Goal: Transaction & Acquisition: Purchase product/service

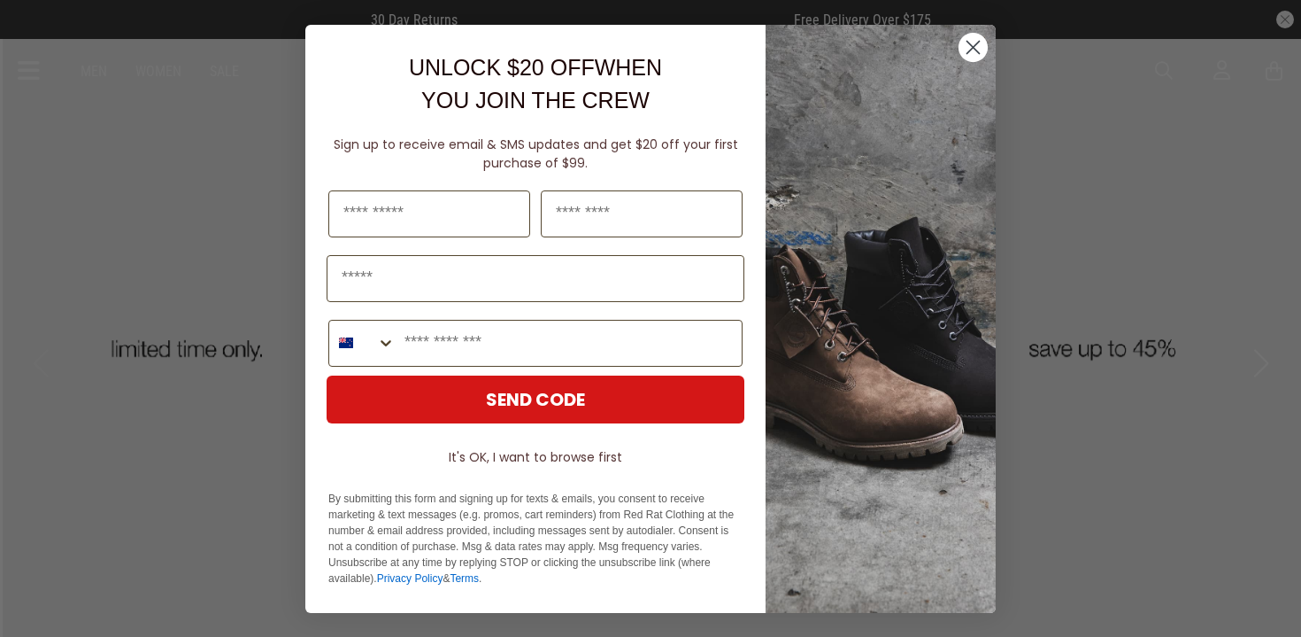
click at [976, 47] on circle "Close dialog" at bounding box center [973, 46] width 29 height 29
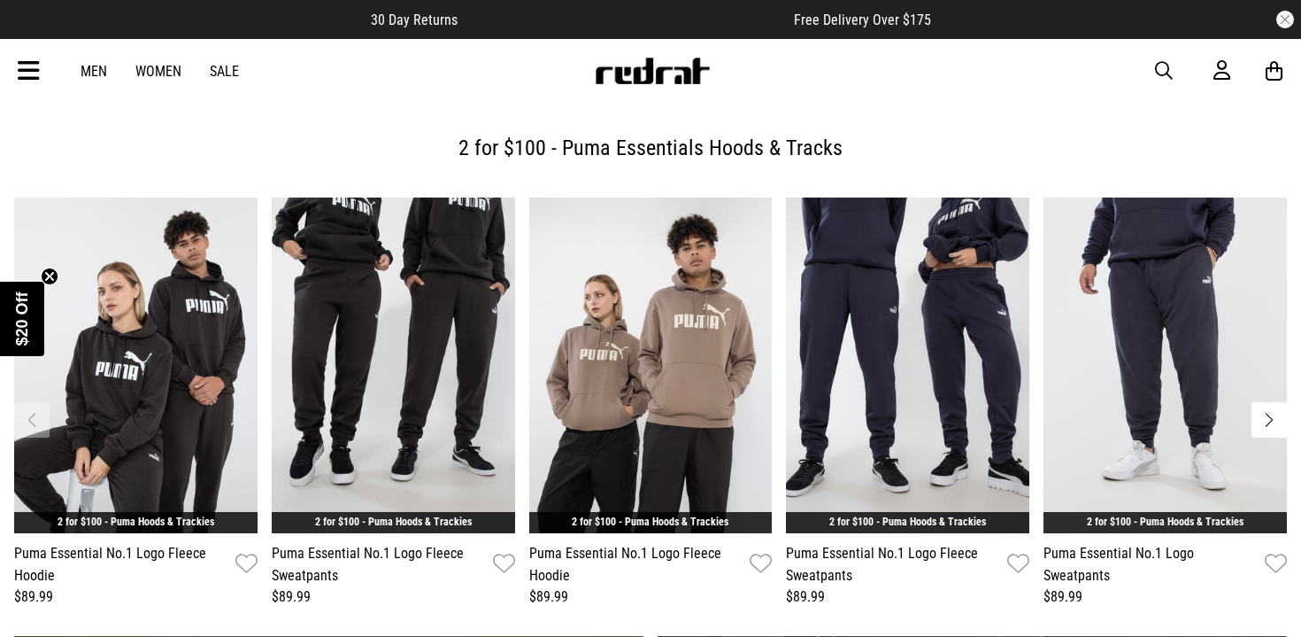
scroll to position [611, 0]
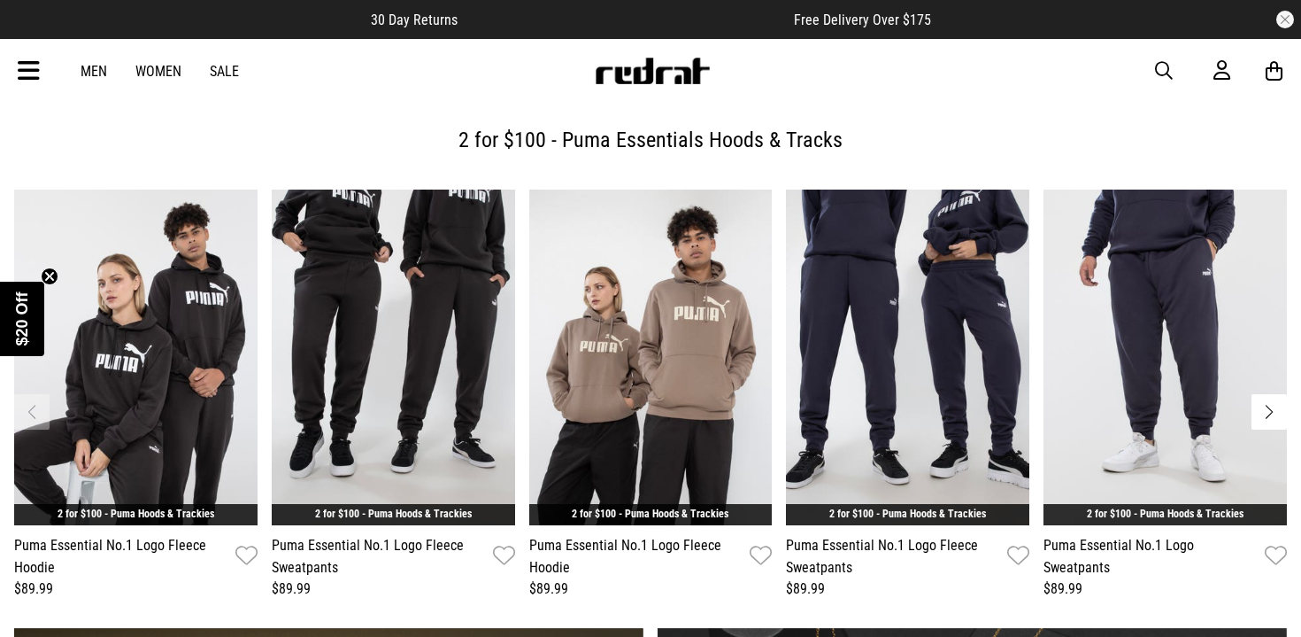
click at [220, 71] on link "Sale" at bounding box center [224, 71] width 29 height 17
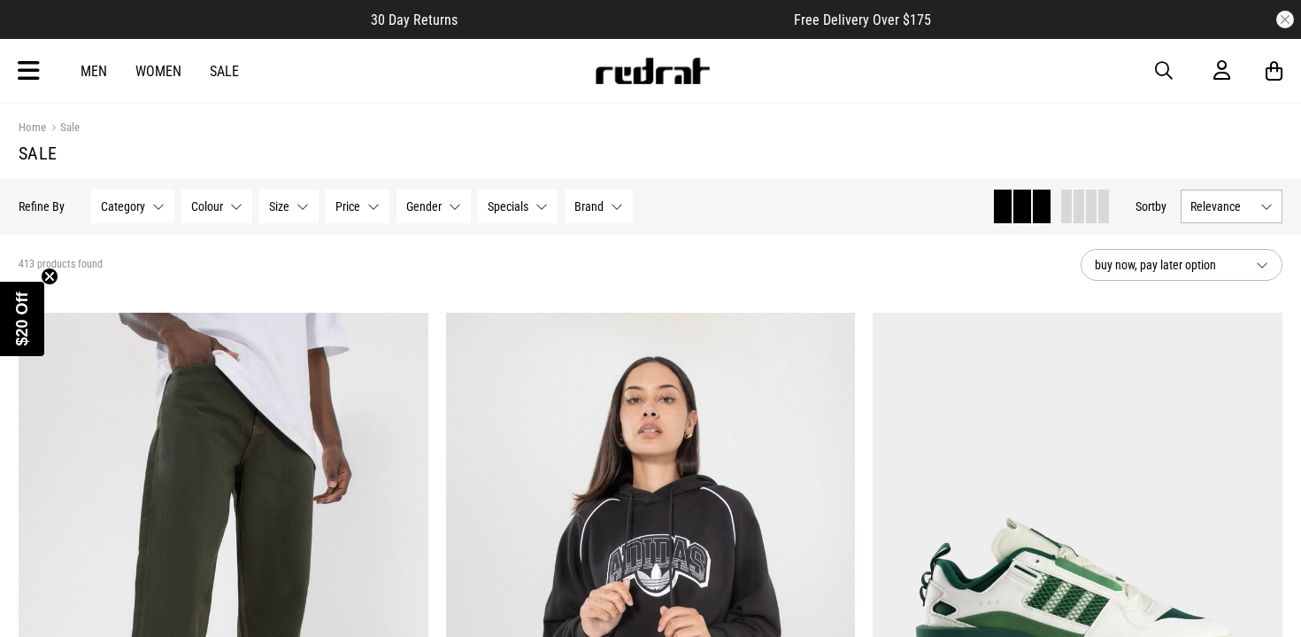
click at [1074, 211] on span at bounding box center [1079, 206] width 11 height 34
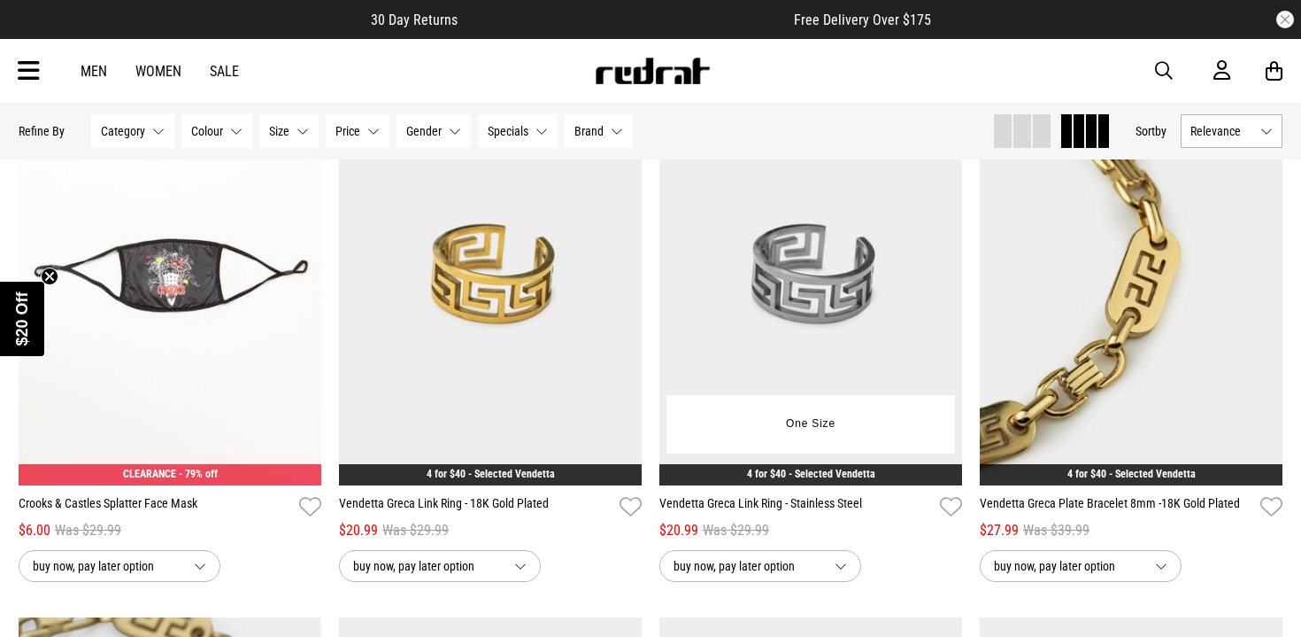
scroll to position [1919, 0]
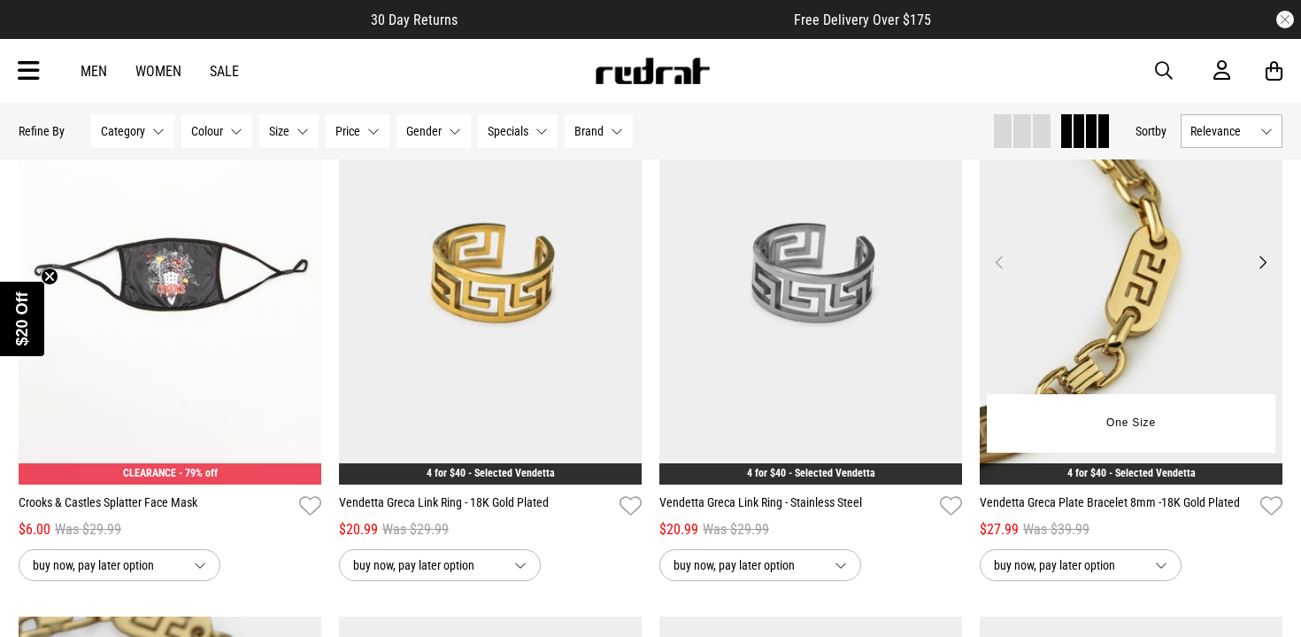
click at [1263, 265] on button "Next" at bounding box center [1263, 261] width 22 height 21
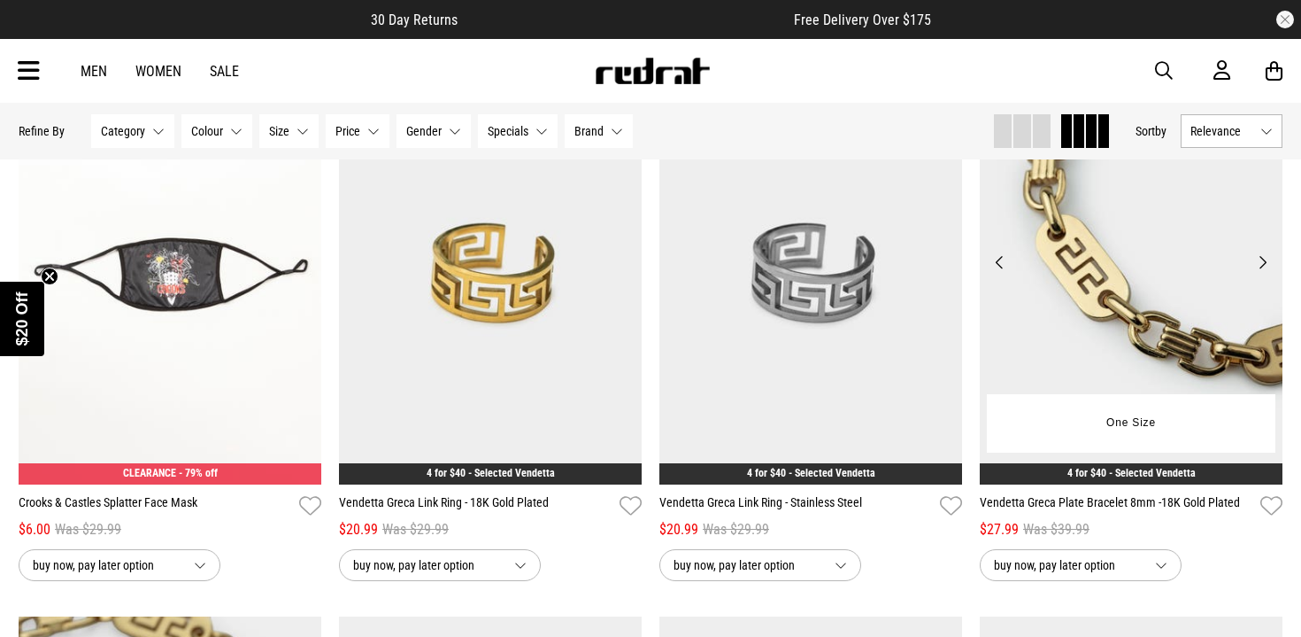
click at [1263, 265] on button "Next" at bounding box center [1263, 261] width 22 height 21
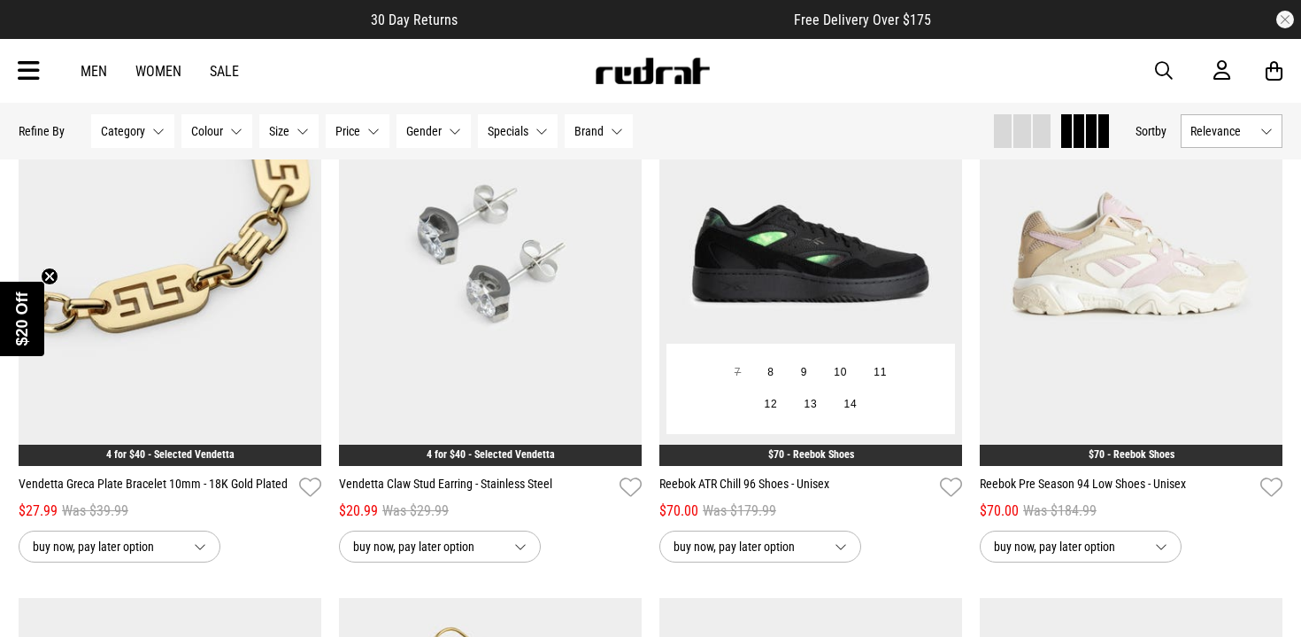
scroll to position [2489, 0]
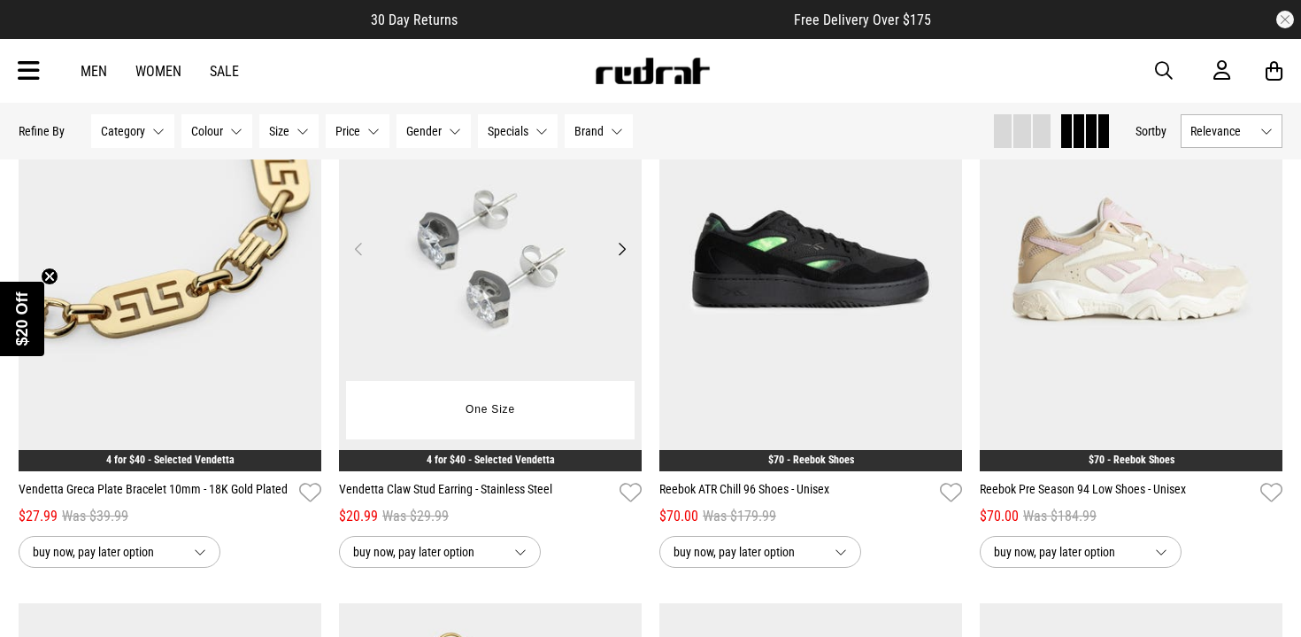
click at [624, 249] on button "Next" at bounding box center [622, 248] width 22 height 21
click at [621, 245] on button "Next" at bounding box center [622, 248] width 22 height 21
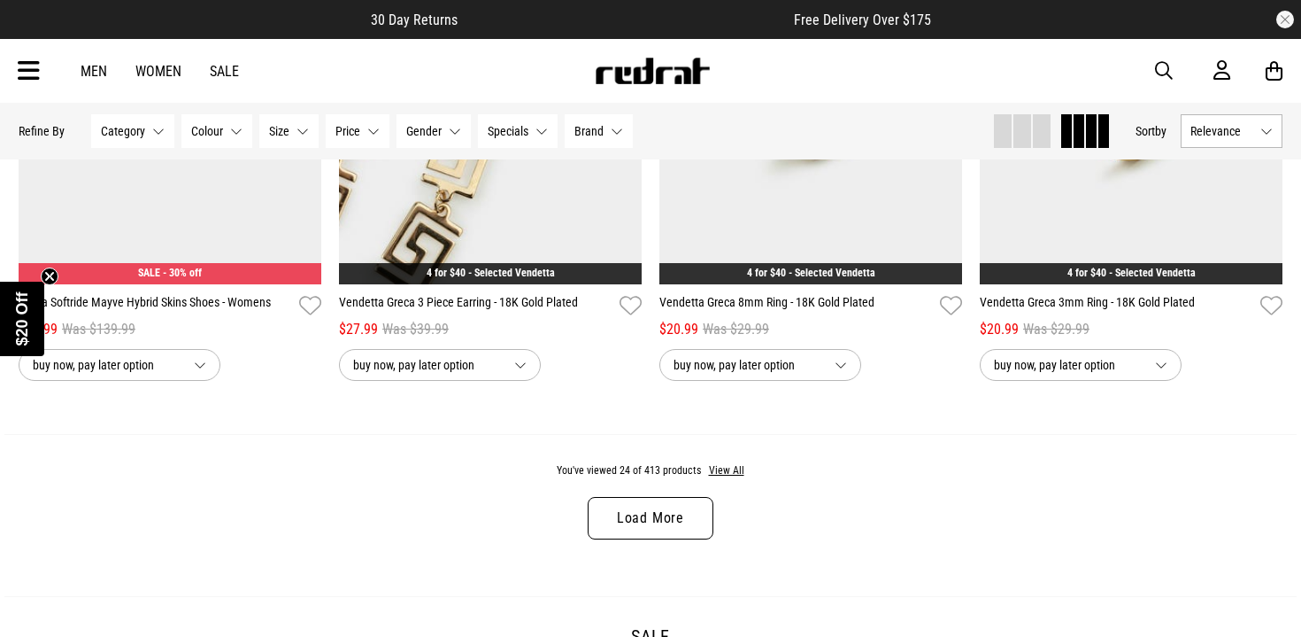
scroll to position [3253, 0]
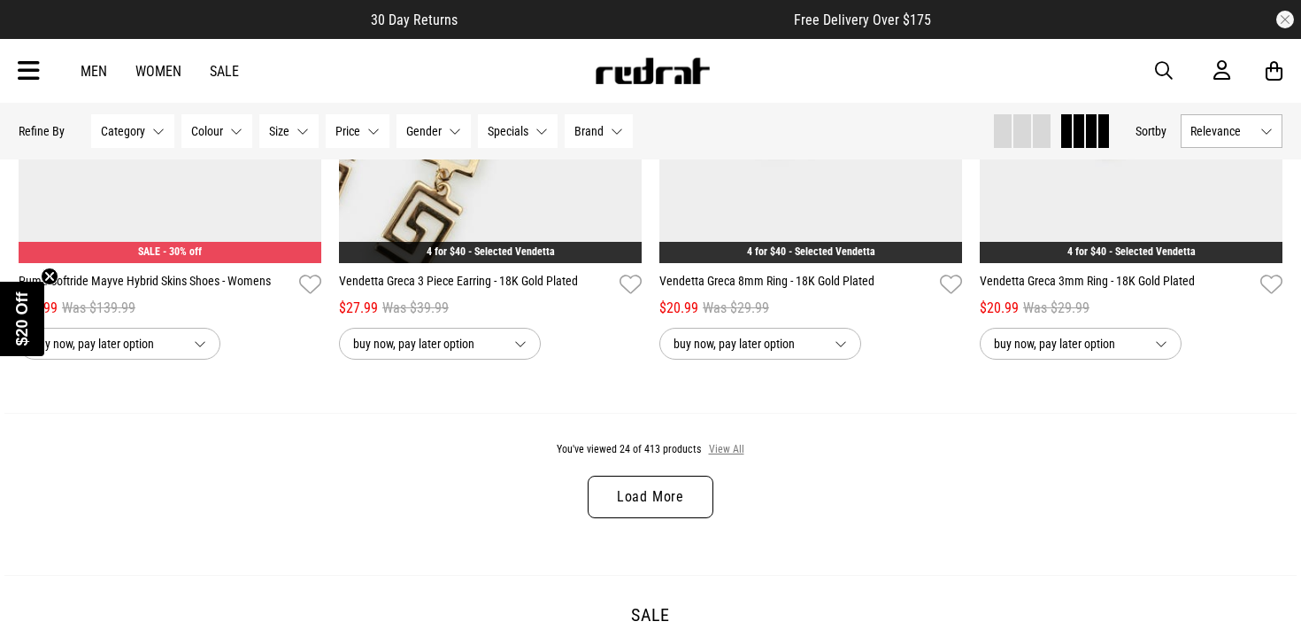
click at [719, 451] on button "View All" at bounding box center [726, 450] width 37 height 16
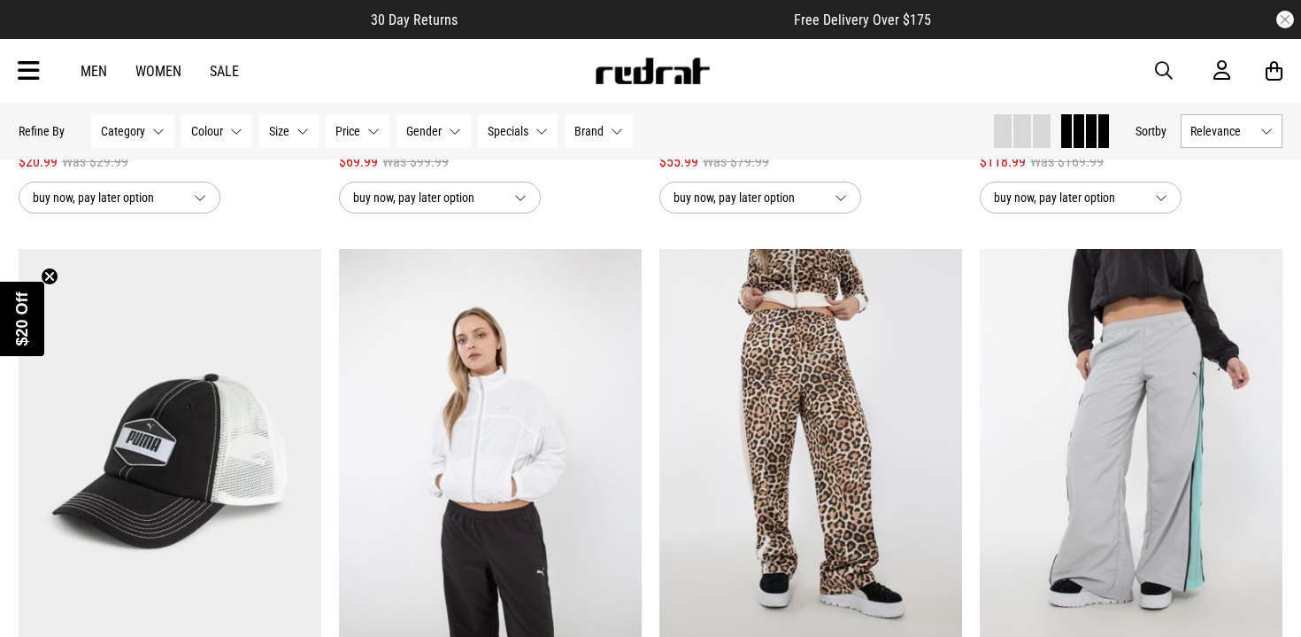
scroll to position [3939, 0]
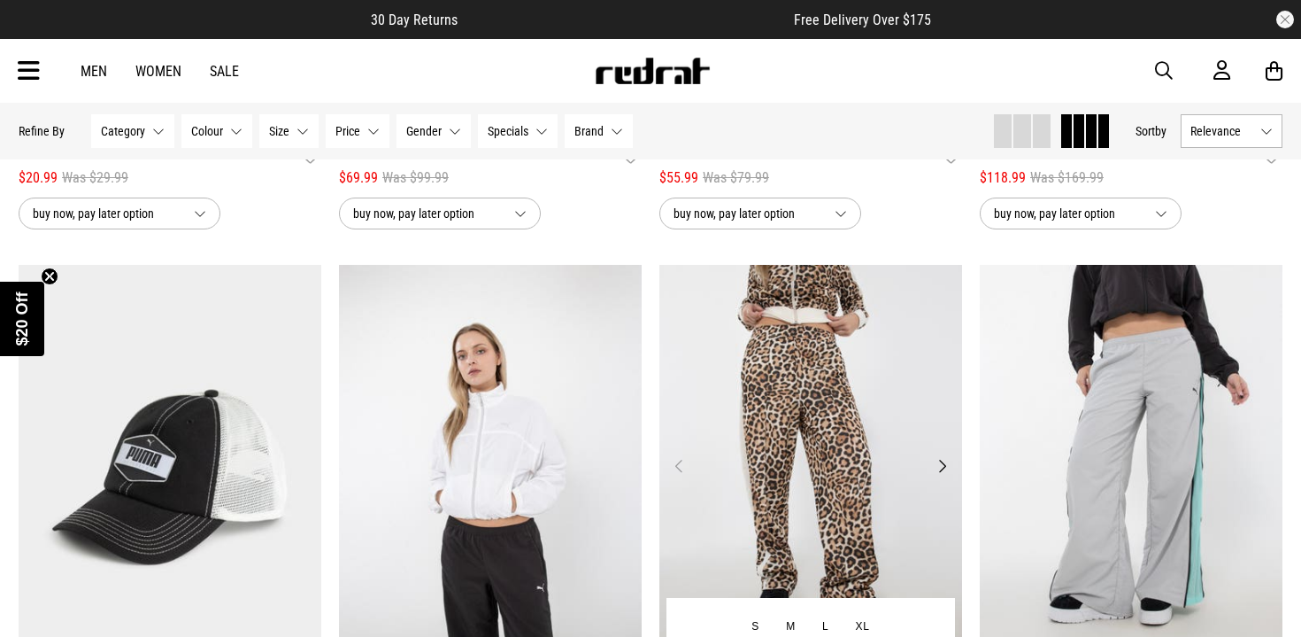
click at [944, 464] on button "Next" at bounding box center [942, 465] width 22 height 21
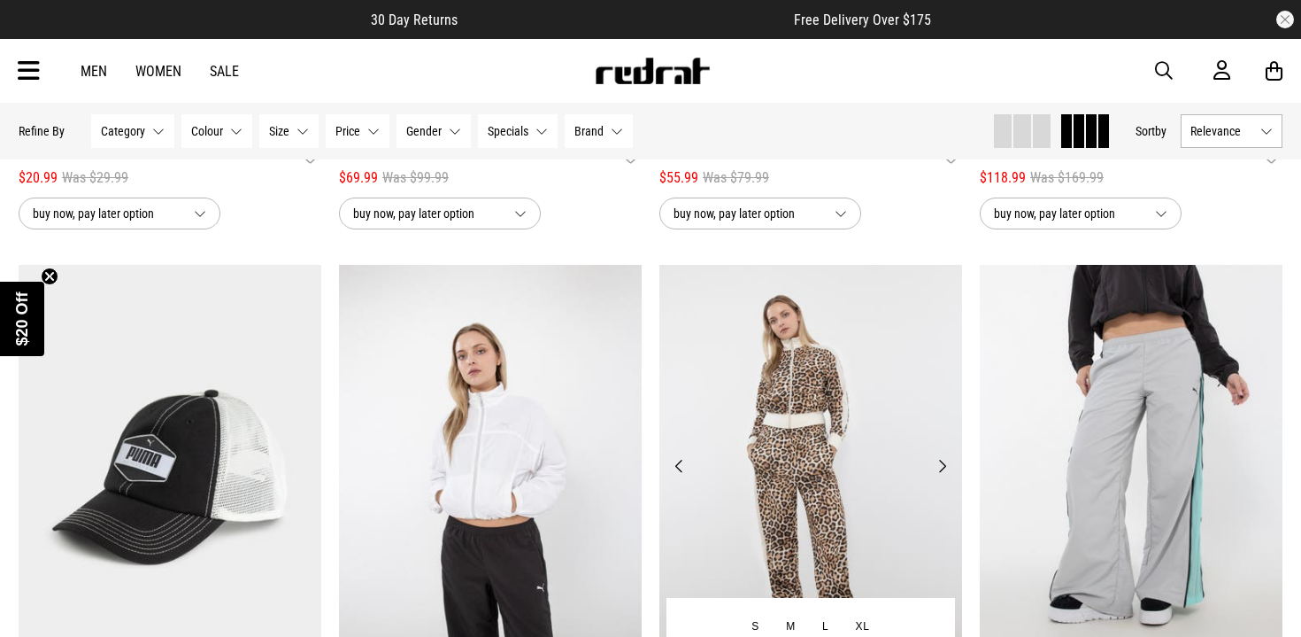
click at [944, 464] on button "Next" at bounding box center [942, 465] width 22 height 21
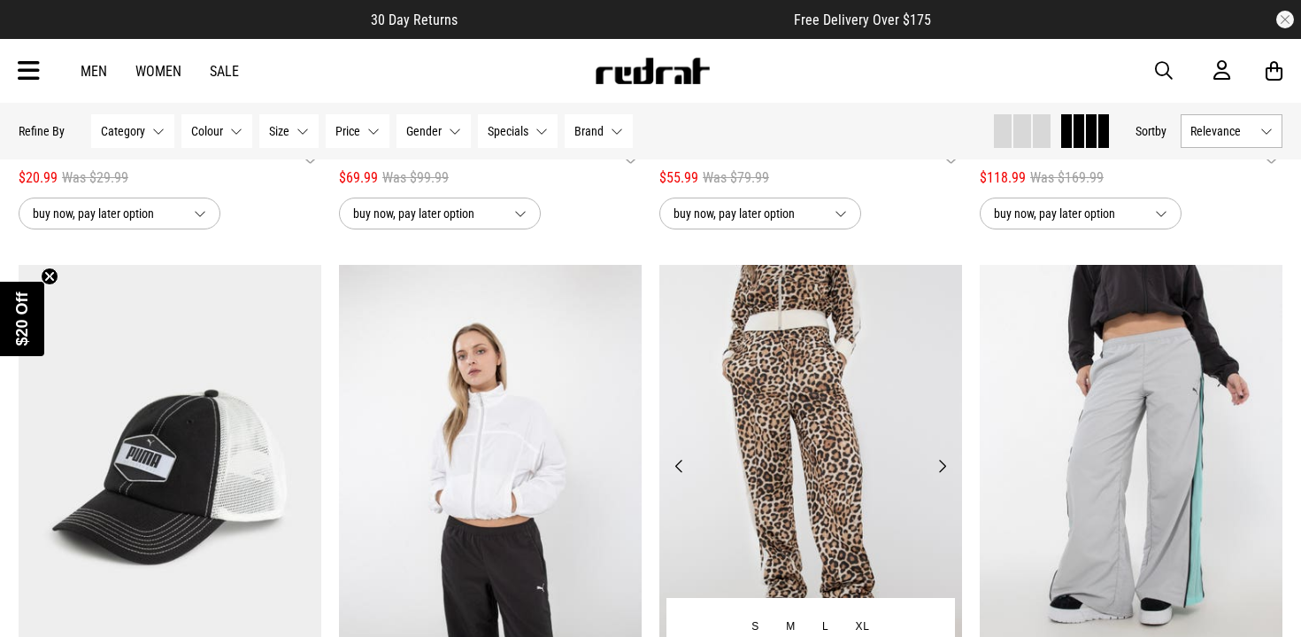
click at [944, 464] on button "Next" at bounding box center [942, 465] width 22 height 21
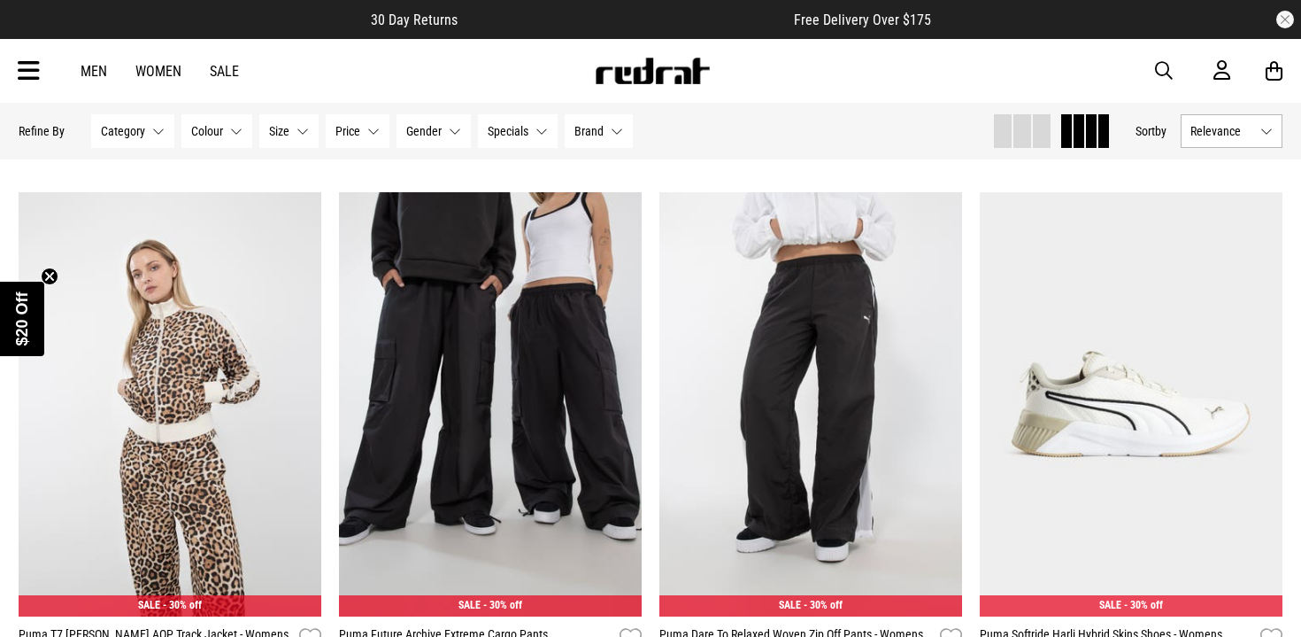
scroll to position [4599, 0]
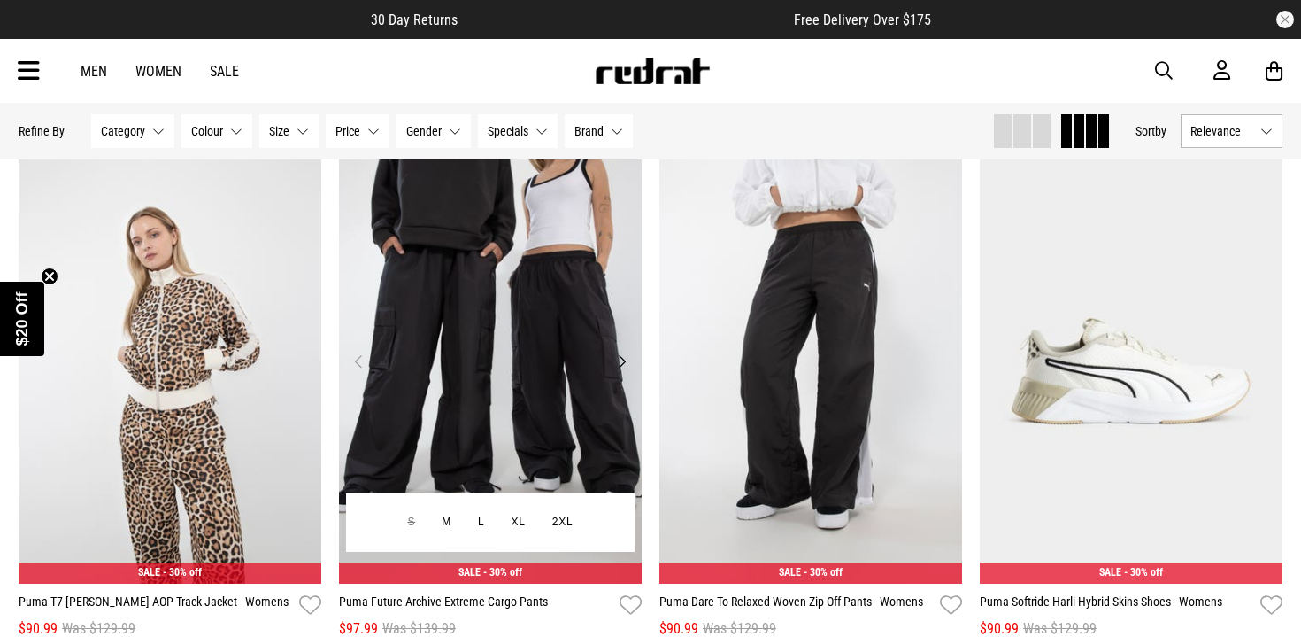
click at [618, 345] on img at bounding box center [490, 371] width 303 height 424
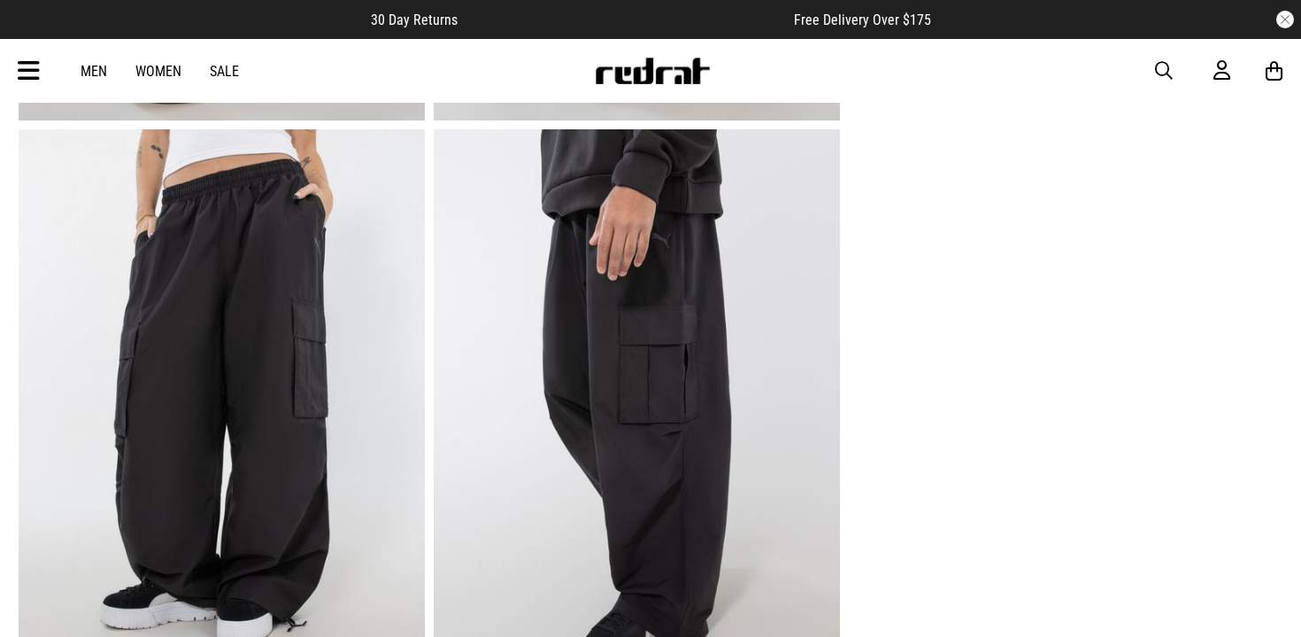
scroll to position [1171, 0]
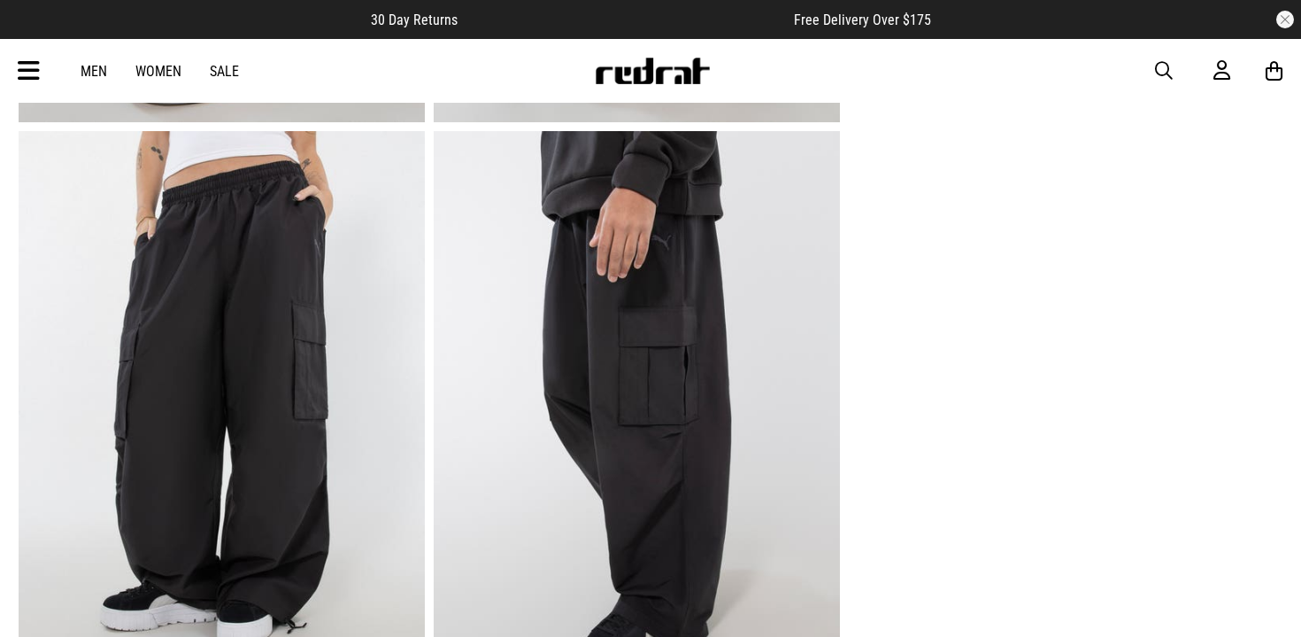
click at [560, 466] on img at bounding box center [637, 411] width 406 height 560
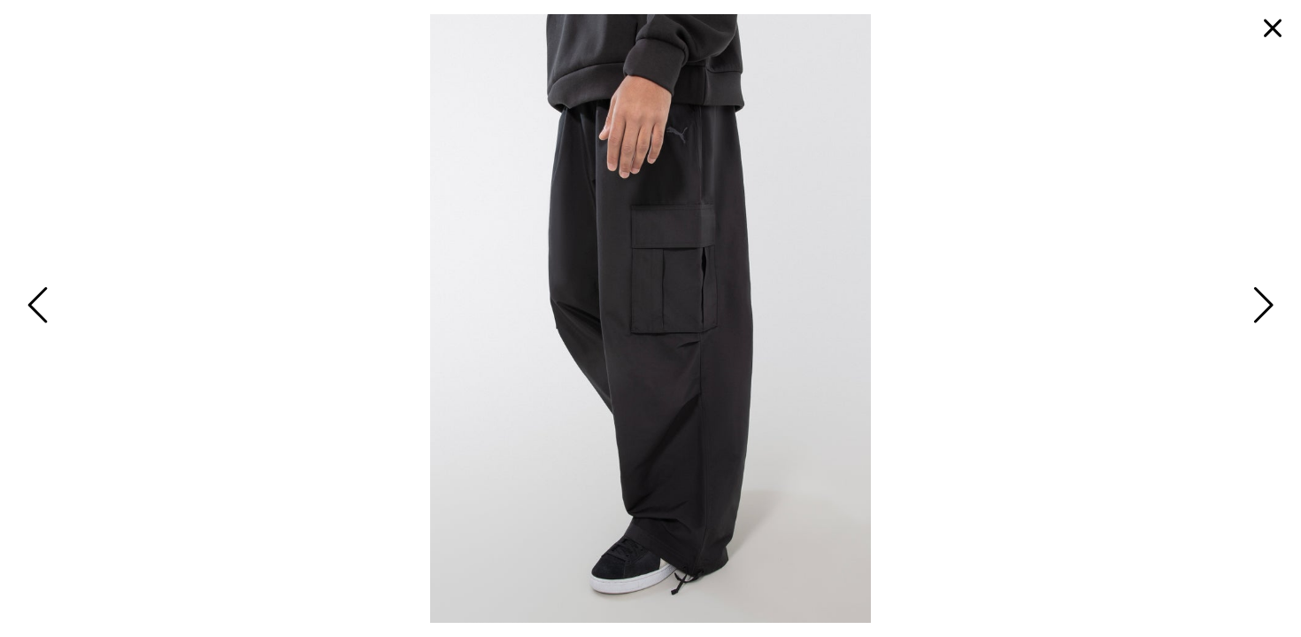
click at [35, 289] on span "Previous" at bounding box center [40, 306] width 27 height 51
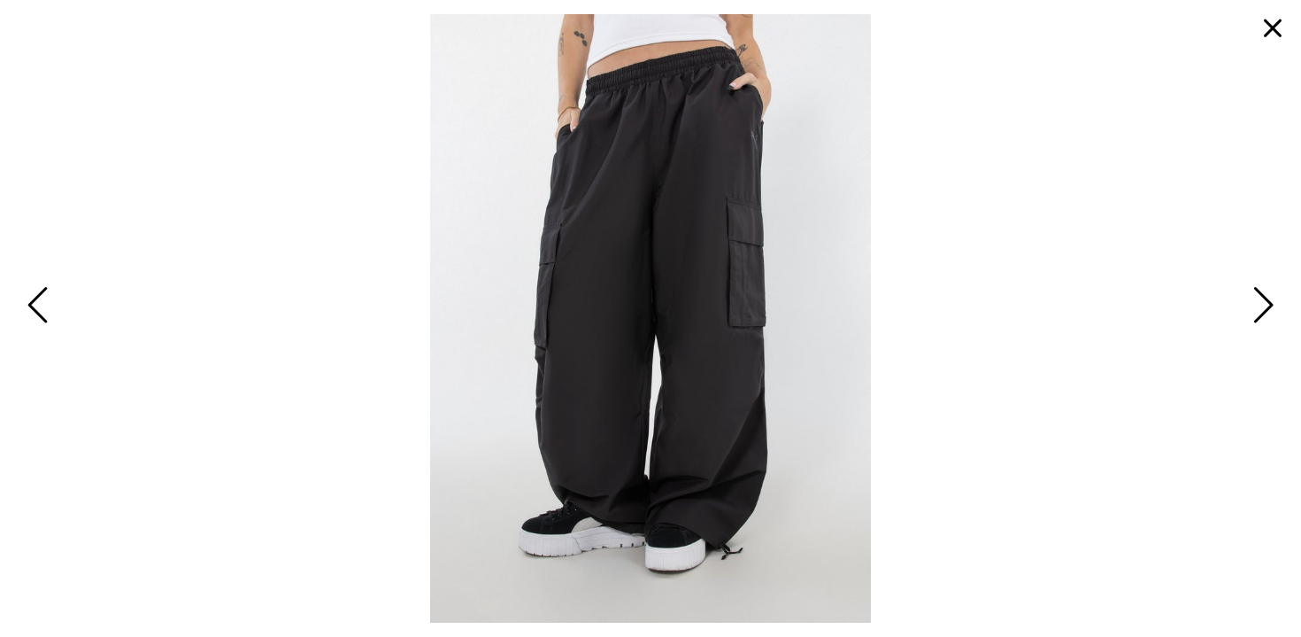
click at [35, 289] on span "Previous" at bounding box center [40, 306] width 27 height 51
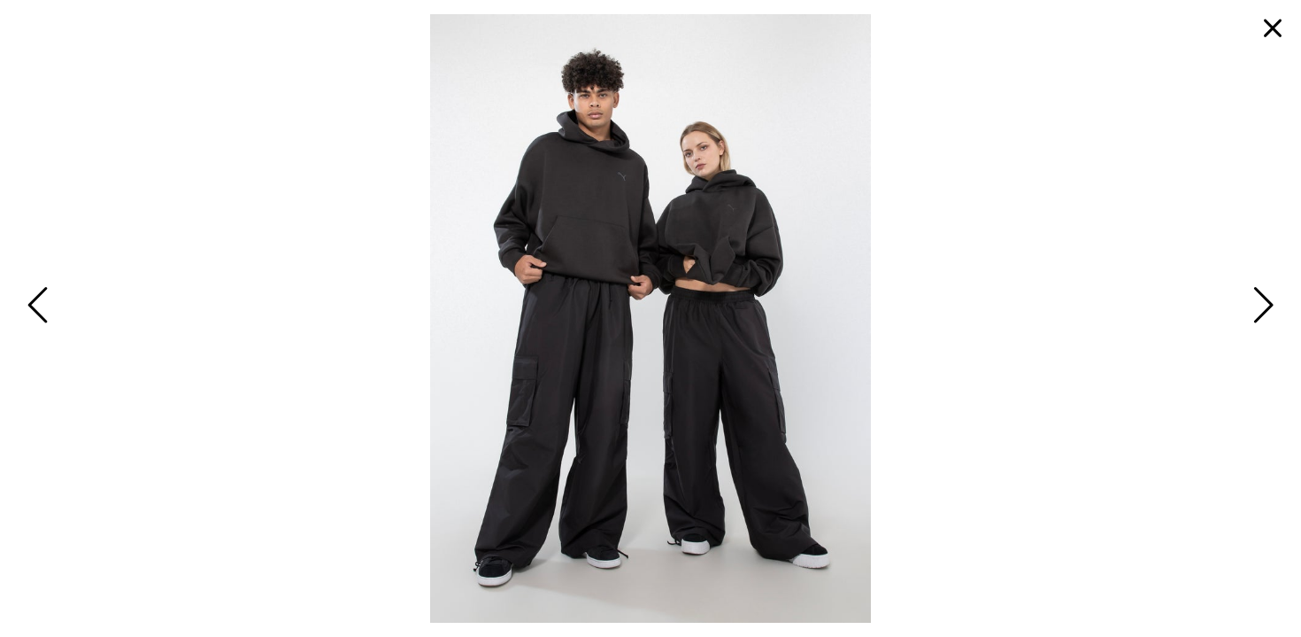
click at [35, 289] on span "Previous" at bounding box center [40, 306] width 27 height 51
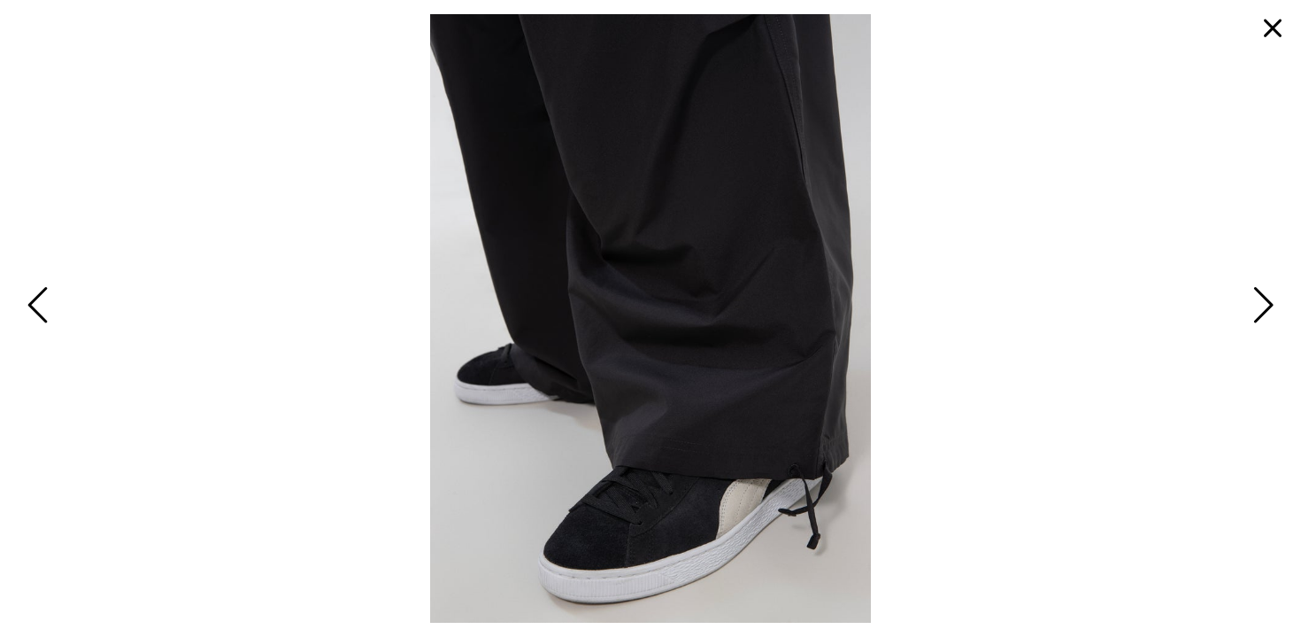
click at [35, 289] on span "Previous" at bounding box center [40, 306] width 27 height 51
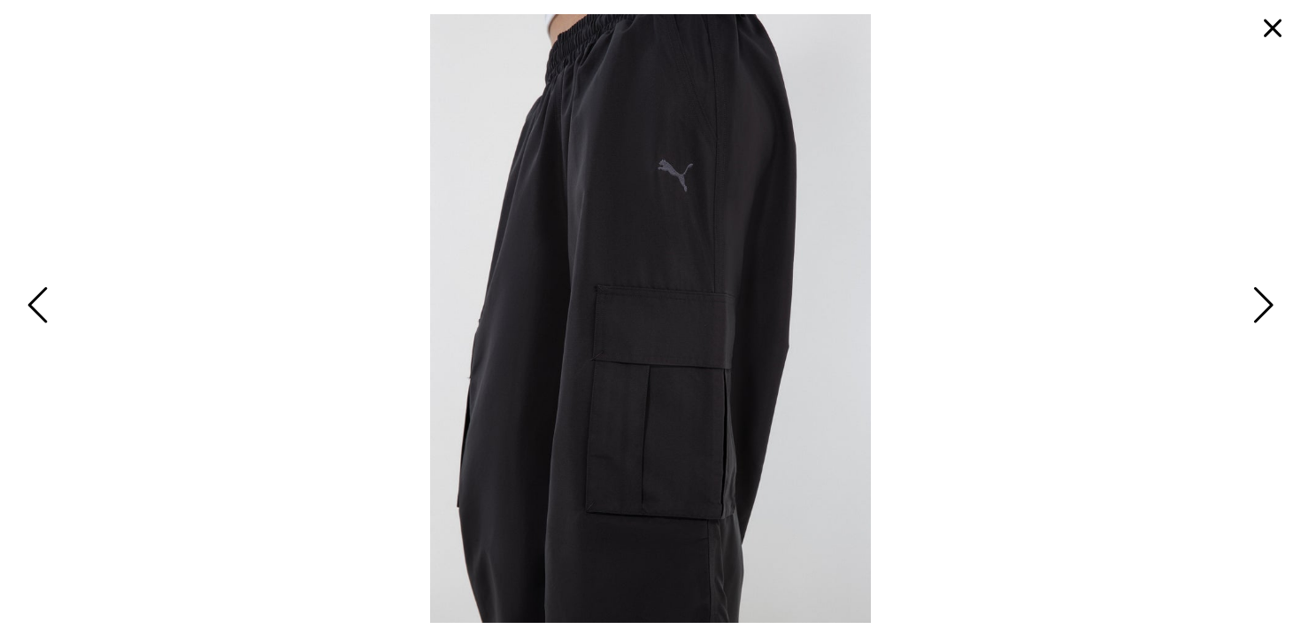
click at [35, 289] on span "Previous" at bounding box center [40, 306] width 27 height 51
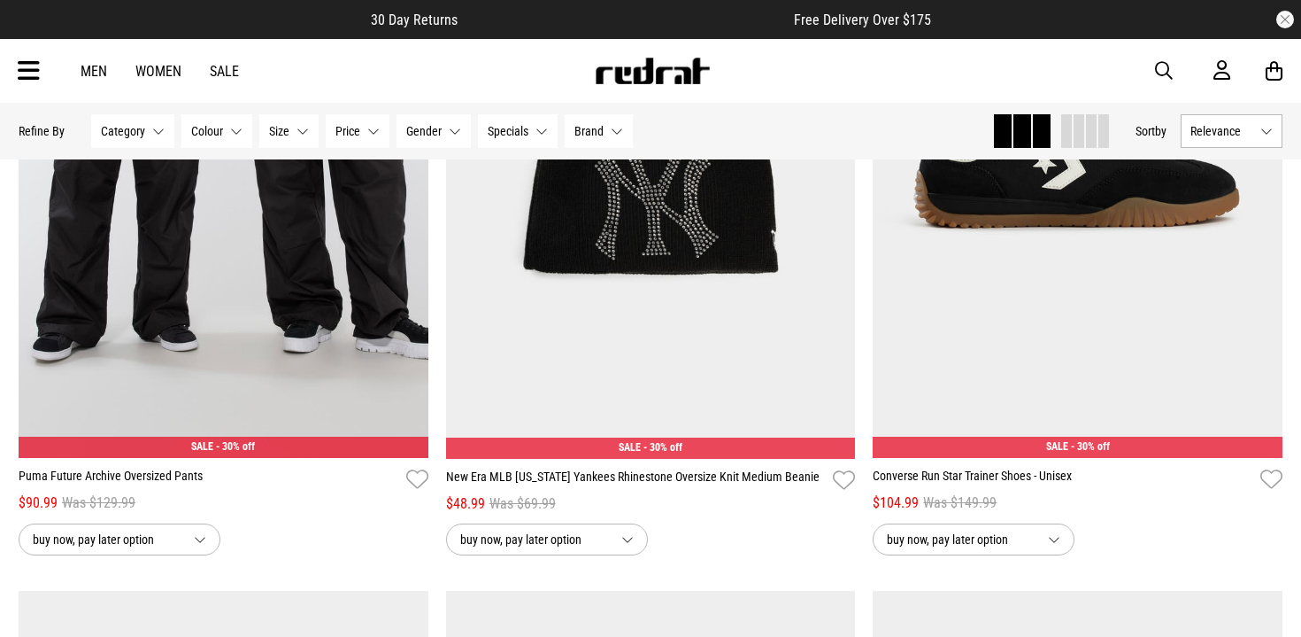
scroll to position [3183, 0]
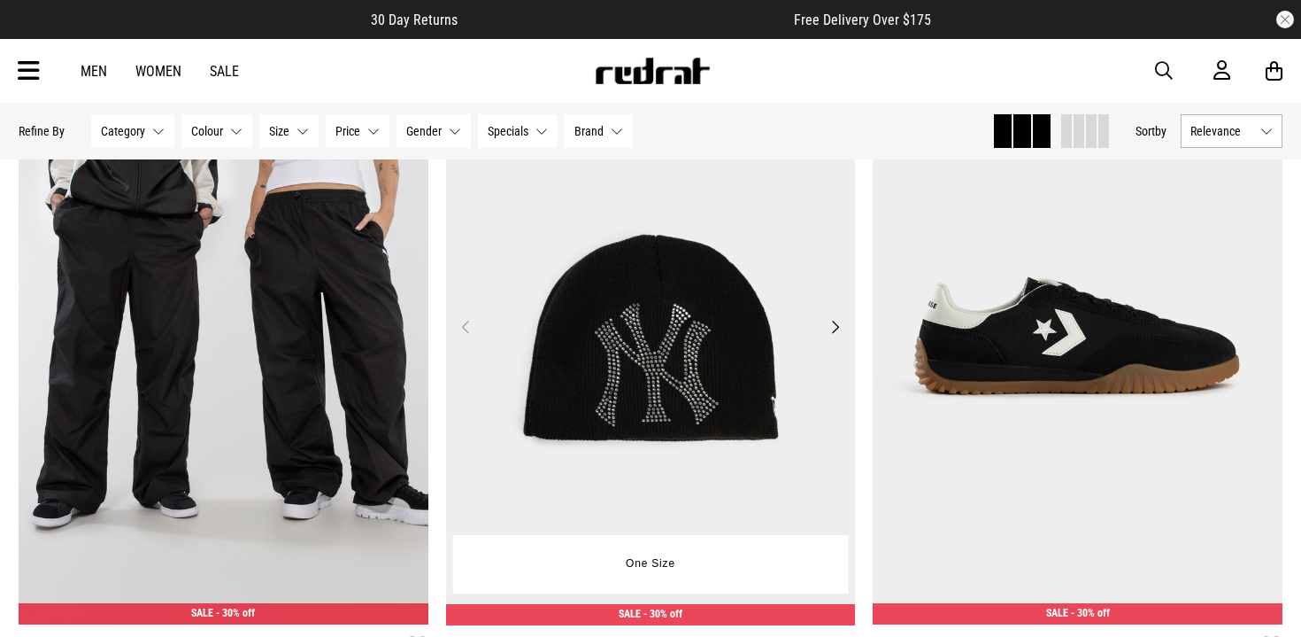
click at [831, 325] on button "Next" at bounding box center [835, 326] width 22 height 21
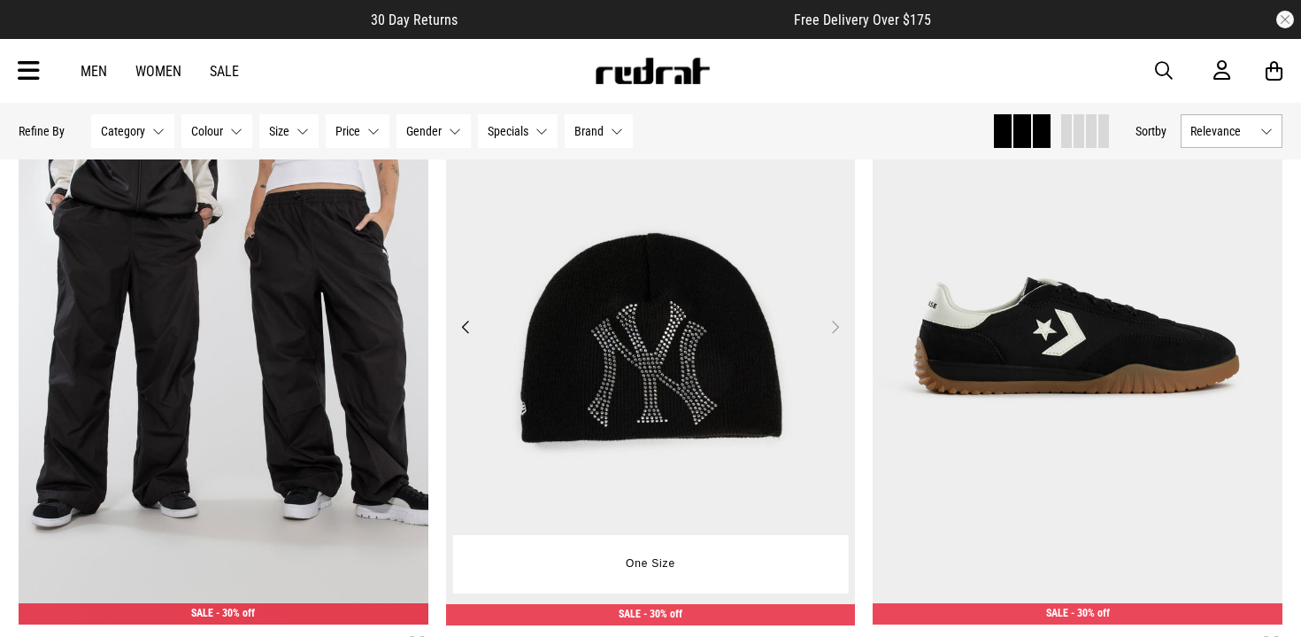
click at [831, 325] on button "Next" at bounding box center [835, 326] width 22 height 21
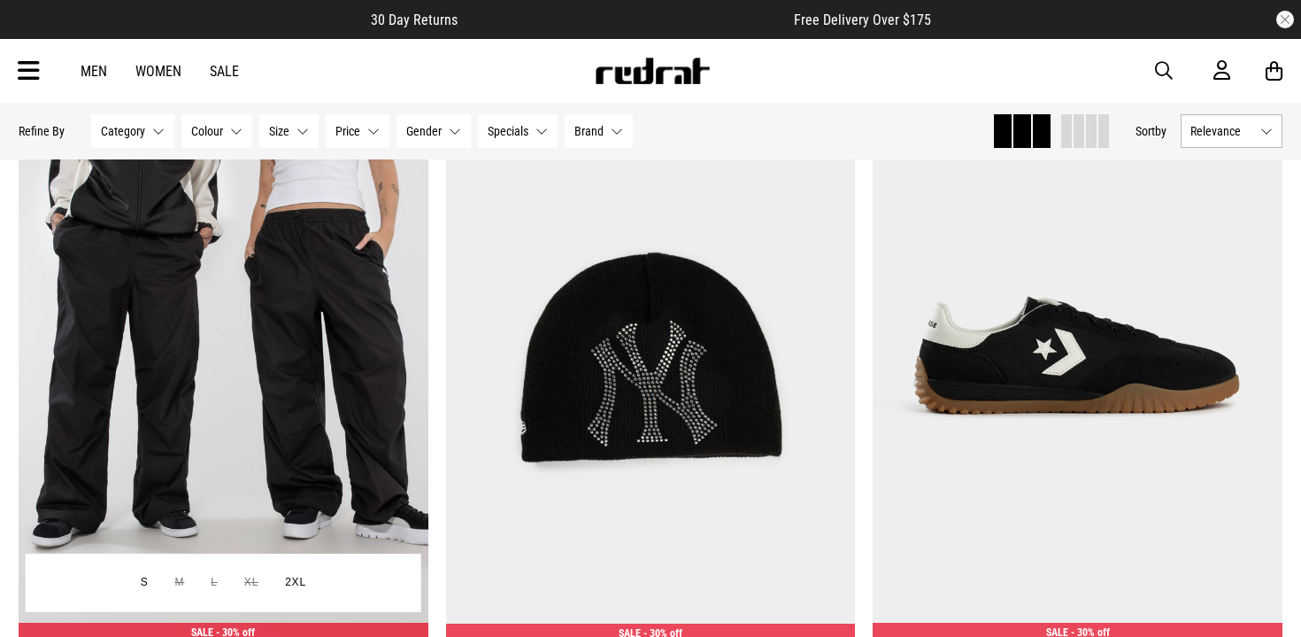
scroll to position [3162, 0]
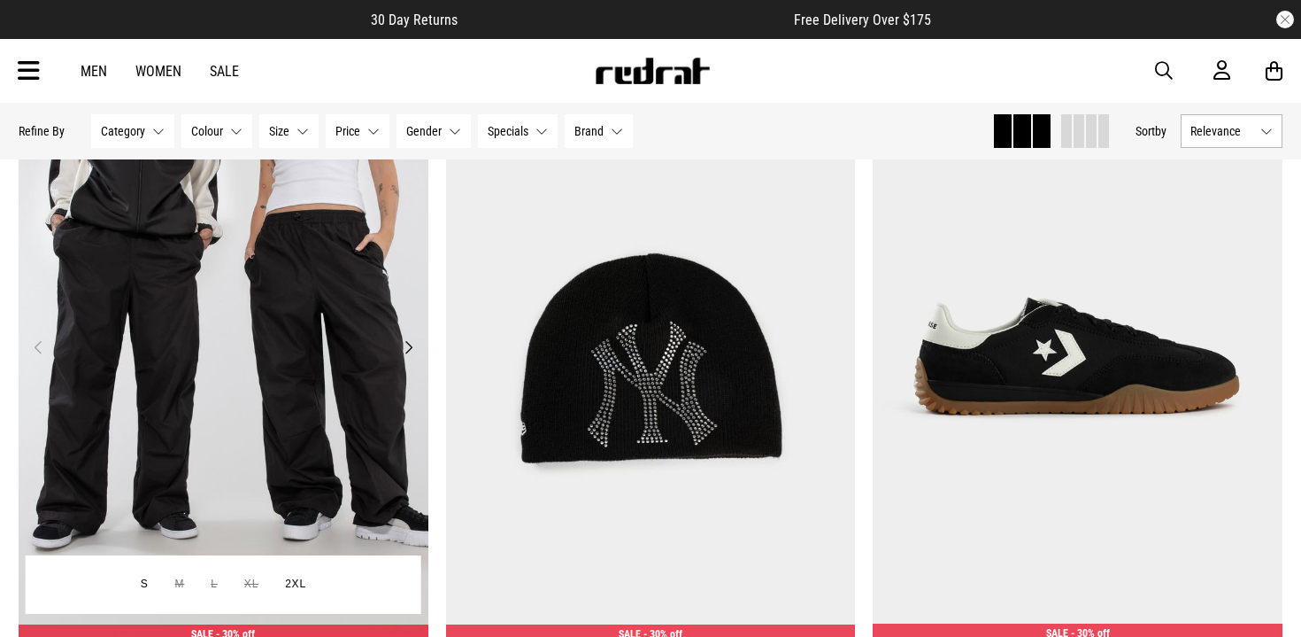
click at [404, 349] on button "Next" at bounding box center [409, 346] width 22 height 21
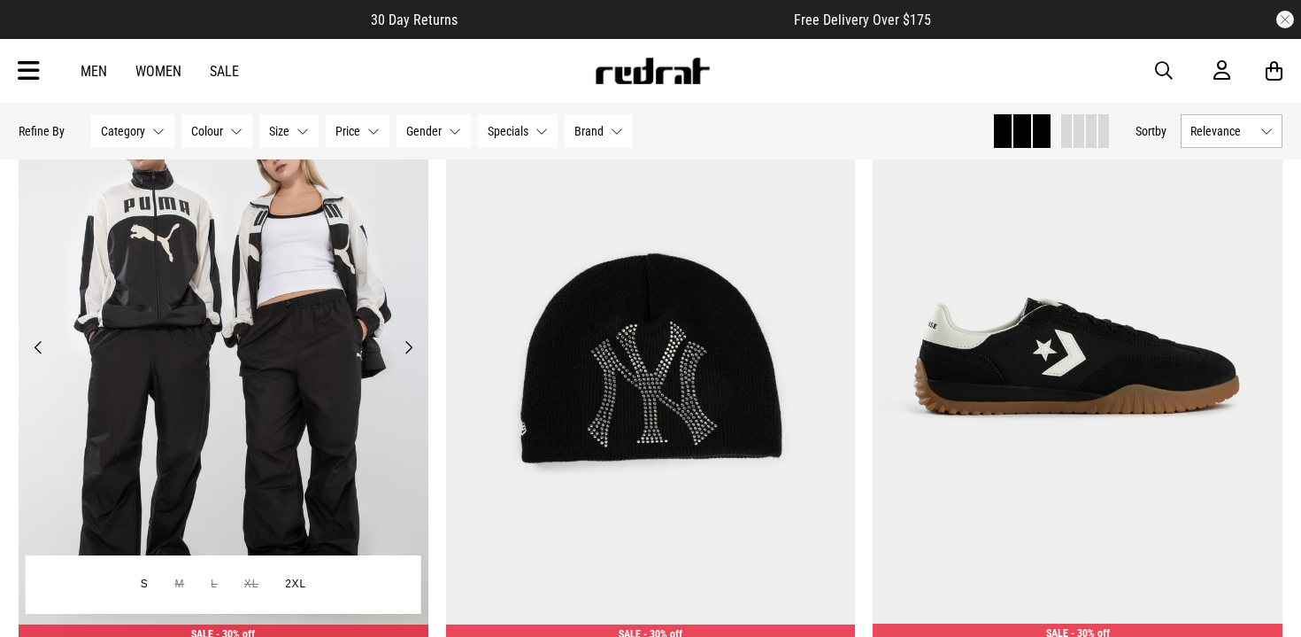
click at [404, 349] on button "Next" at bounding box center [409, 346] width 22 height 21
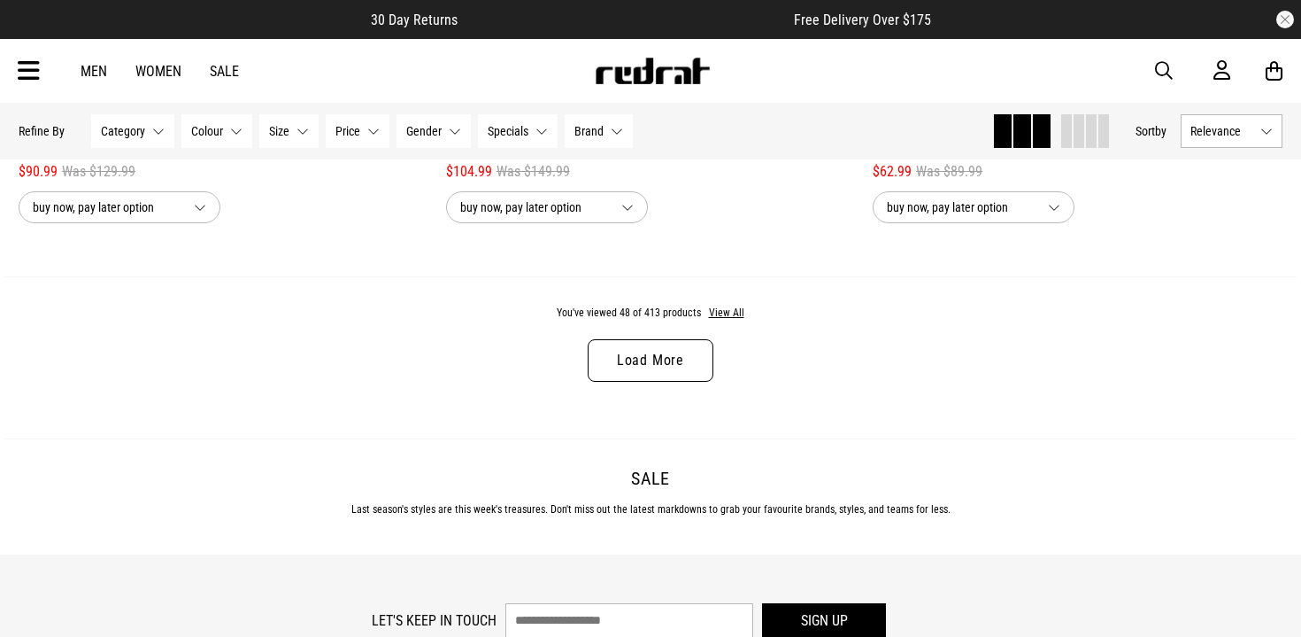
scroll to position [5801, 0]
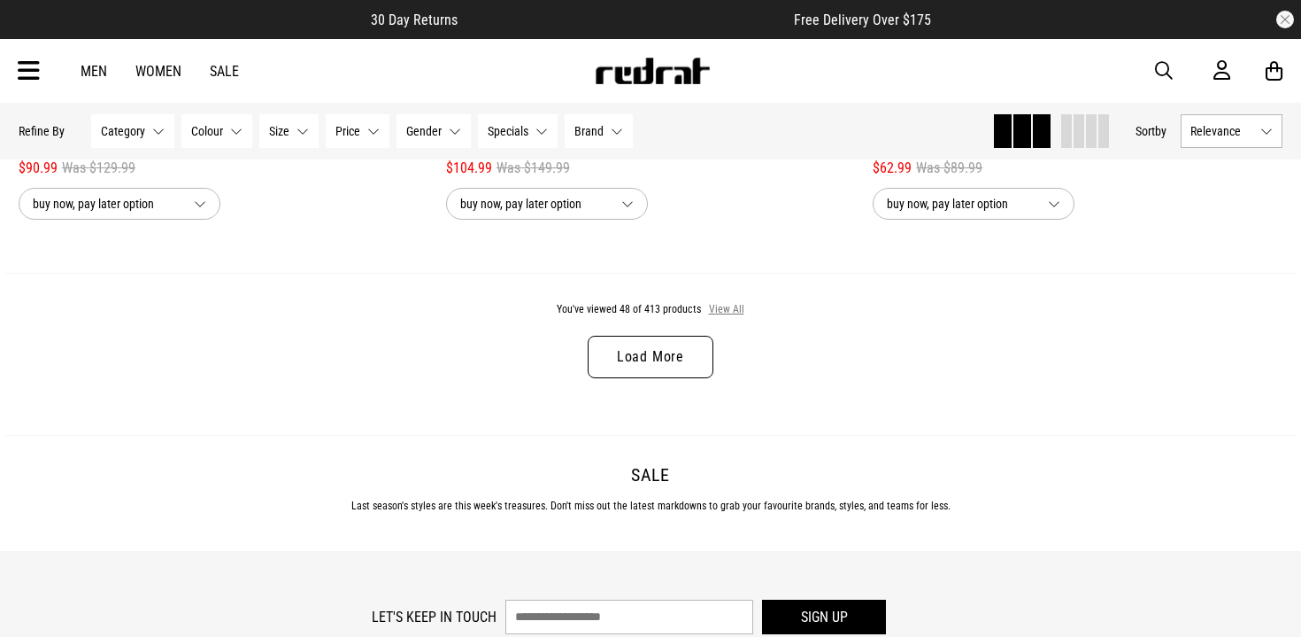
click at [724, 312] on button "View All" at bounding box center [726, 310] width 37 height 16
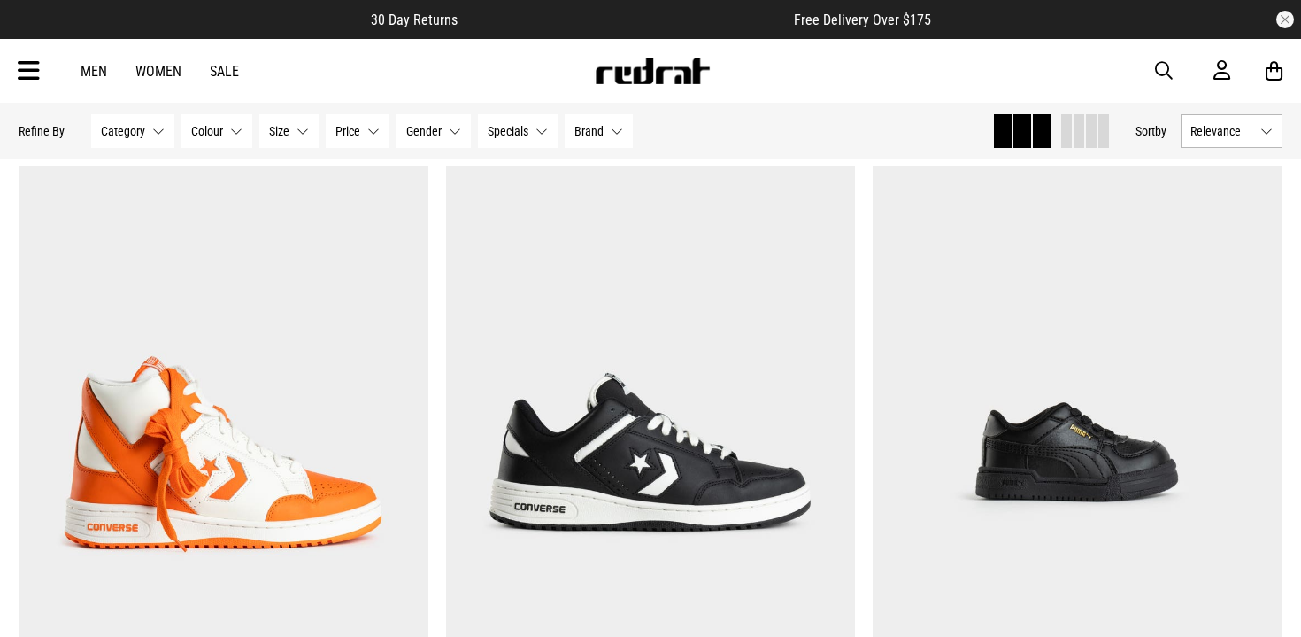
scroll to position [10833, 0]
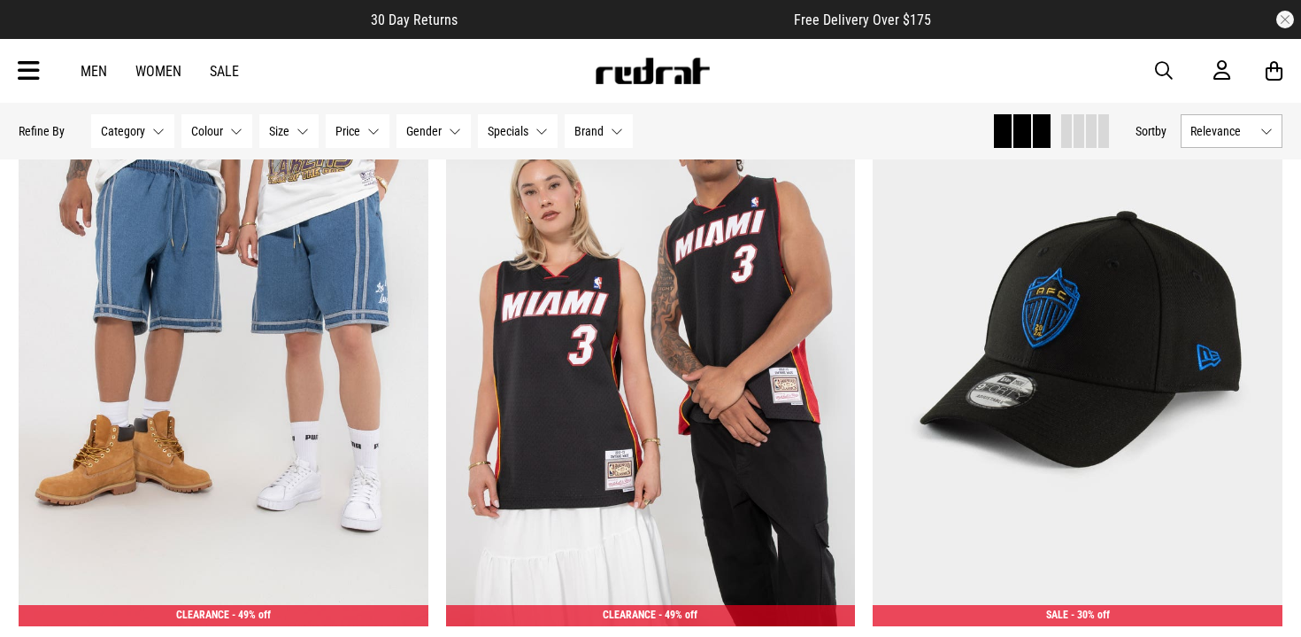
scroll to position [15180, 0]
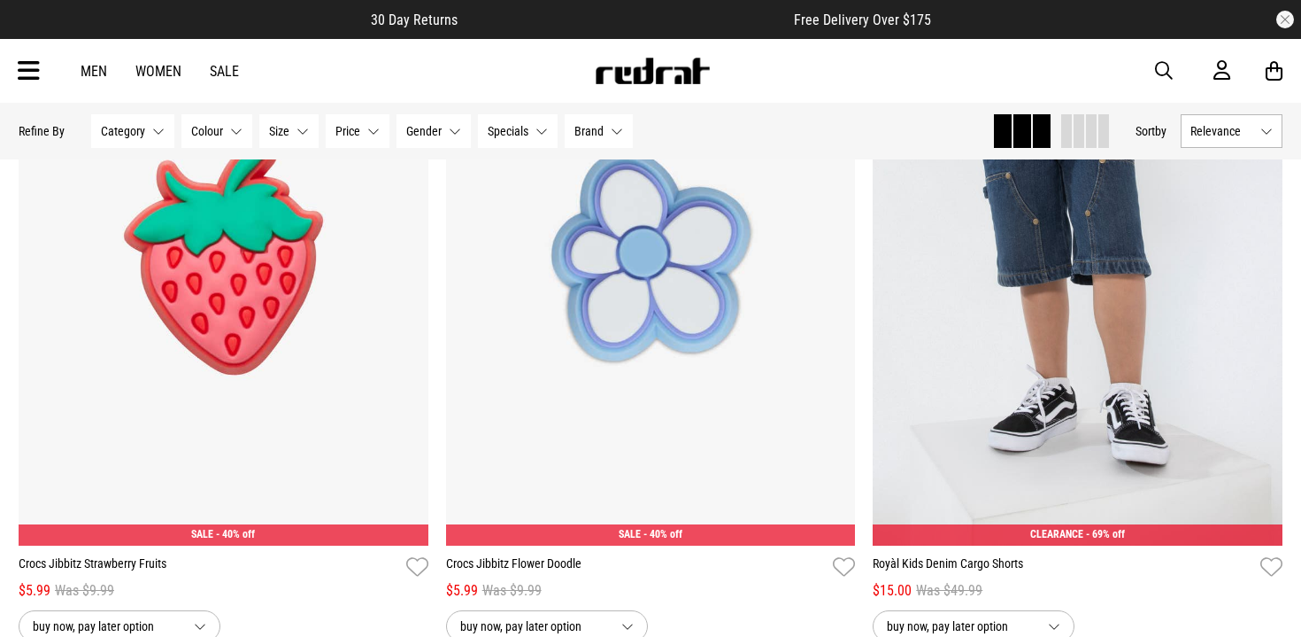
scroll to position [19495, 0]
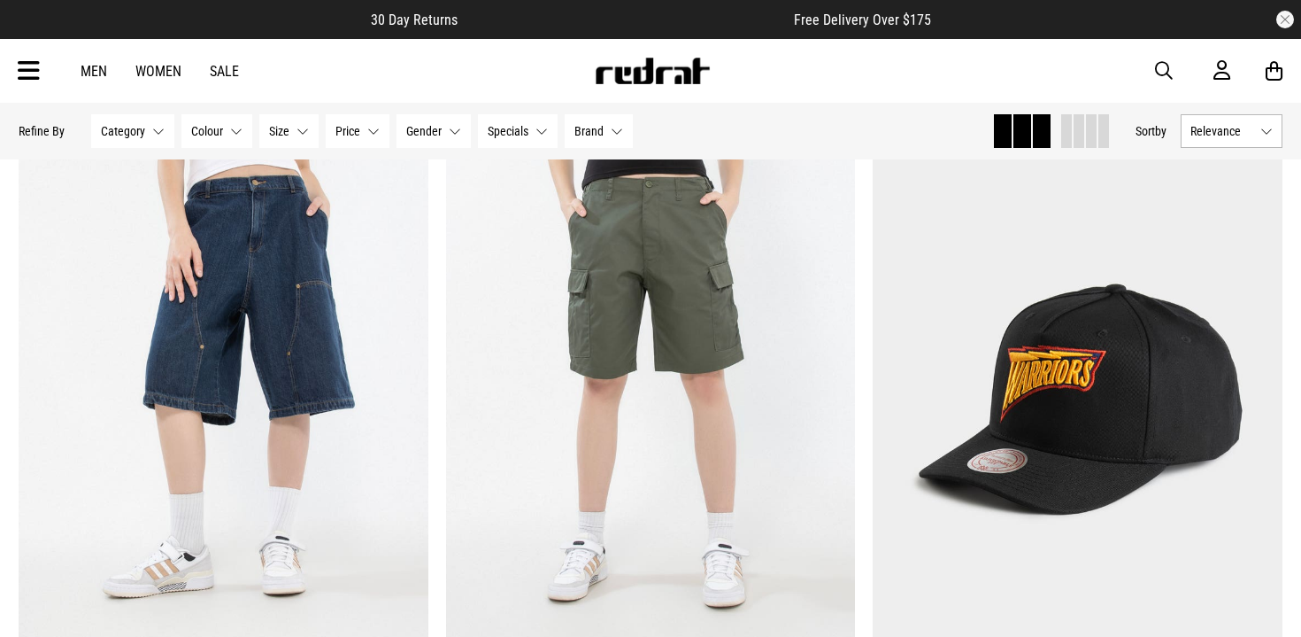
scroll to position [22881, 0]
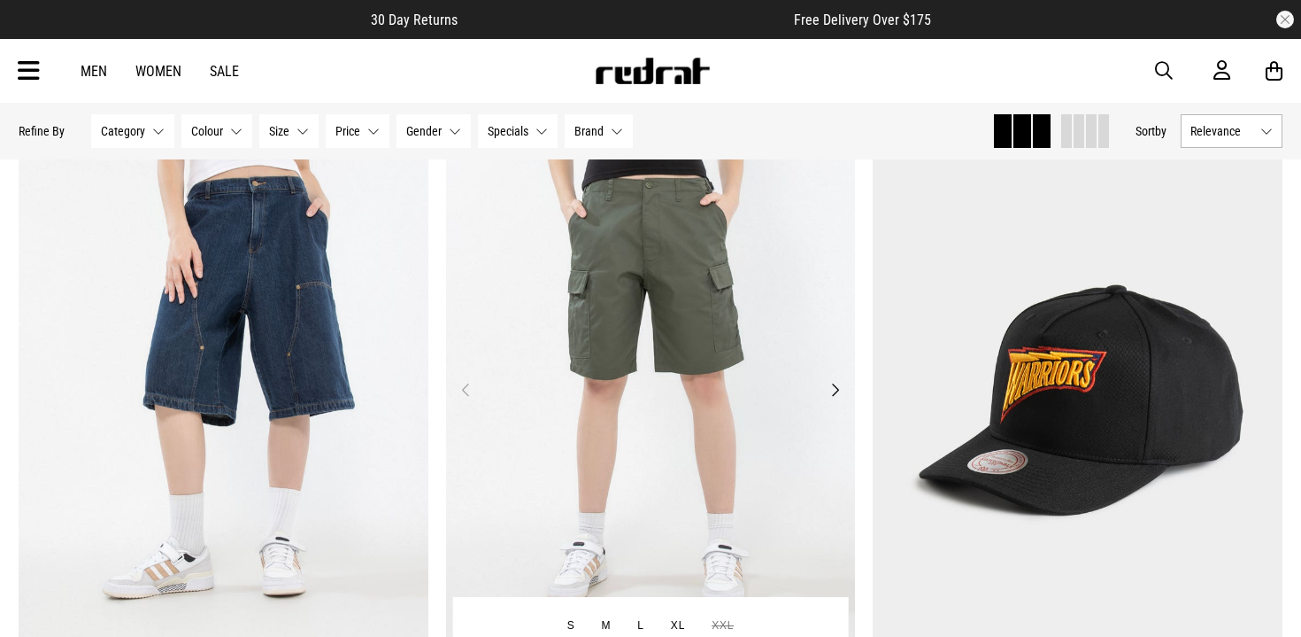
click at [837, 390] on button "Next" at bounding box center [835, 389] width 22 height 21
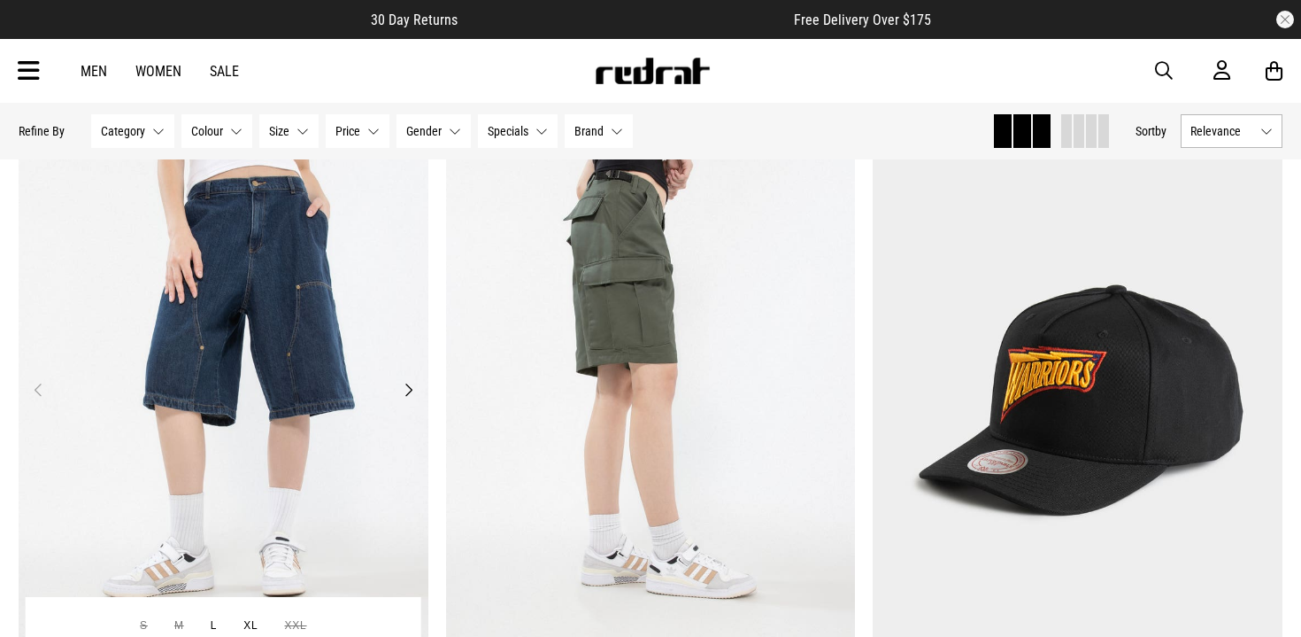
click at [410, 386] on button "Next" at bounding box center [409, 389] width 22 height 21
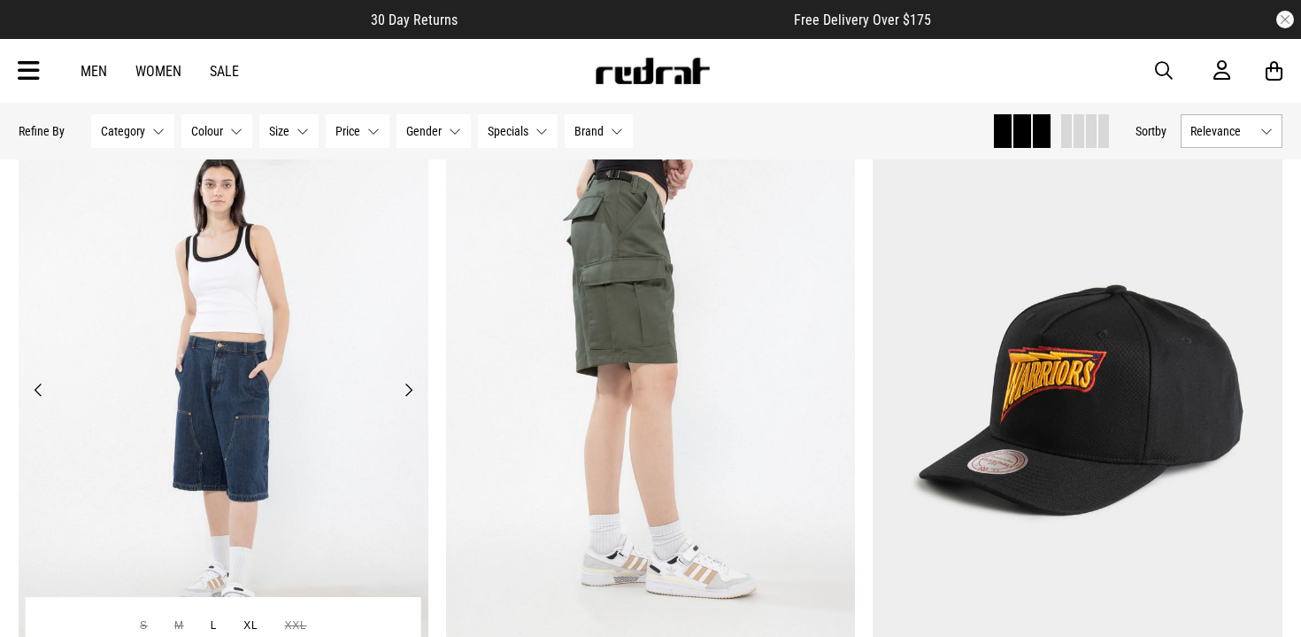
click at [410, 386] on button "Next" at bounding box center [409, 389] width 22 height 21
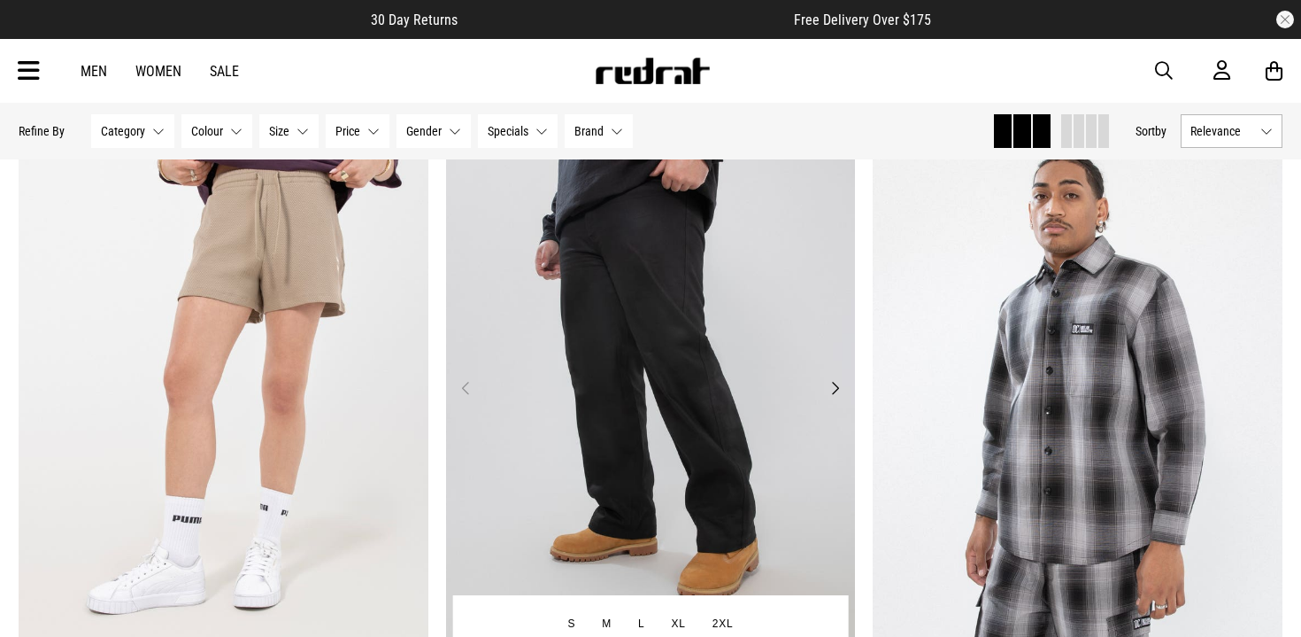
scroll to position [24256, 0]
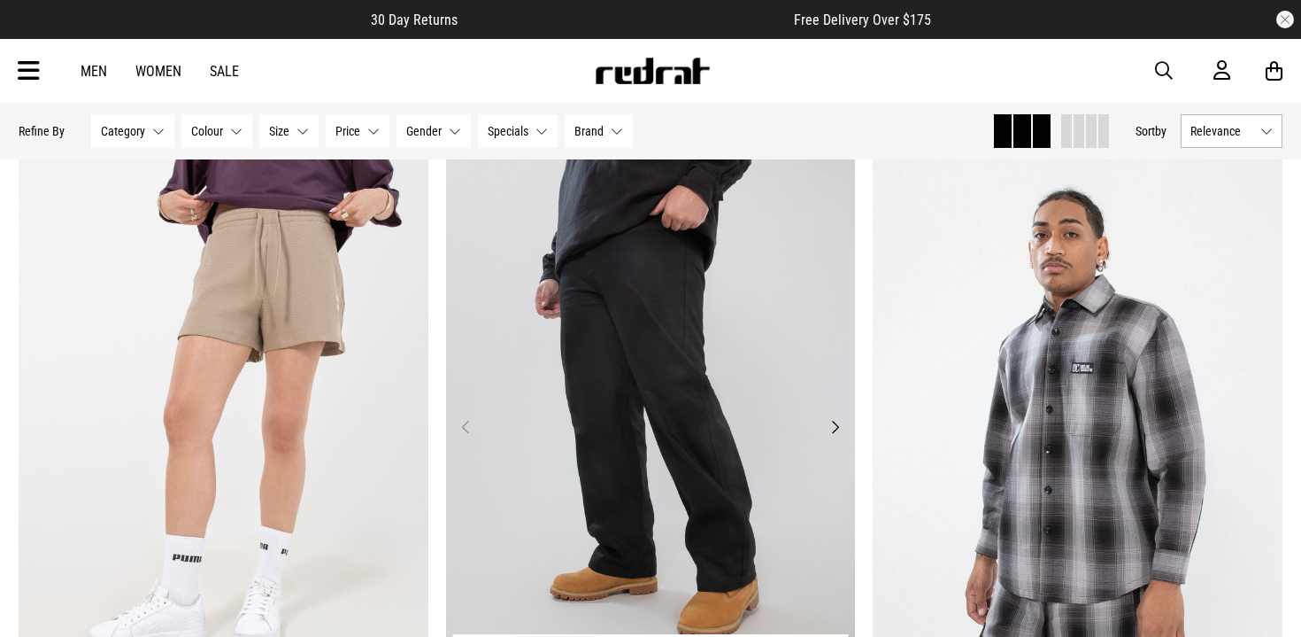
click at [840, 427] on button "Next" at bounding box center [835, 426] width 22 height 21
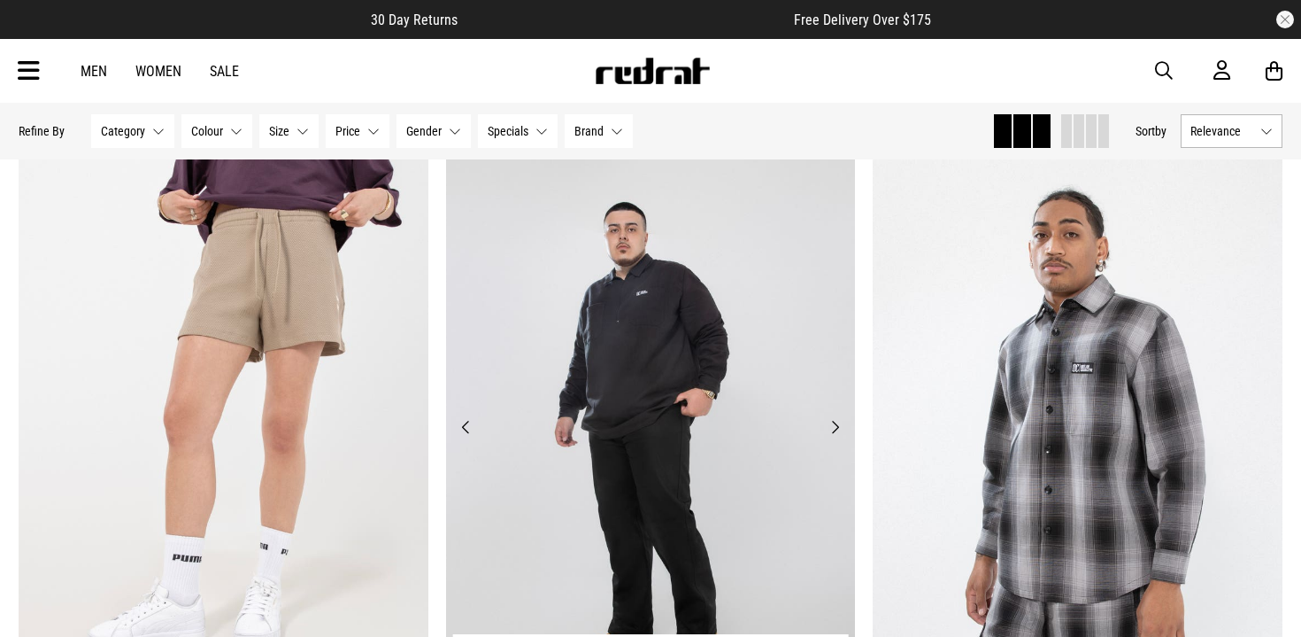
click at [840, 427] on button "Next" at bounding box center [835, 426] width 22 height 21
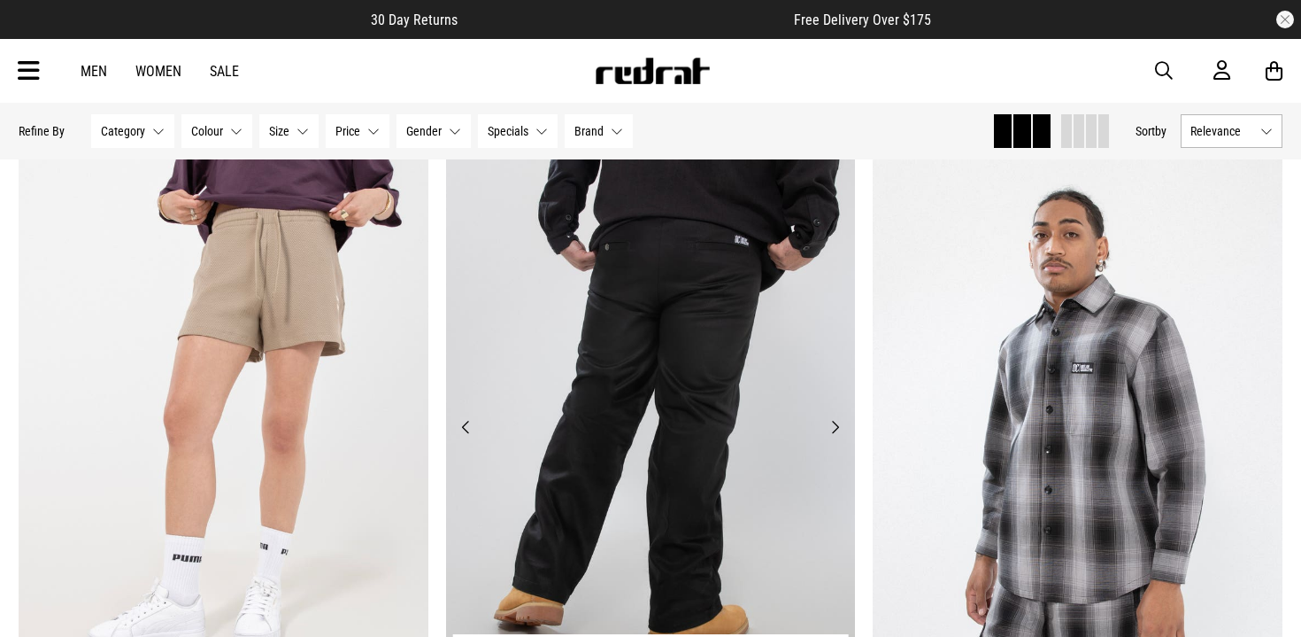
click at [840, 427] on button "Next" at bounding box center [835, 426] width 22 height 21
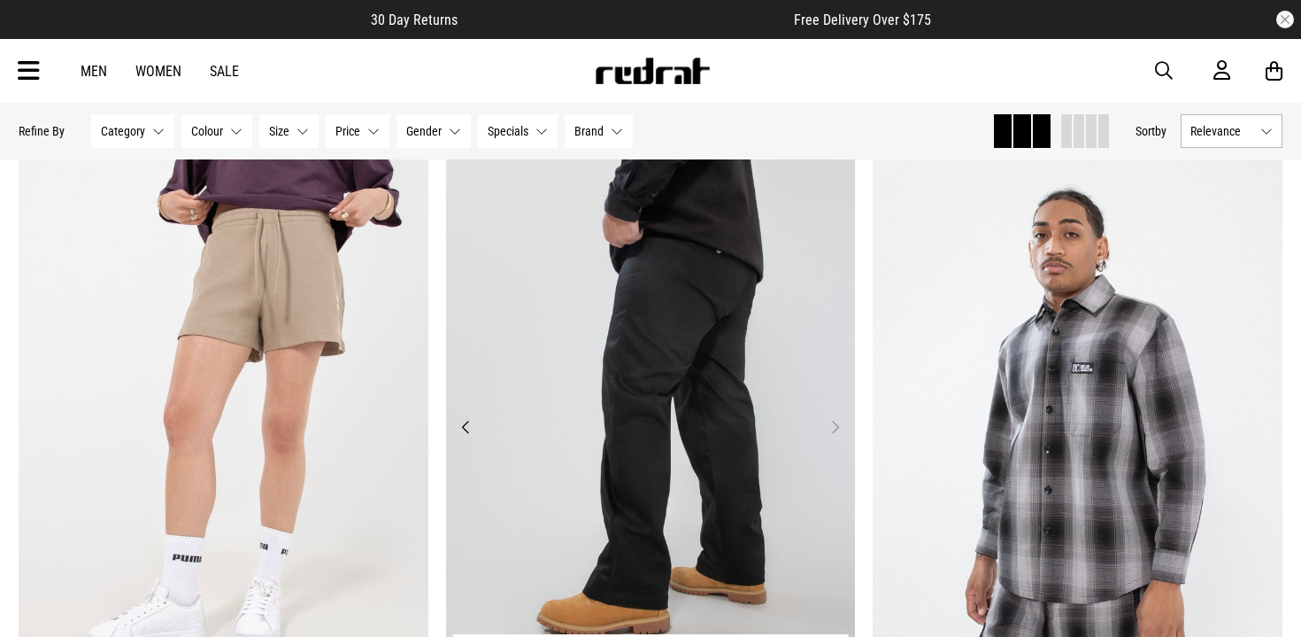
click at [840, 427] on button "Next" at bounding box center [835, 426] width 22 height 21
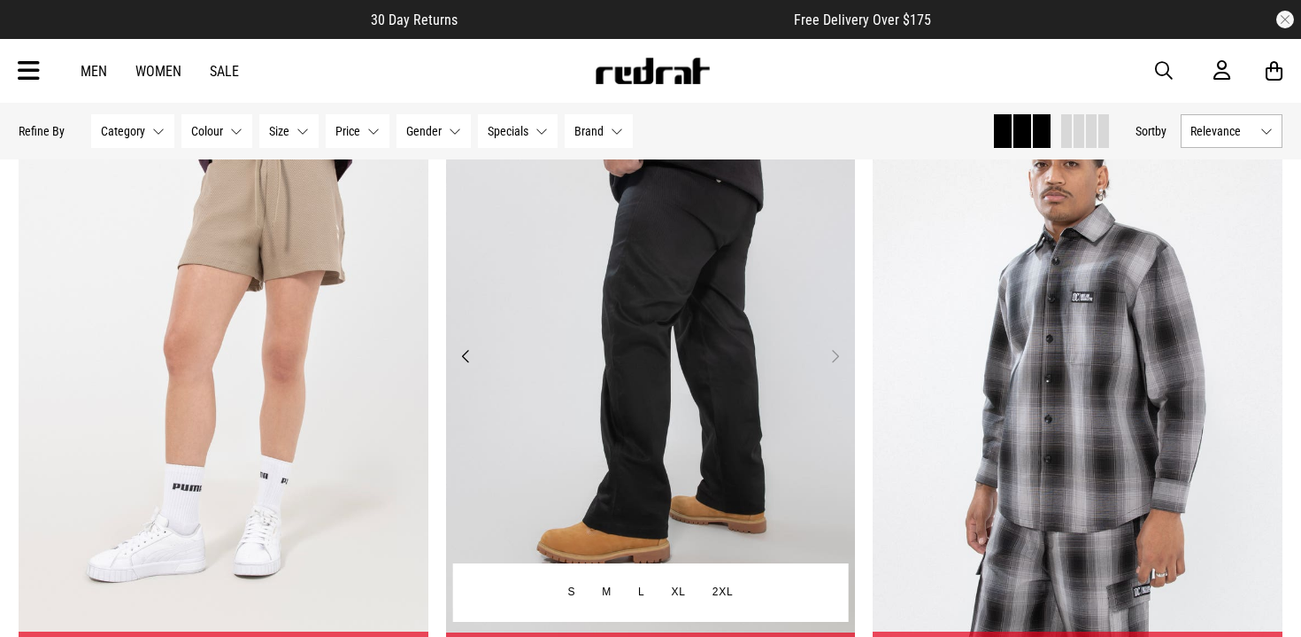
scroll to position [24322, 0]
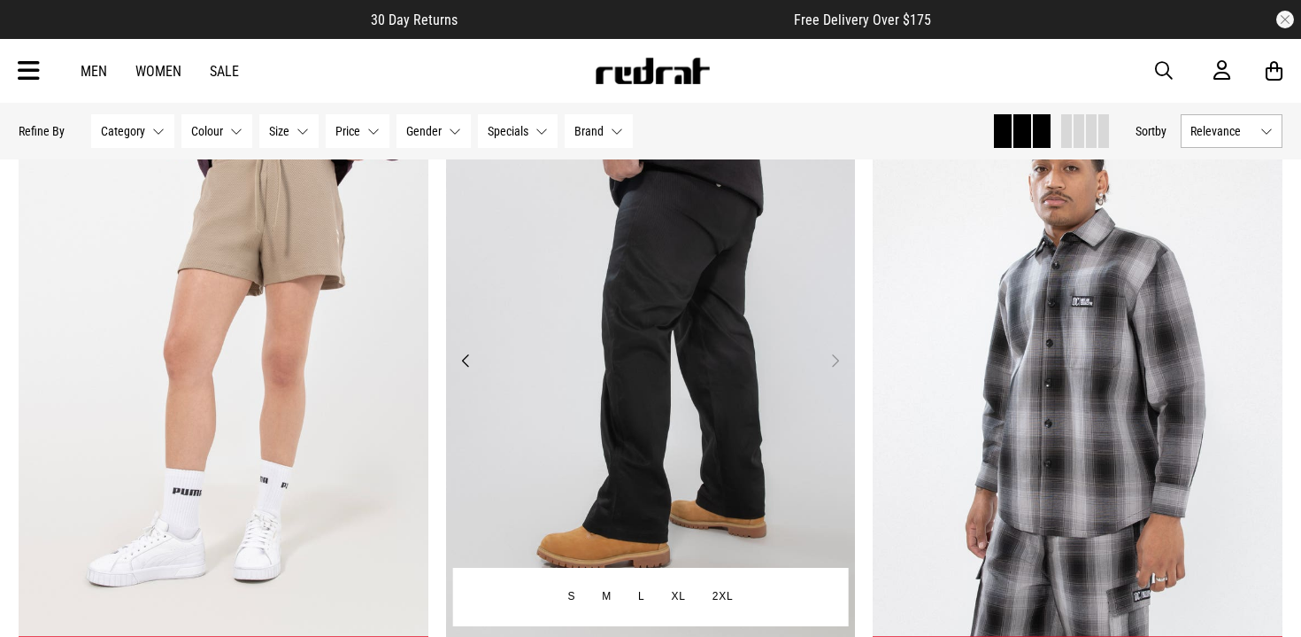
click at [469, 350] on img at bounding box center [651, 371] width 410 height 574
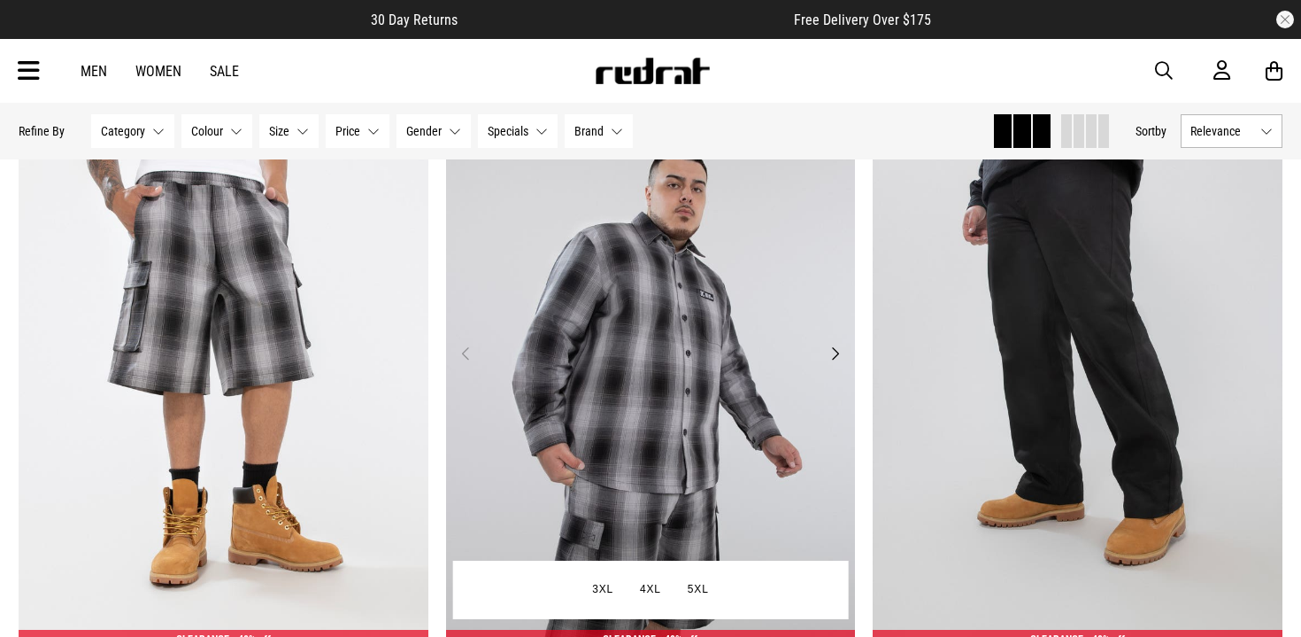
scroll to position [3141, 0]
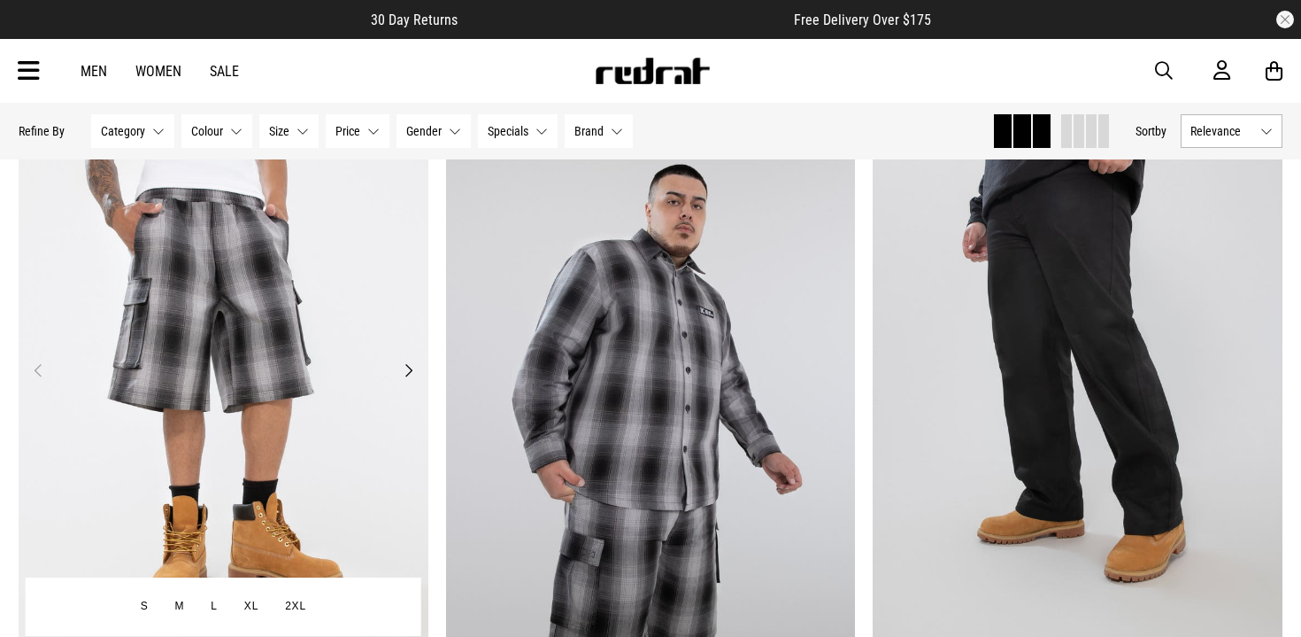
click at [407, 373] on button "Next" at bounding box center [409, 369] width 22 height 21
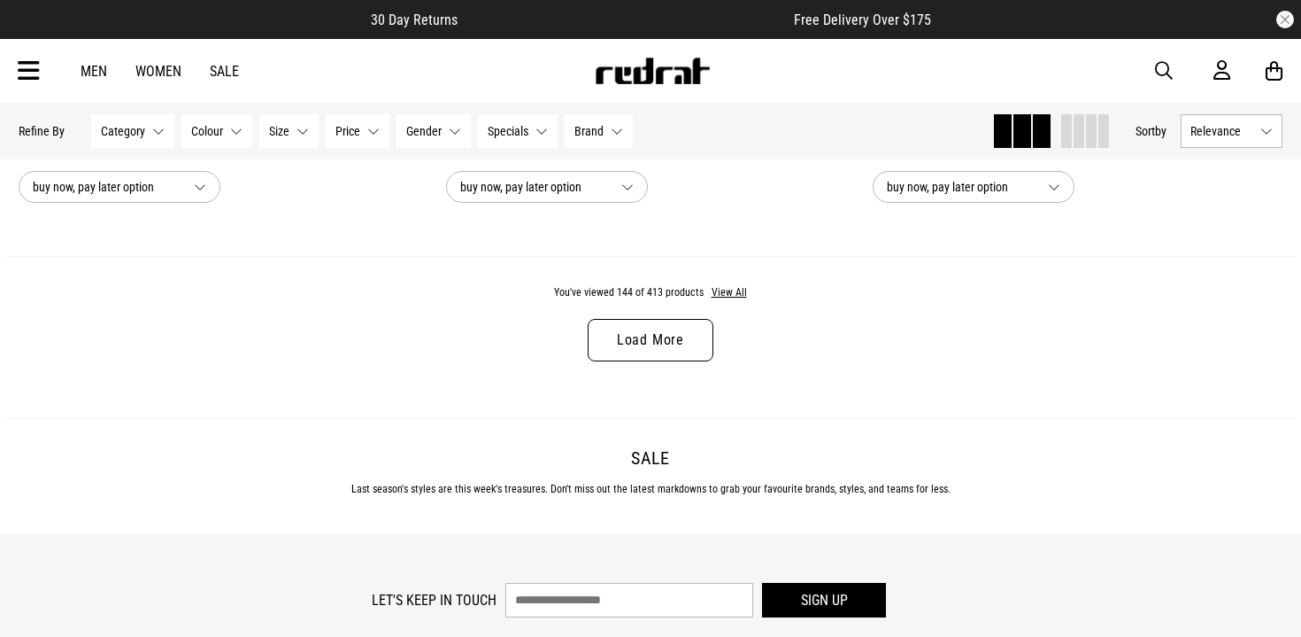
scroll to position [5797, 0]
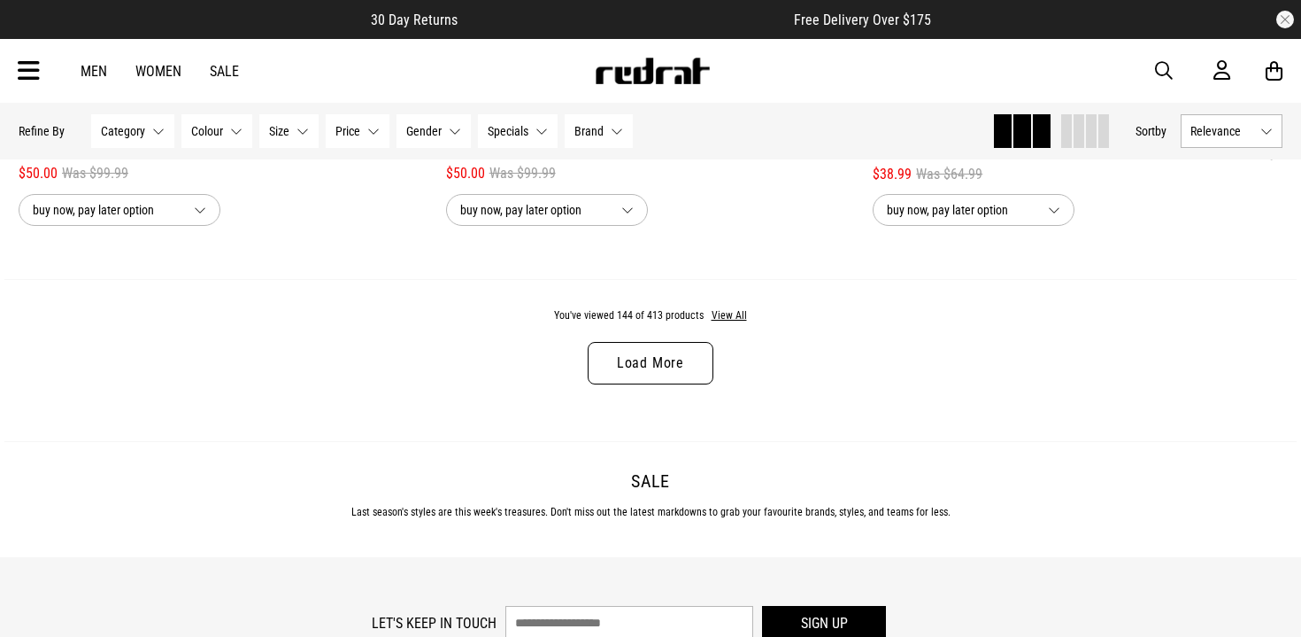
click at [638, 353] on link "Load More" at bounding box center [651, 363] width 126 height 42
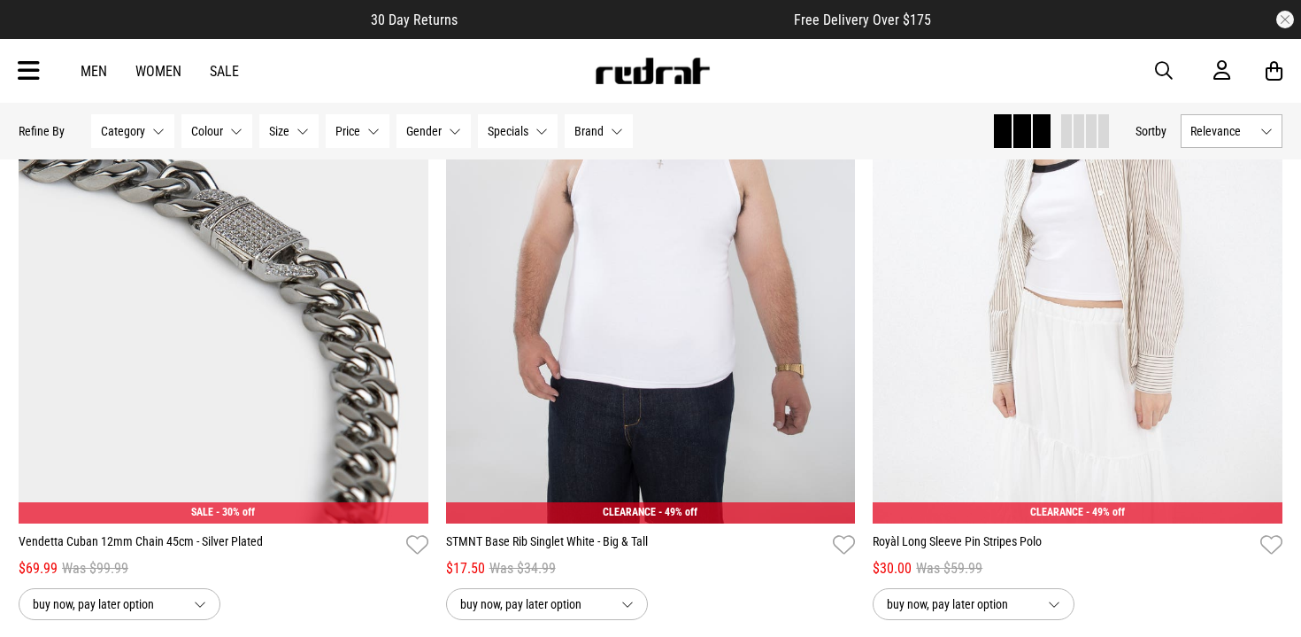
scroll to position [10290, 0]
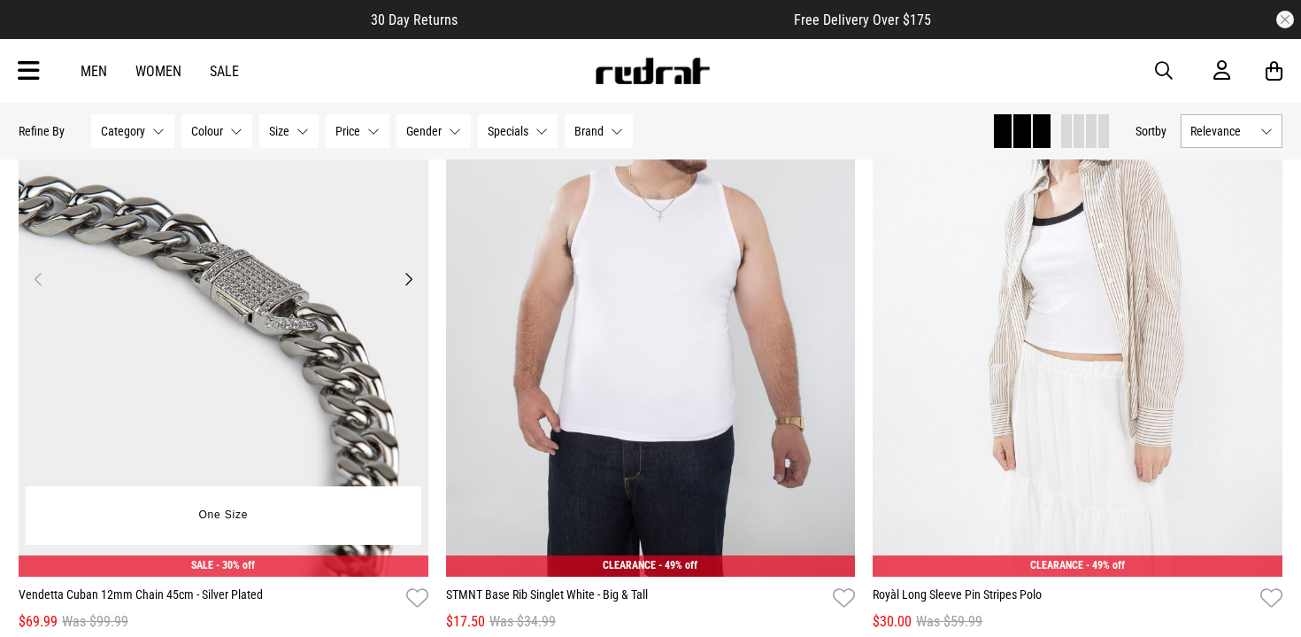
click at [408, 275] on button "Next" at bounding box center [409, 278] width 22 height 21
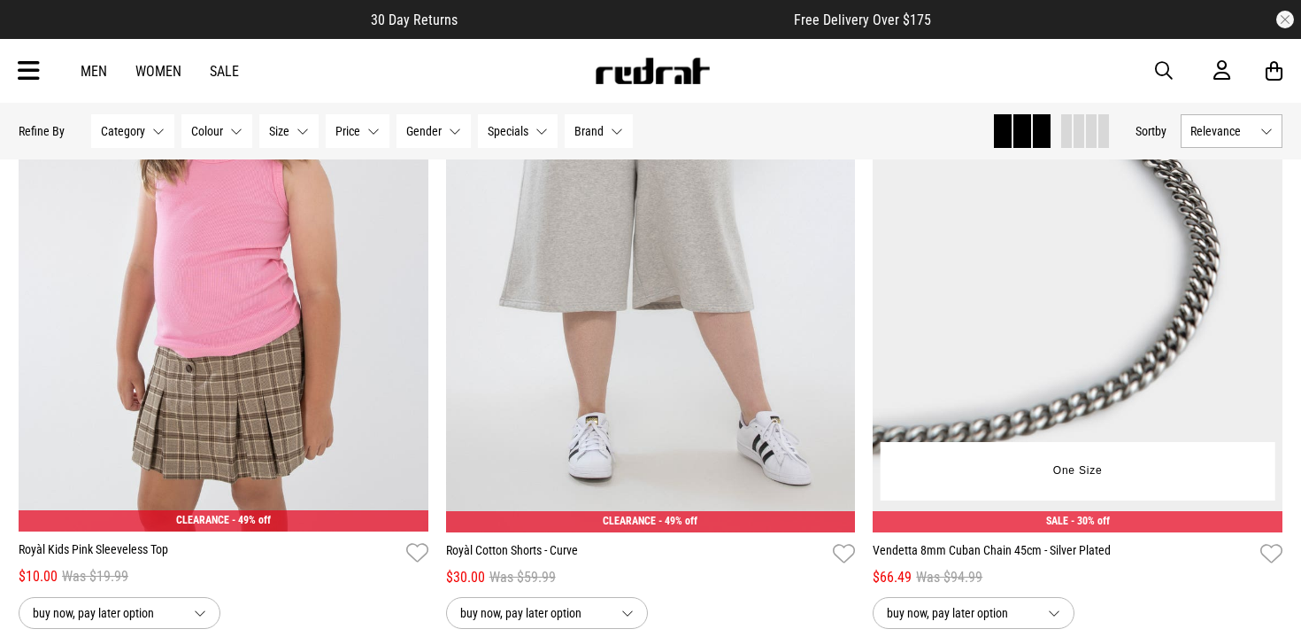
scroll to position [9467, 0]
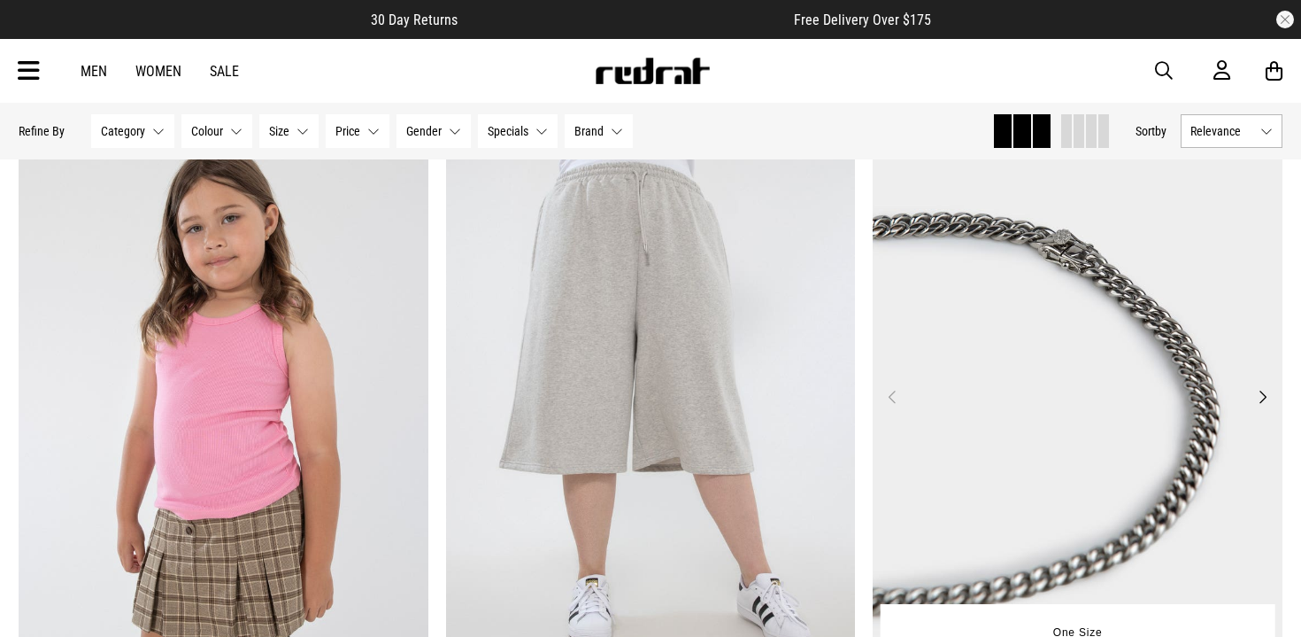
click at [1262, 397] on button "Next" at bounding box center [1263, 396] width 22 height 21
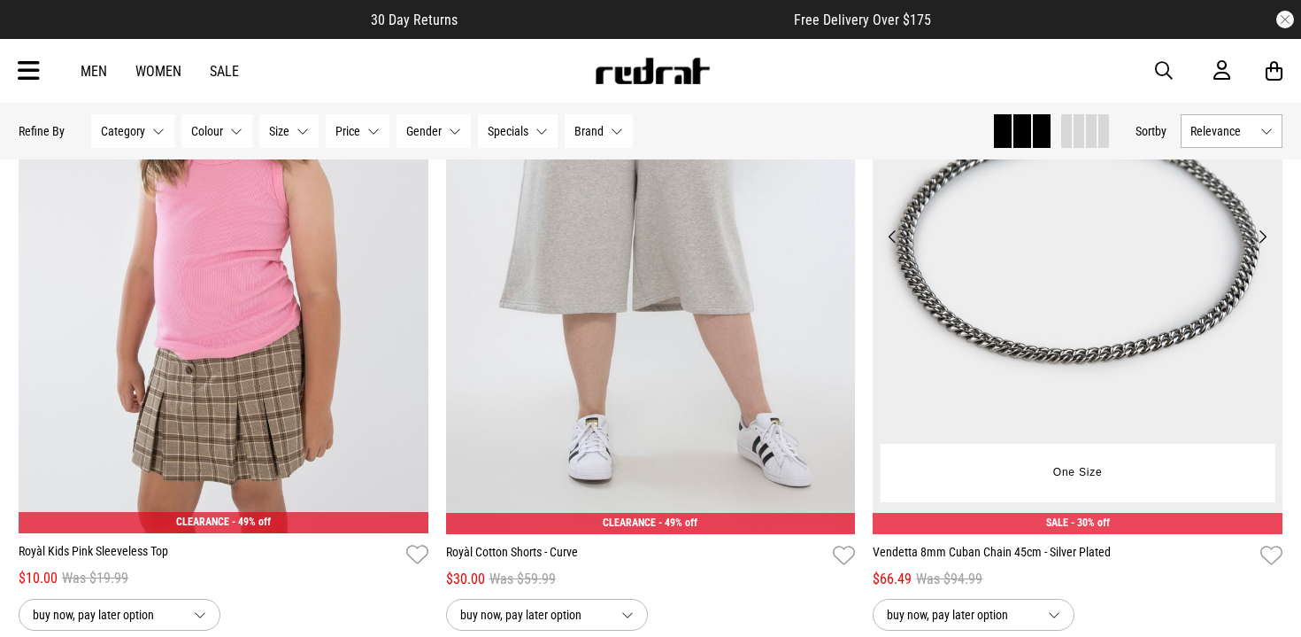
scroll to position [9664, 0]
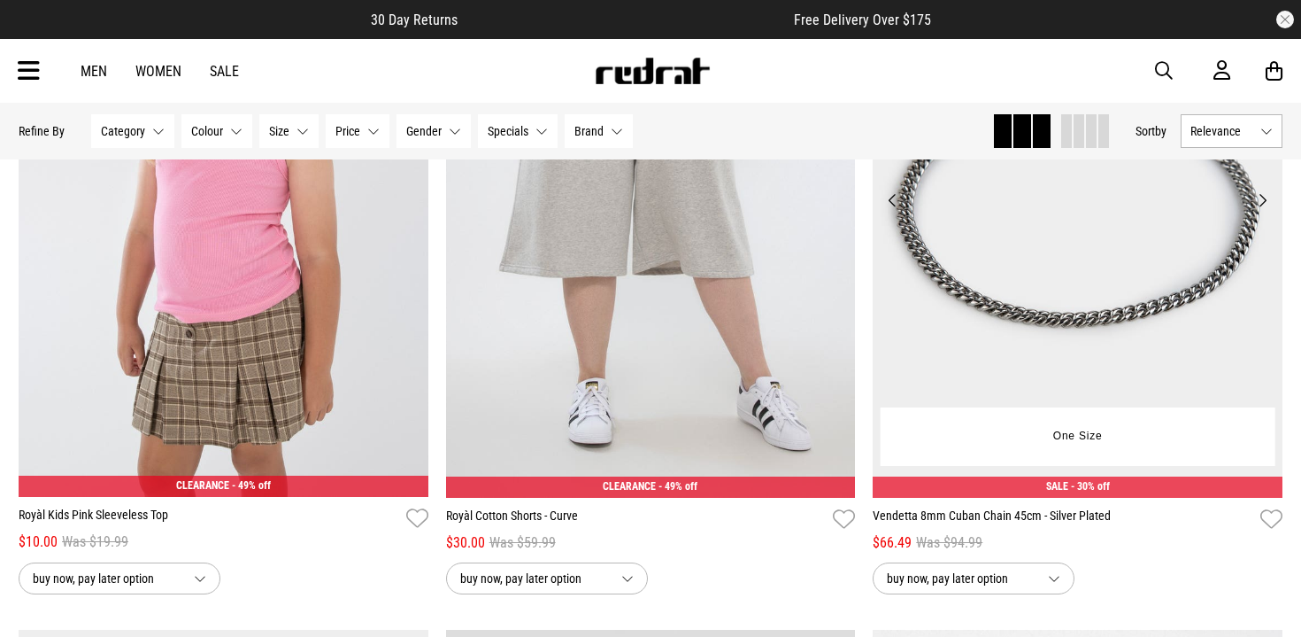
click at [1158, 331] on img at bounding box center [1078, 211] width 410 height 574
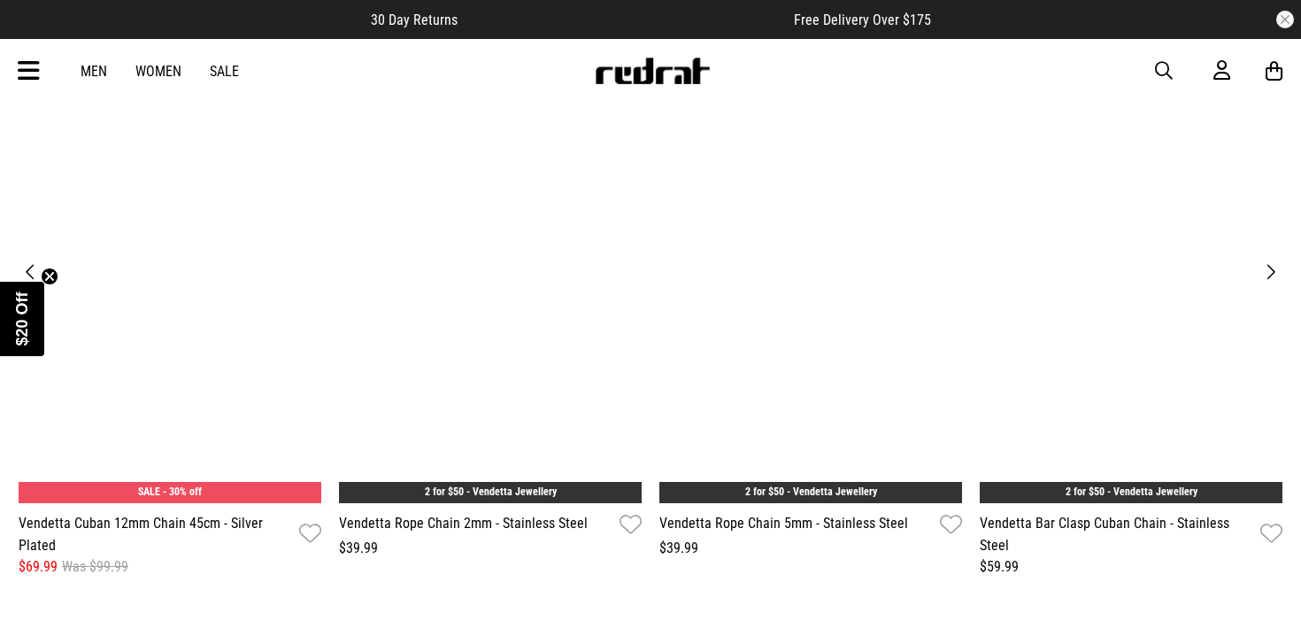
scroll to position [2764, 0]
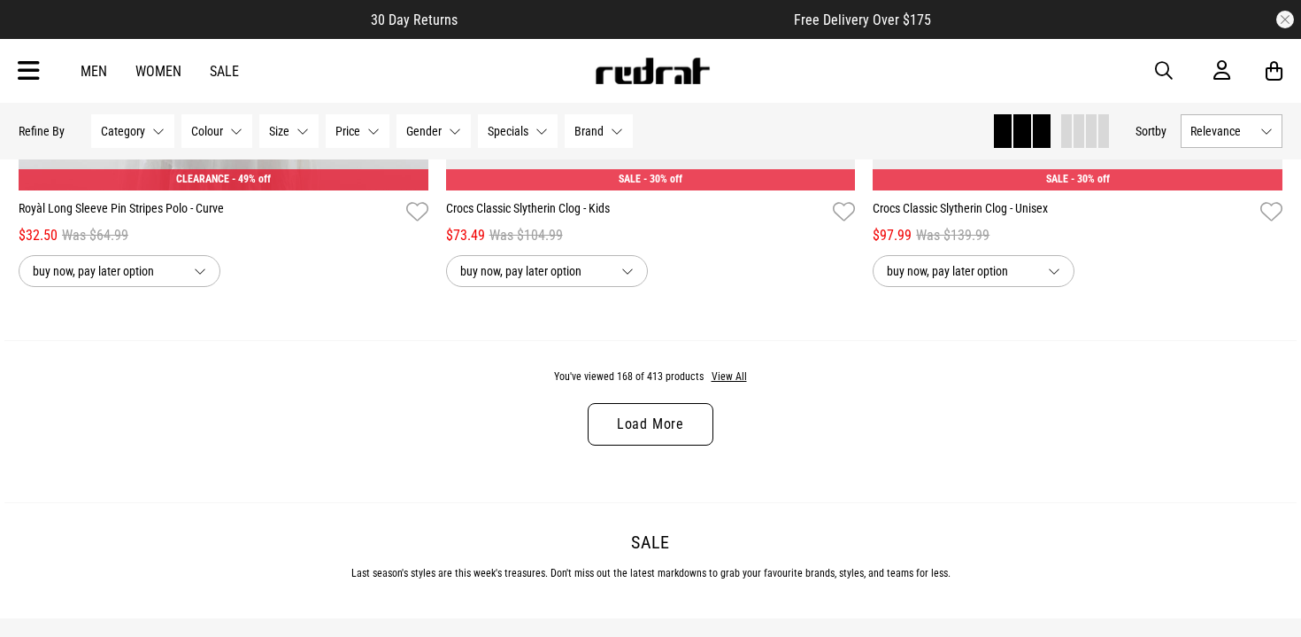
scroll to position [5846, 0]
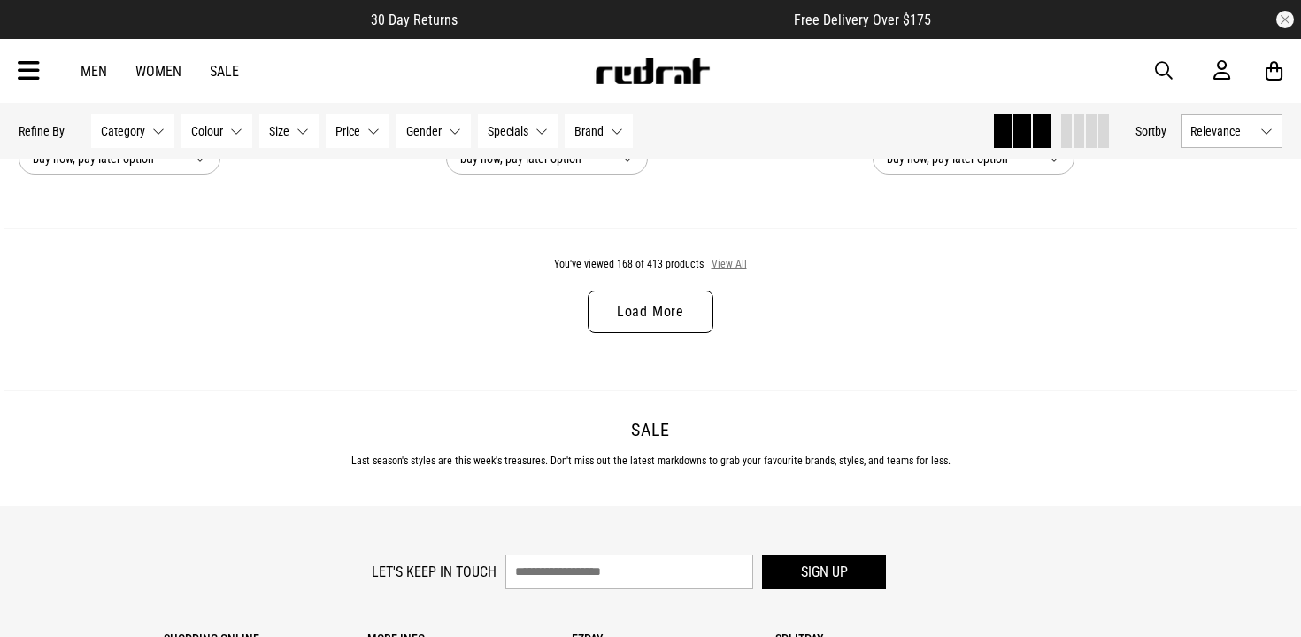
click at [723, 266] on button "View All" at bounding box center [729, 265] width 37 height 16
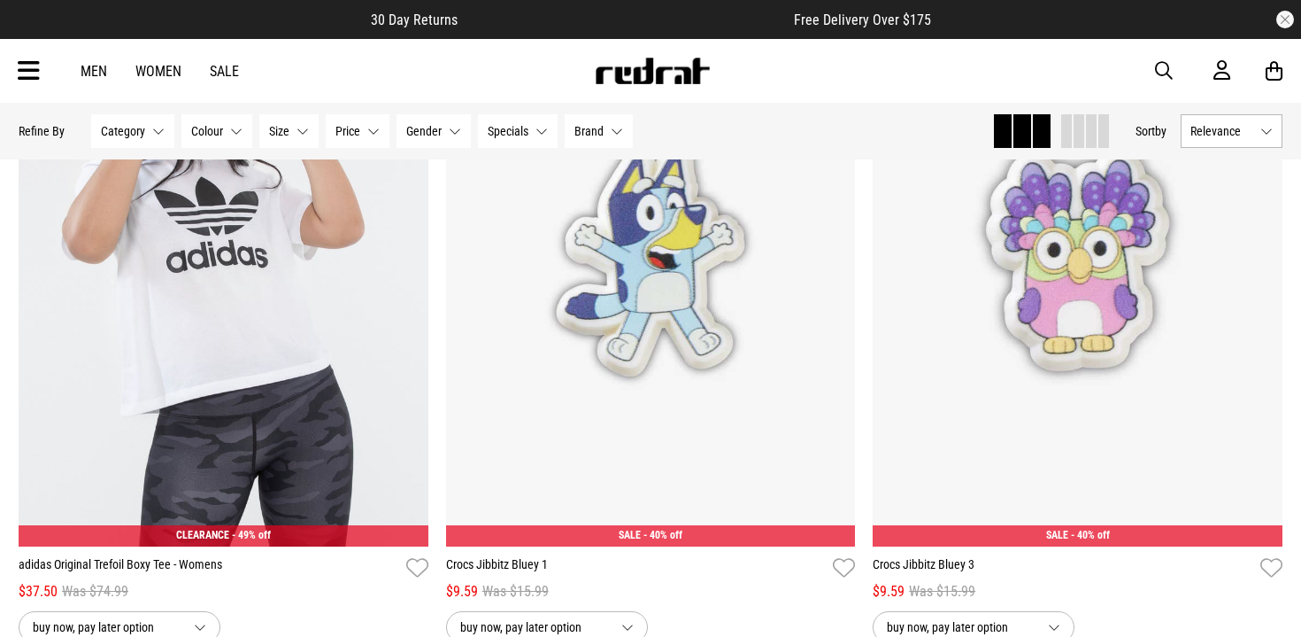
scroll to position [11024, 0]
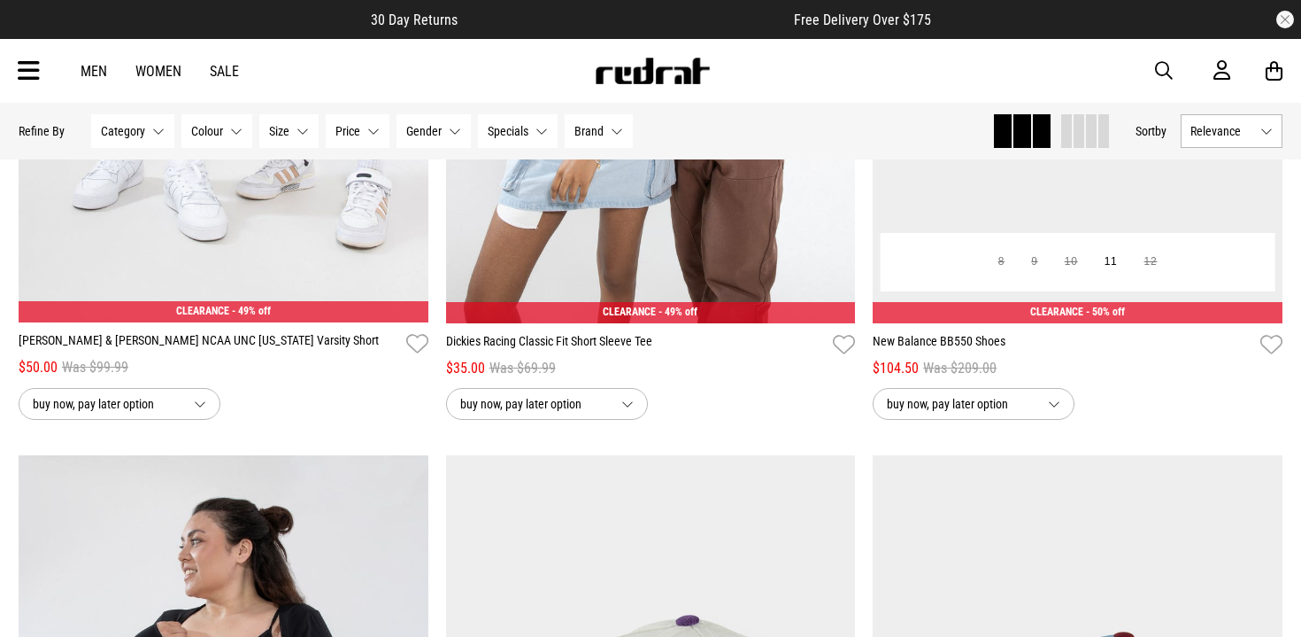
scroll to position [15481, 0]
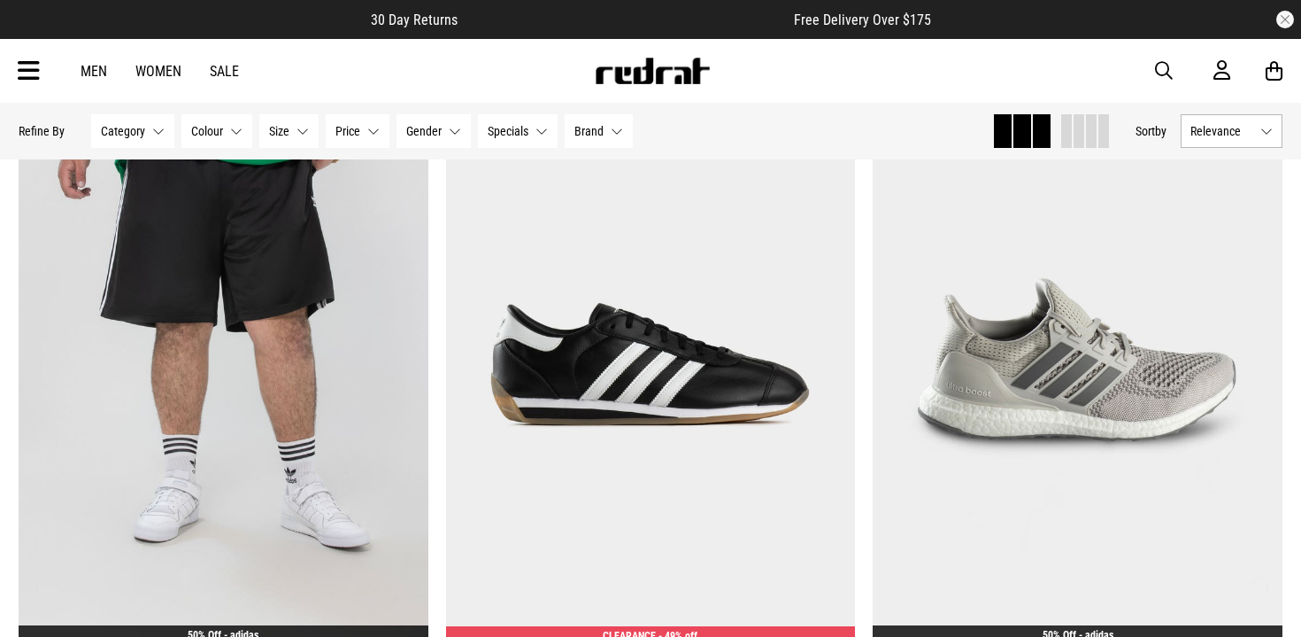
scroll to position [18690, 0]
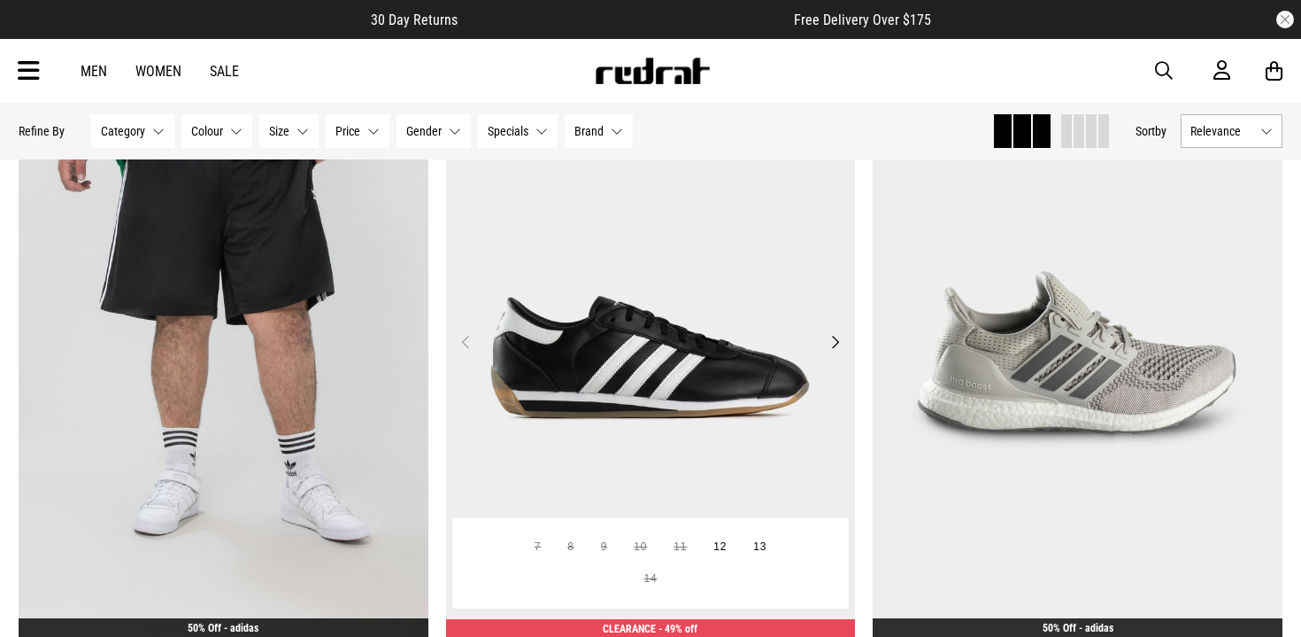
click at [836, 336] on button "Next" at bounding box center [835, 341] width 22 height 21
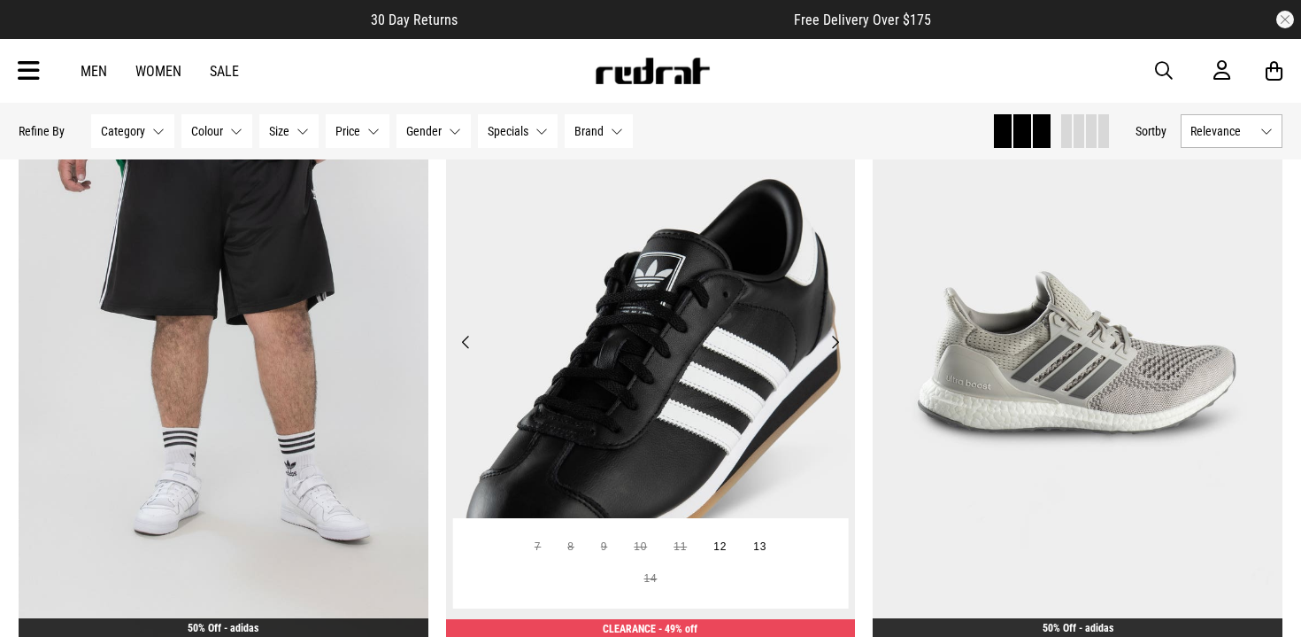
click at [836, 336] on button "Next" at bounding box center [835, 341] width 22 height 21
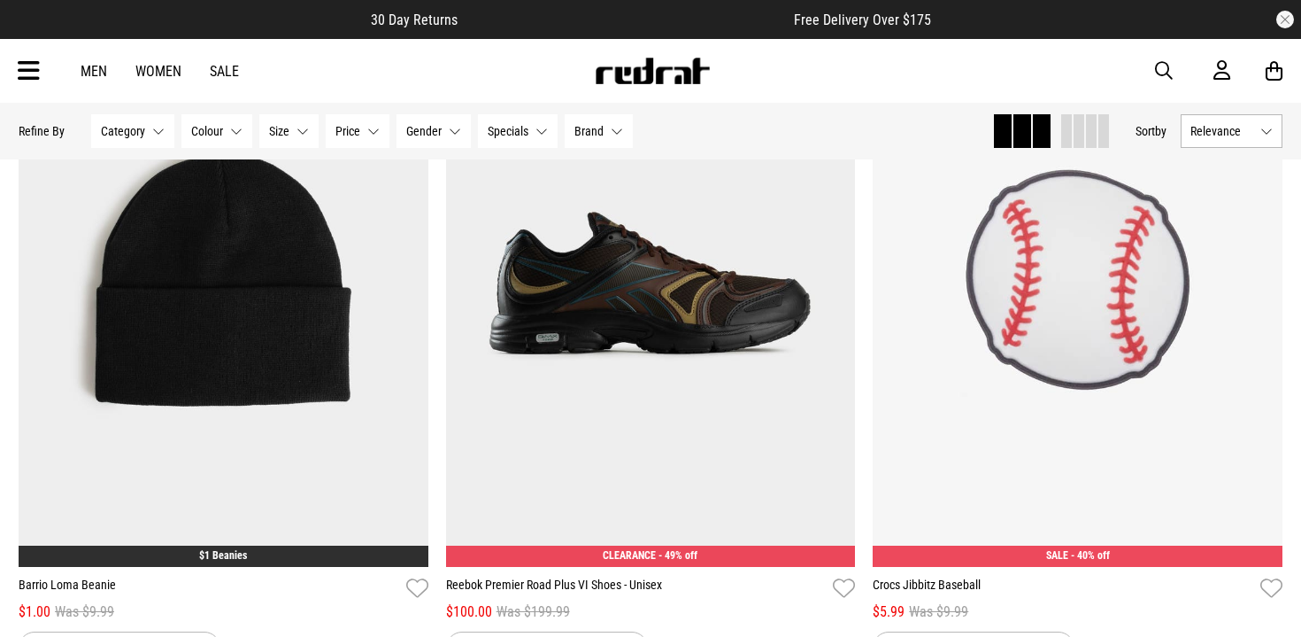
scroll to position [21594, 0]
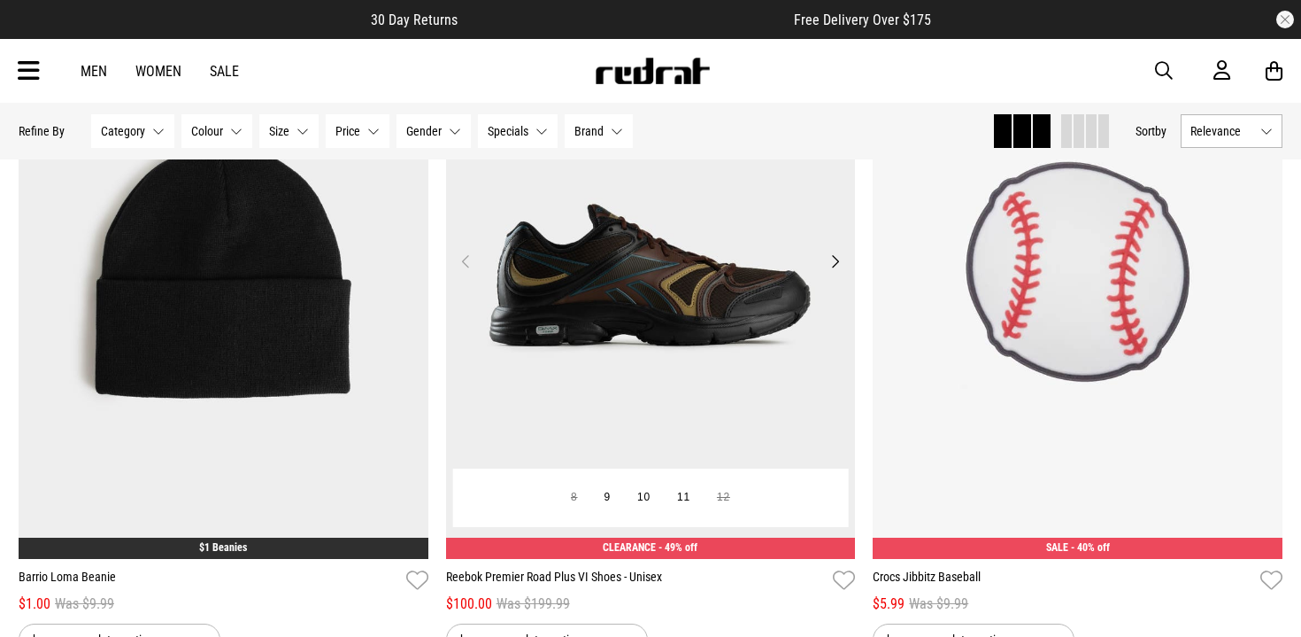
click at [838, 255] on button "Next" at bounding box center [835, 261] width 22 height 21
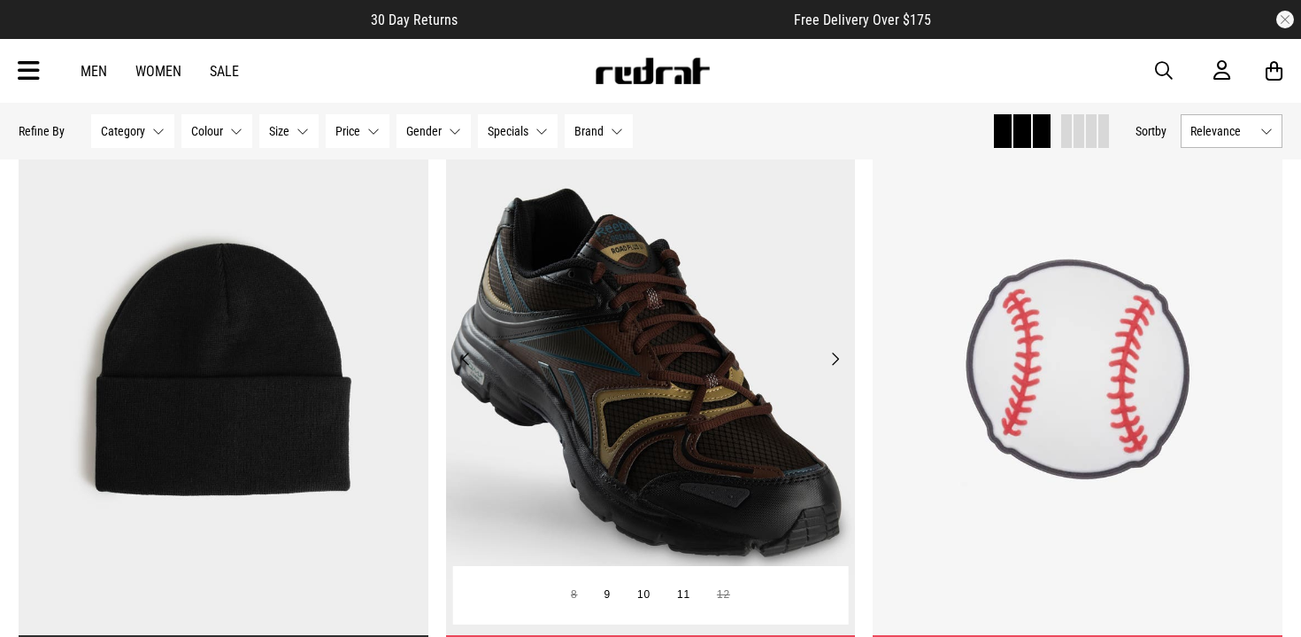
scroll to position [21495, 0]
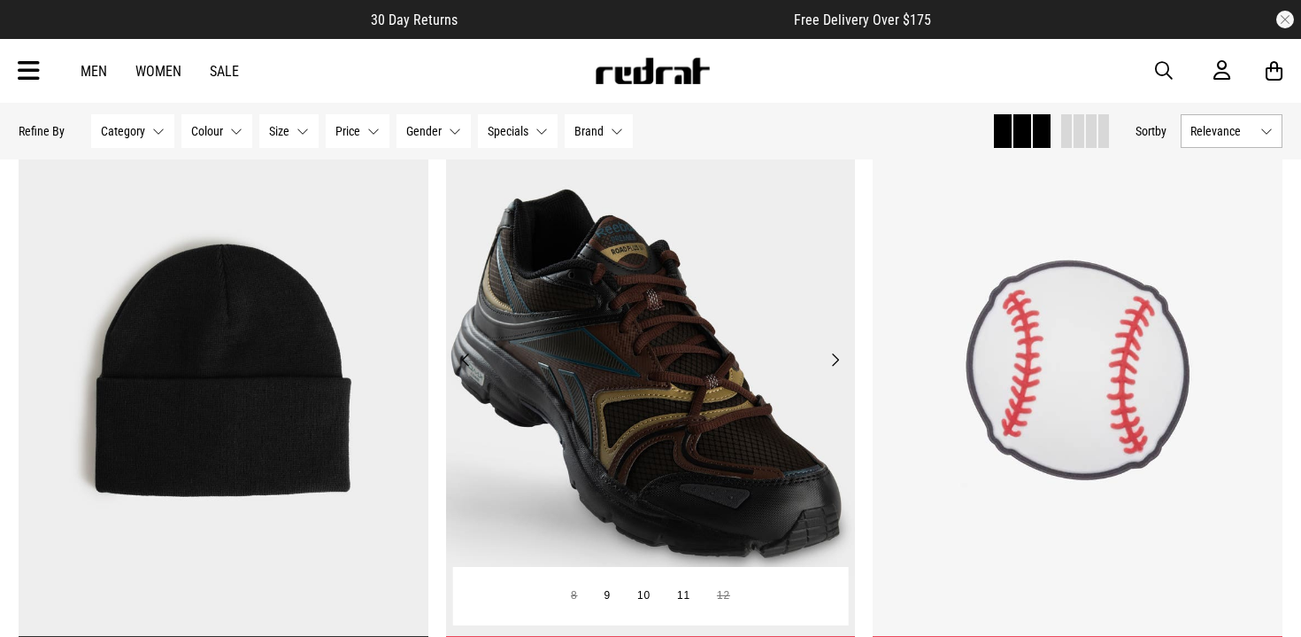
click at [835, 350] on button "Next" at bounding box center [835, 359] width 22 height 21
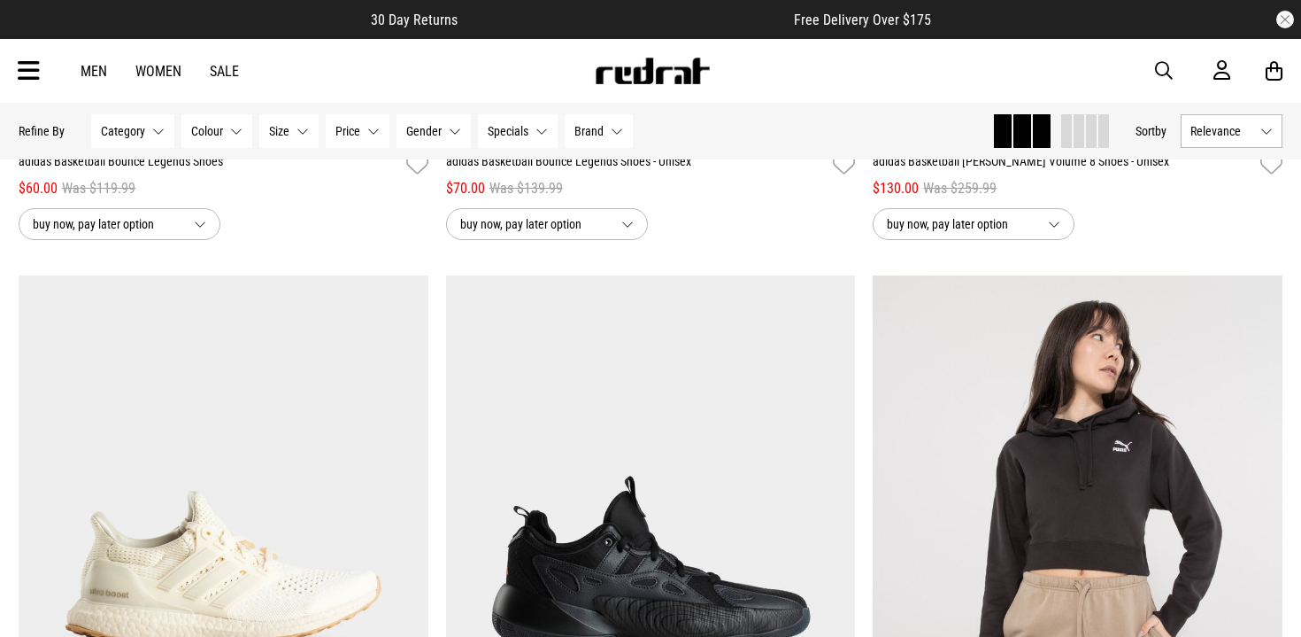
scroll to position [25599, 0]
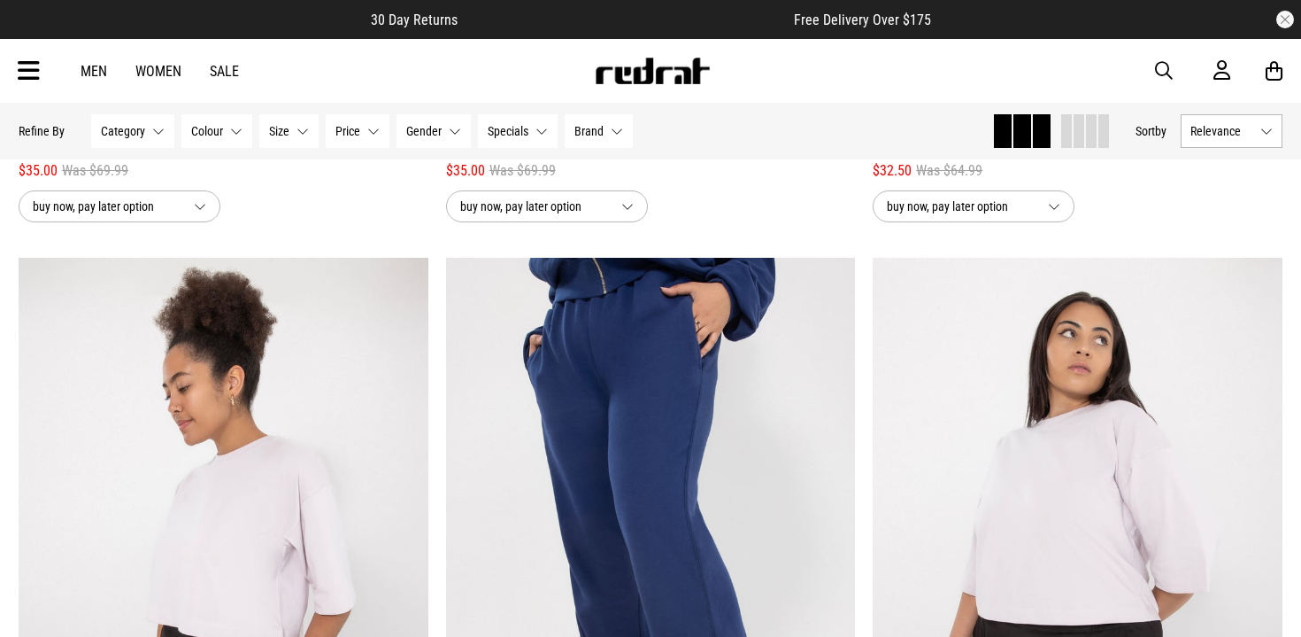
scroll to position [33317, 0]
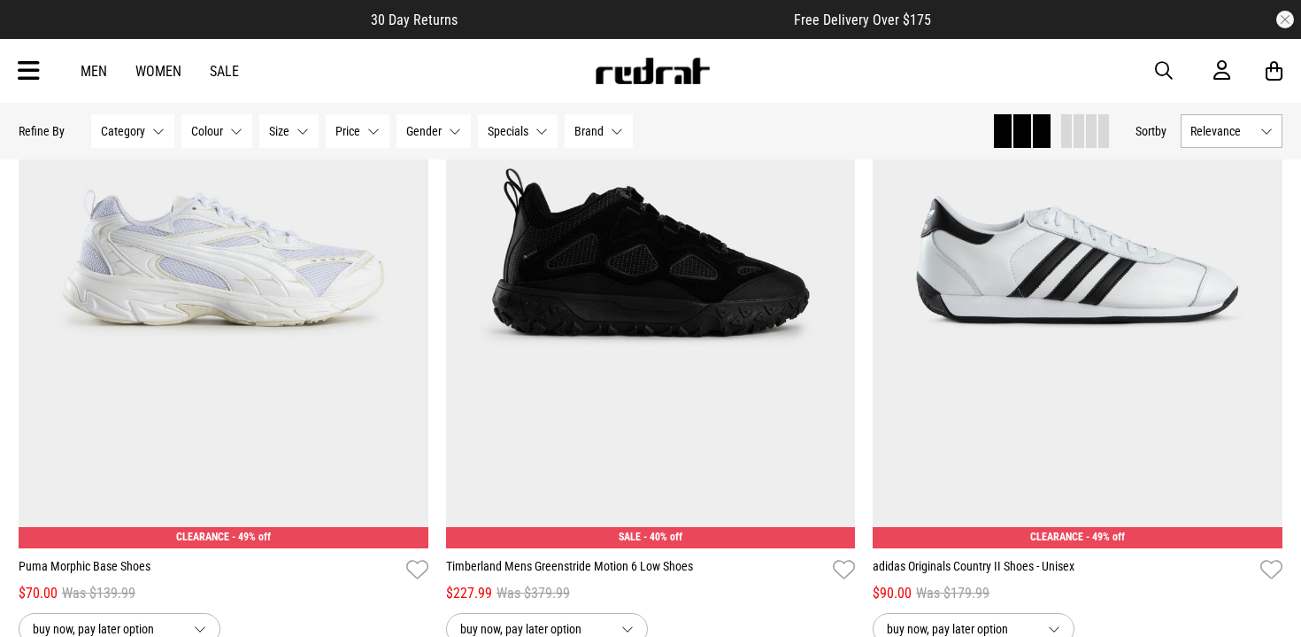
scroll to position [39261, 0]
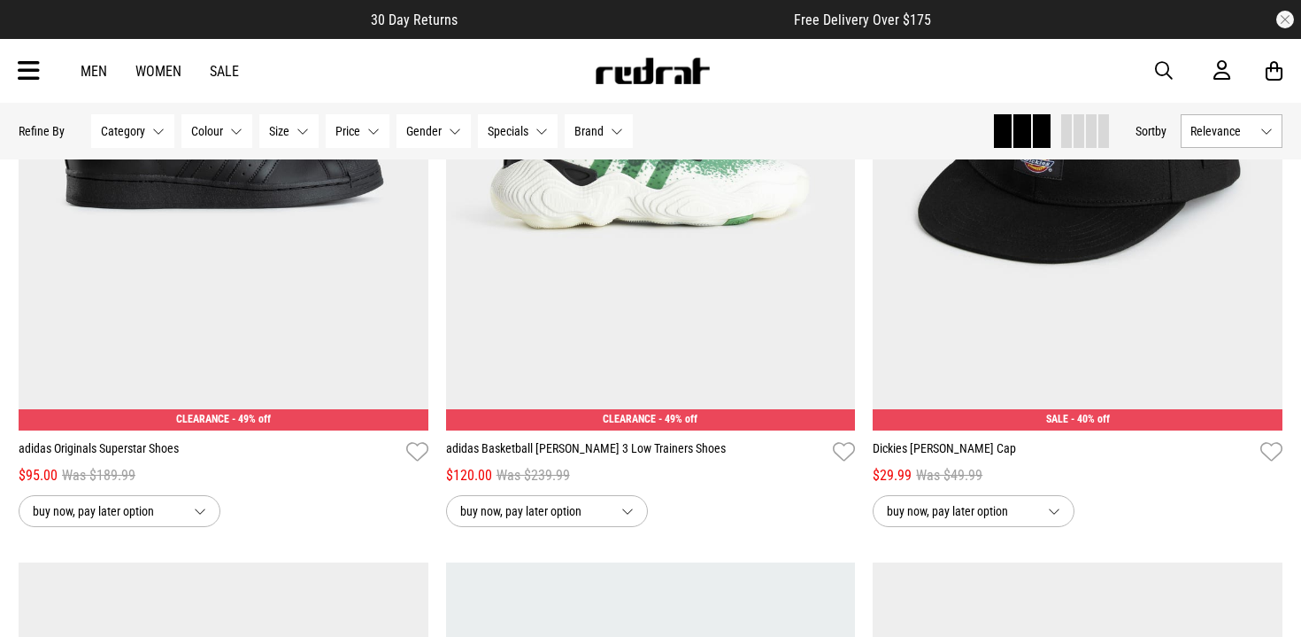
scroll to position [43450, 0]
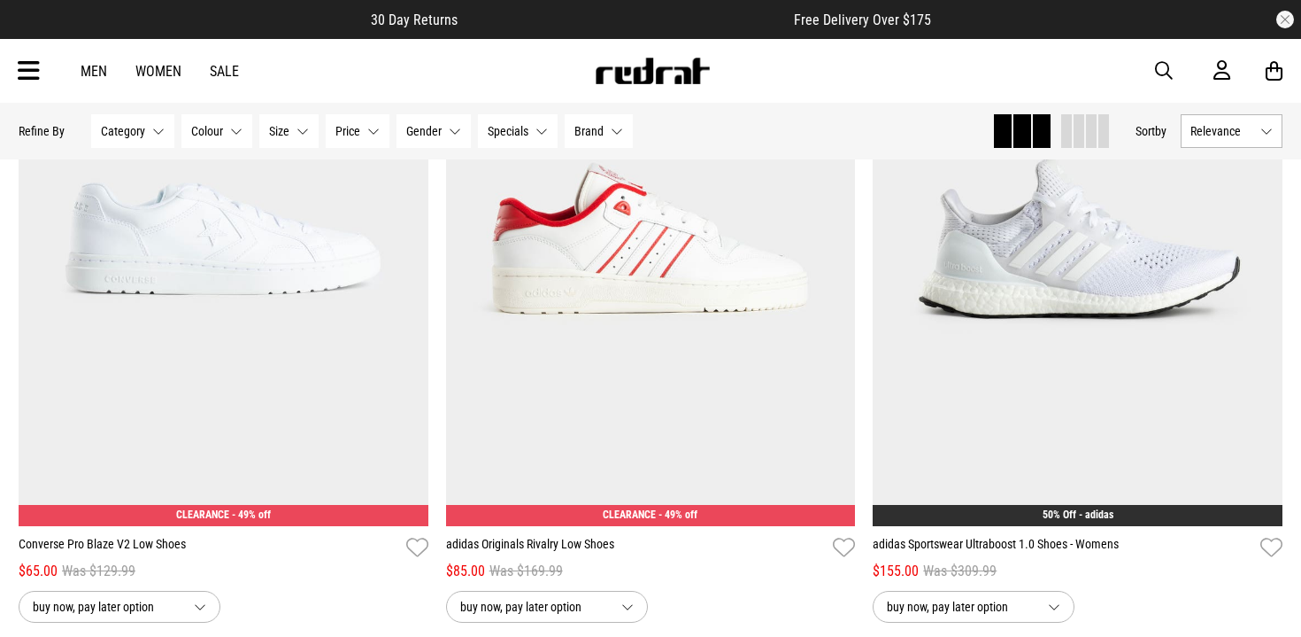
scroll to position [46749, 0]
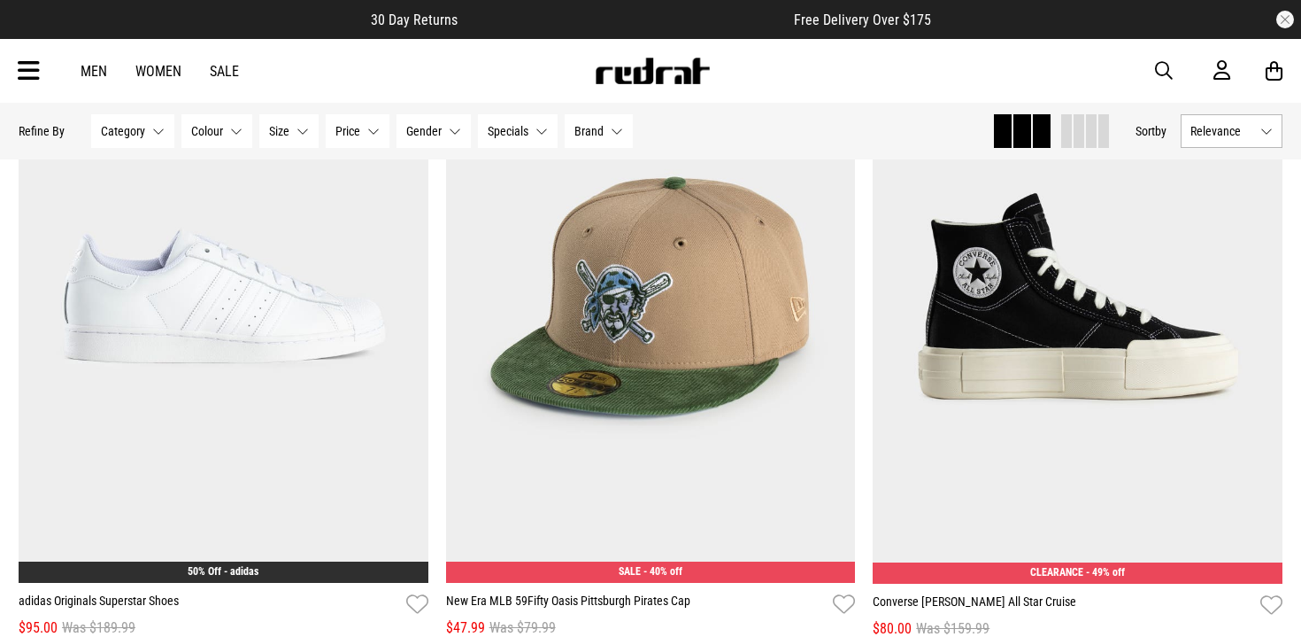
scroll to position [52626, 0]
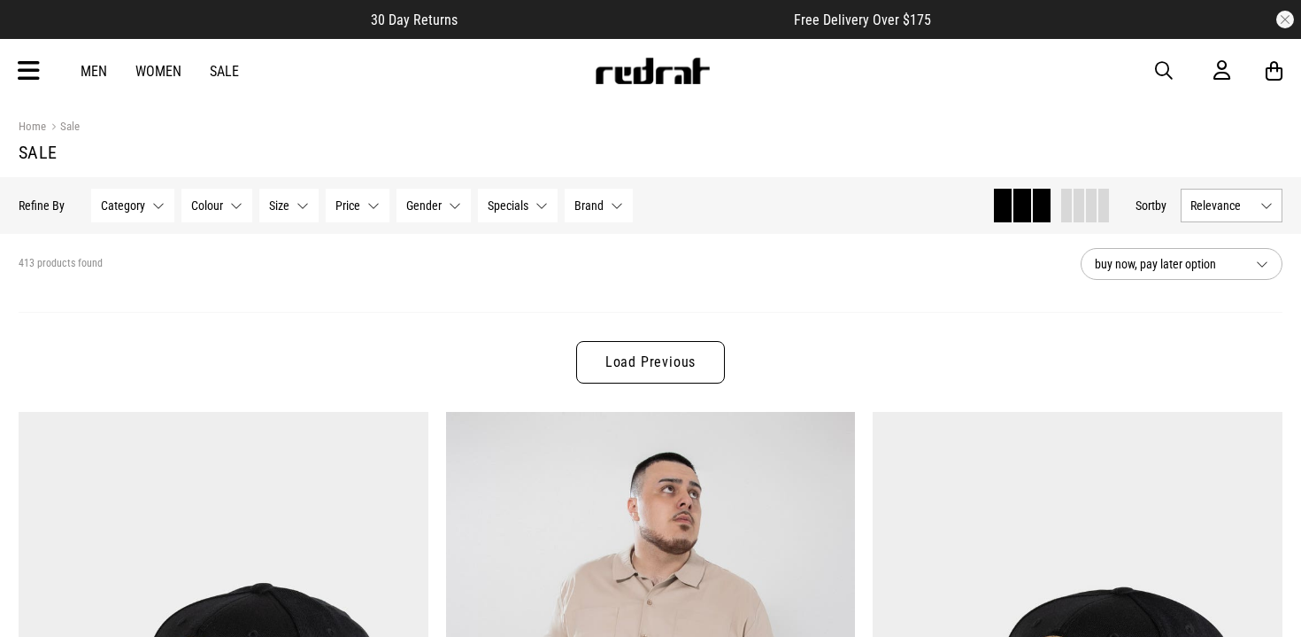
click at [1170, 249] on button "buy now, pay later option" at bounding box center [1182, 264] width 202 height 32
click at [1021, 283] on section "413 products found buy now, pay later option Afterpay Zip SplitPay Klarna" at bounding box center [650, 264] width 1293 height 60
click at [600, 199] on span "Brand" at bounding box center [589, 205] width 29 height 14
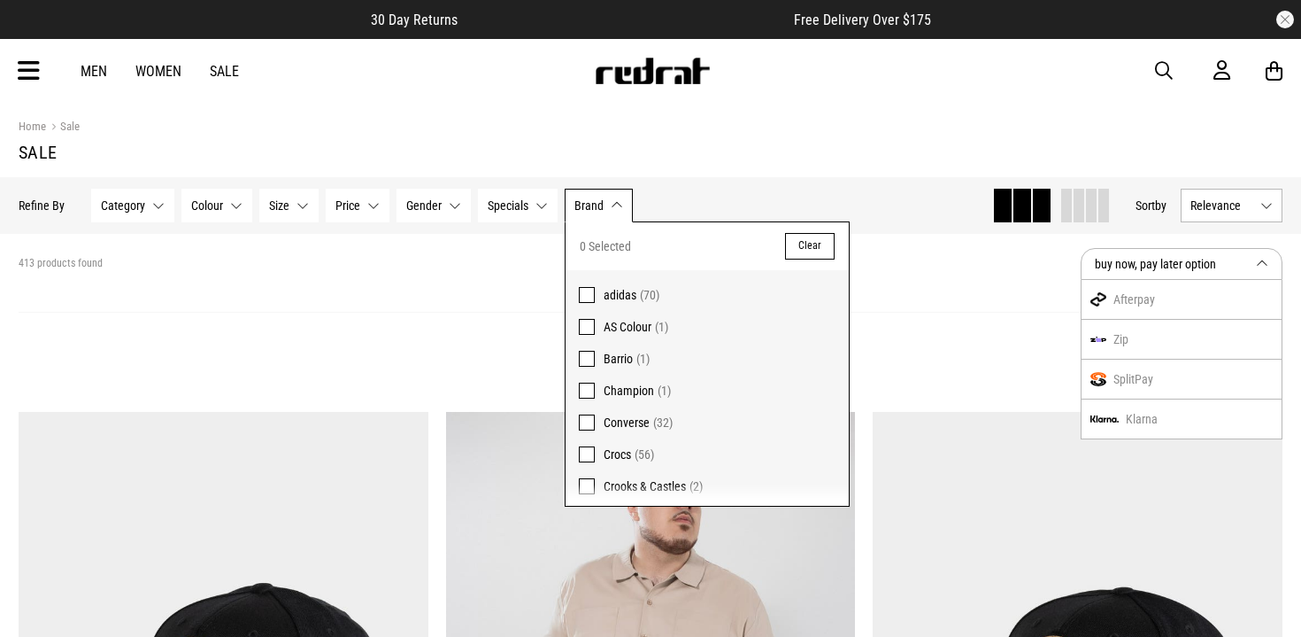
click at [604, 297] on span "adidas" at bounding box center [620, 295] width 33 height 14
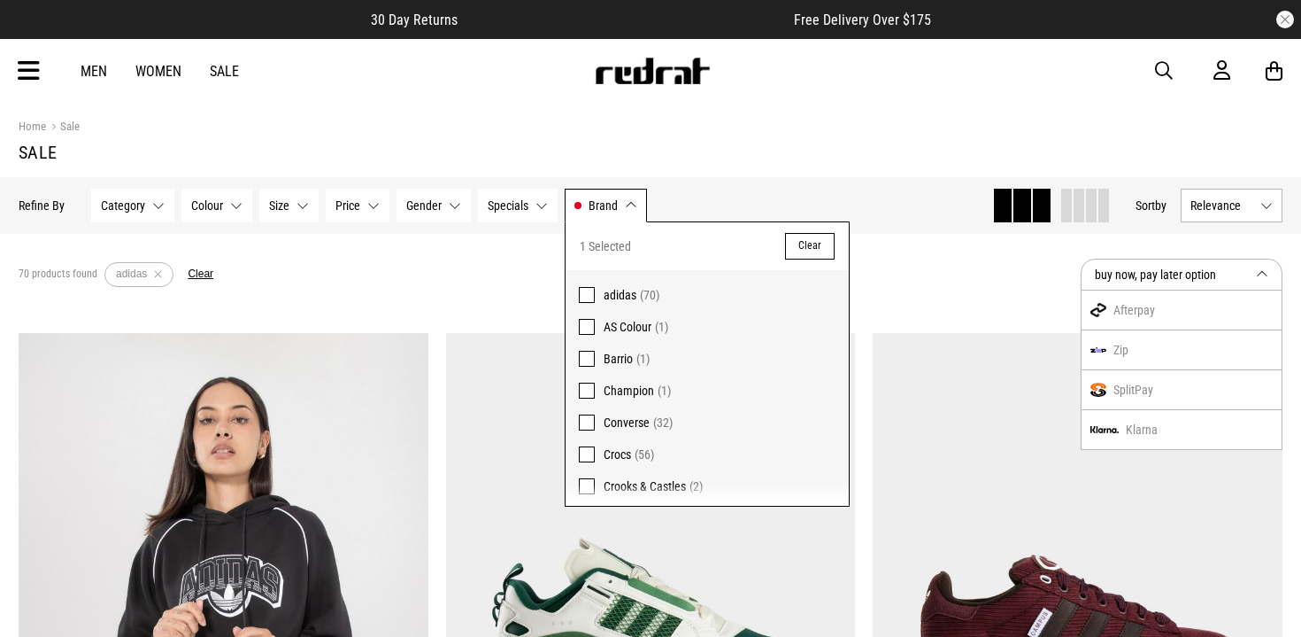
click at [993, 257] on div "70 products found Active Filters adidas Clear" at bounding box center [543, 274] width 1048 height 53
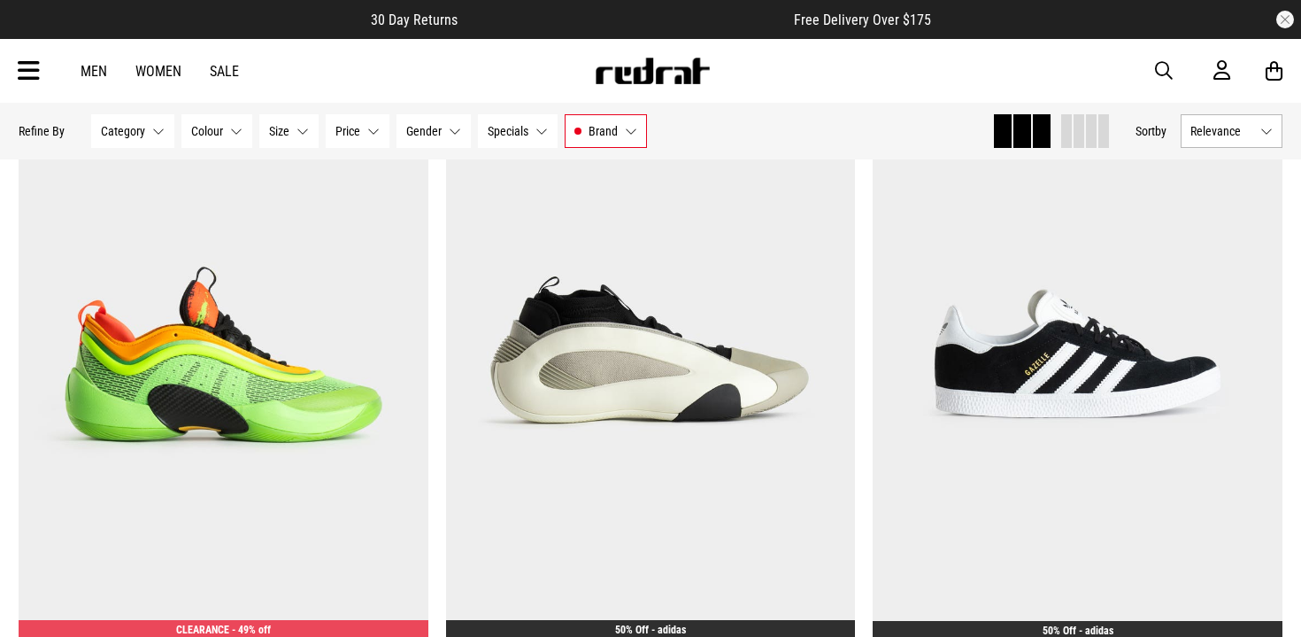
scroll to position [1773, 0]
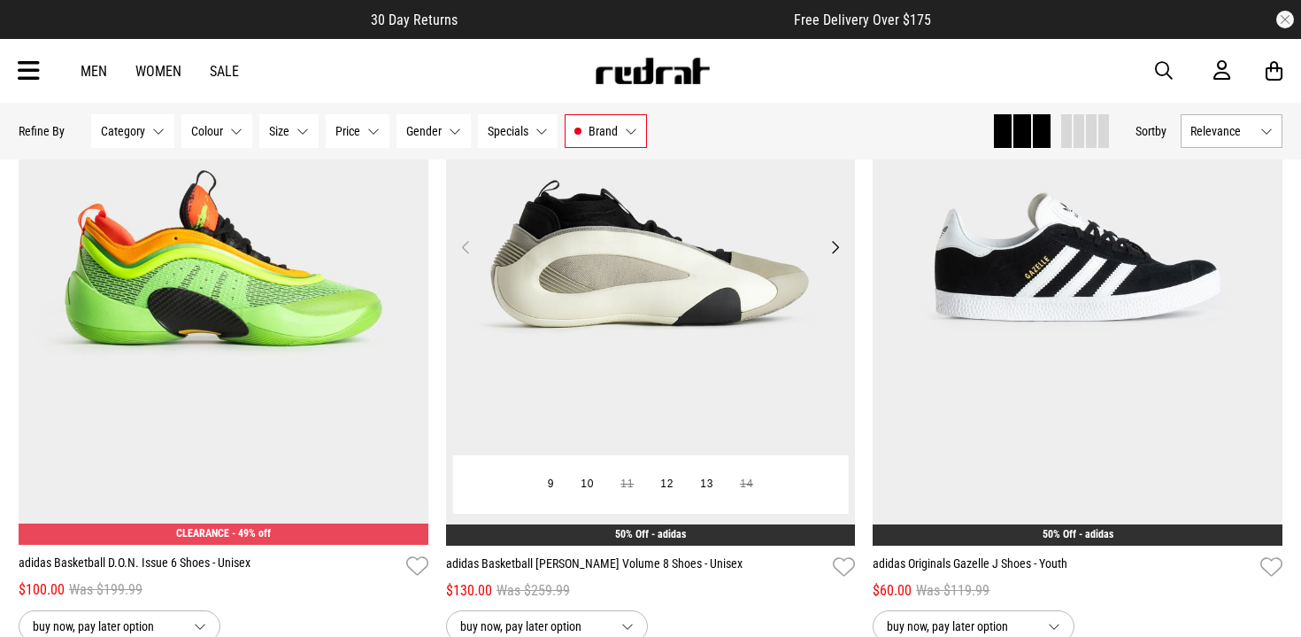
click at [835, 244] on button "Next" at bounding box center [835, 246] width 22 height 21
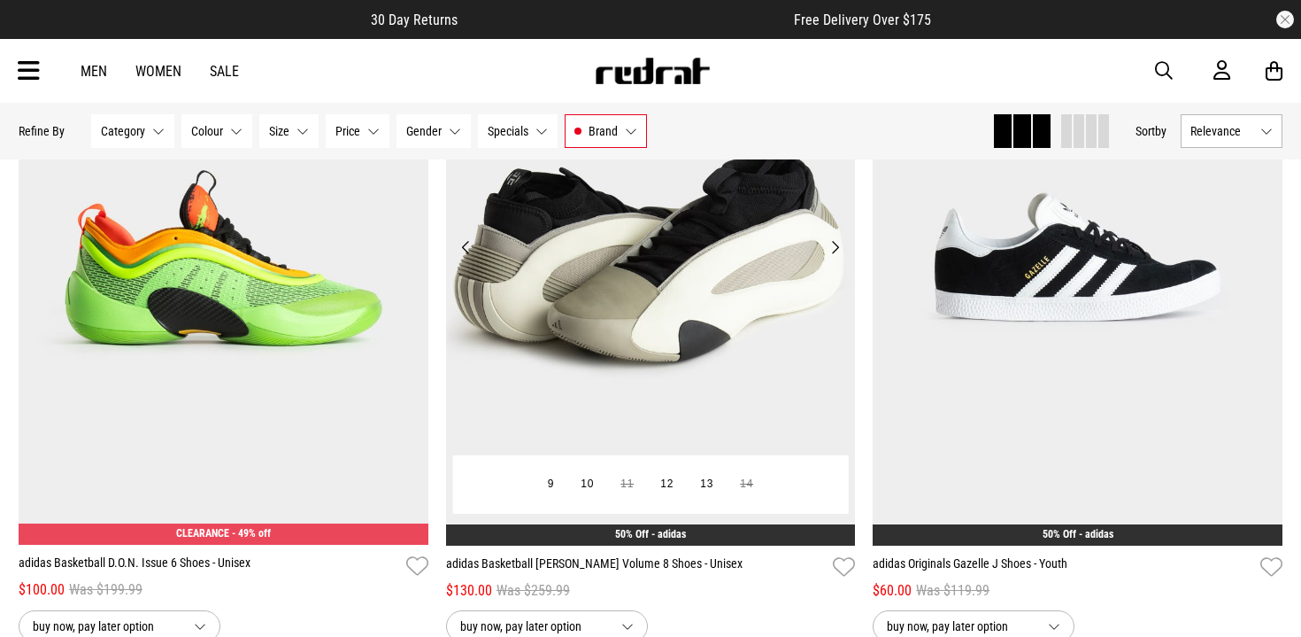
click at [835, 244] on button "Next" at bounding box center [835, 246] width 22 height 21
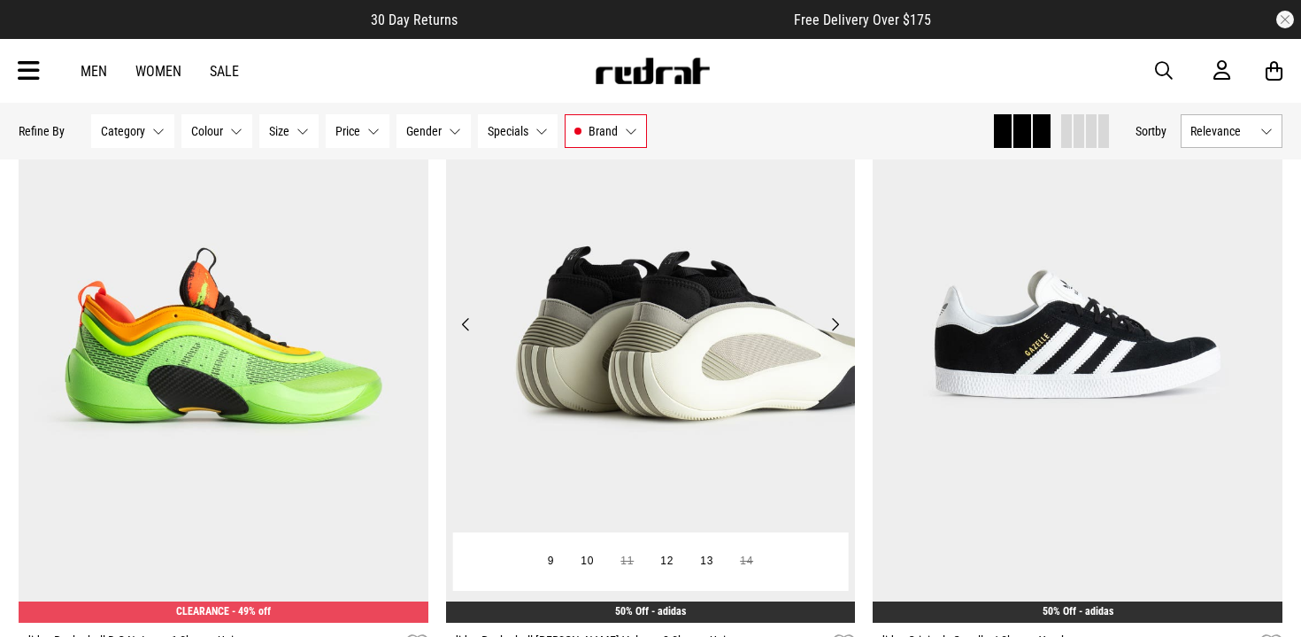
scroll to position [1745, 0]
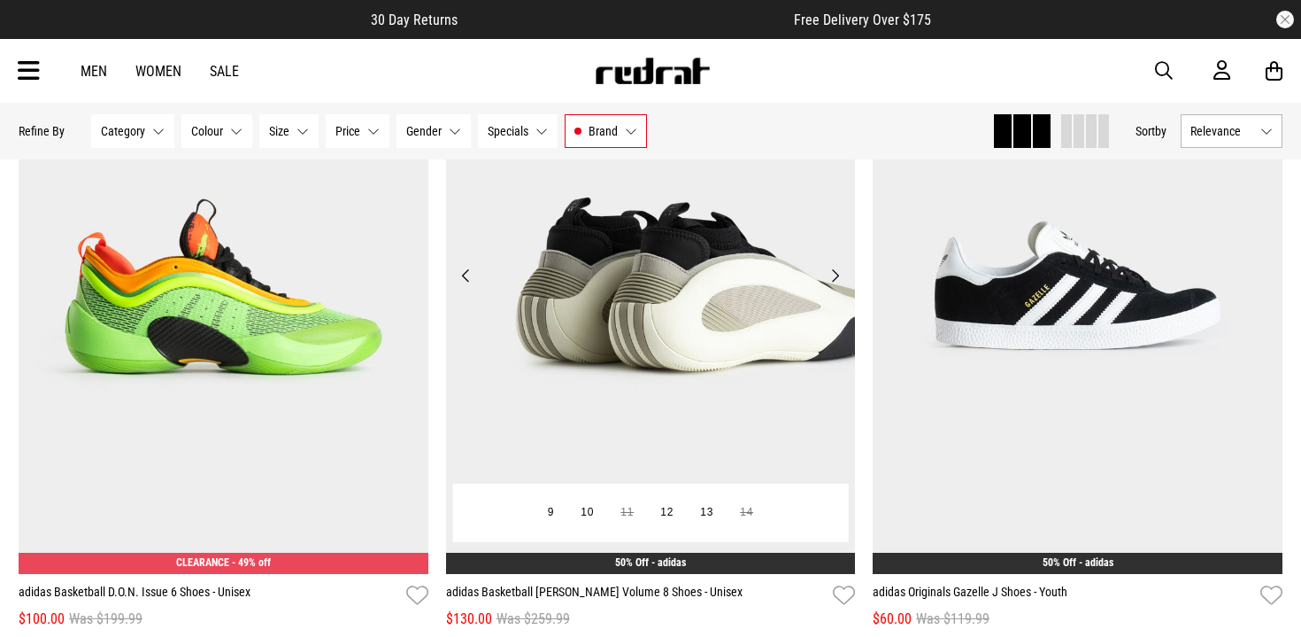
click at [831, 280] on button "Next" at bounding box center [835, 275] width 22 height 21
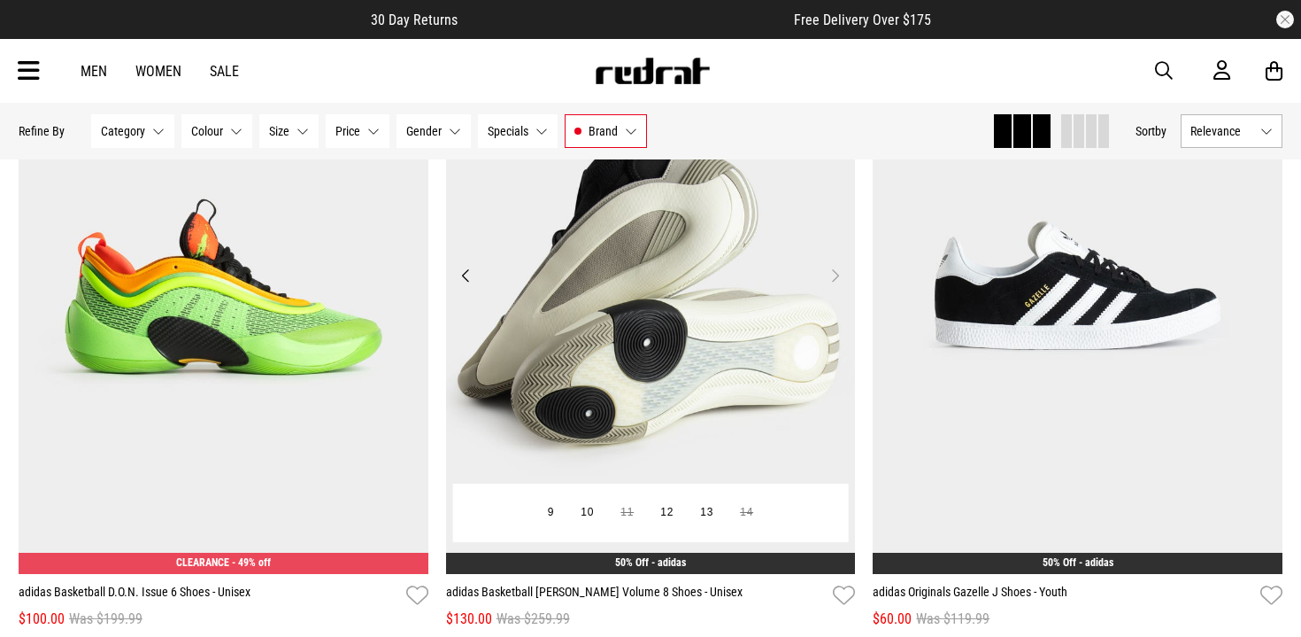
click at [831, 280] on button "Next" at bounding box center [835, 275] width 22 height 21
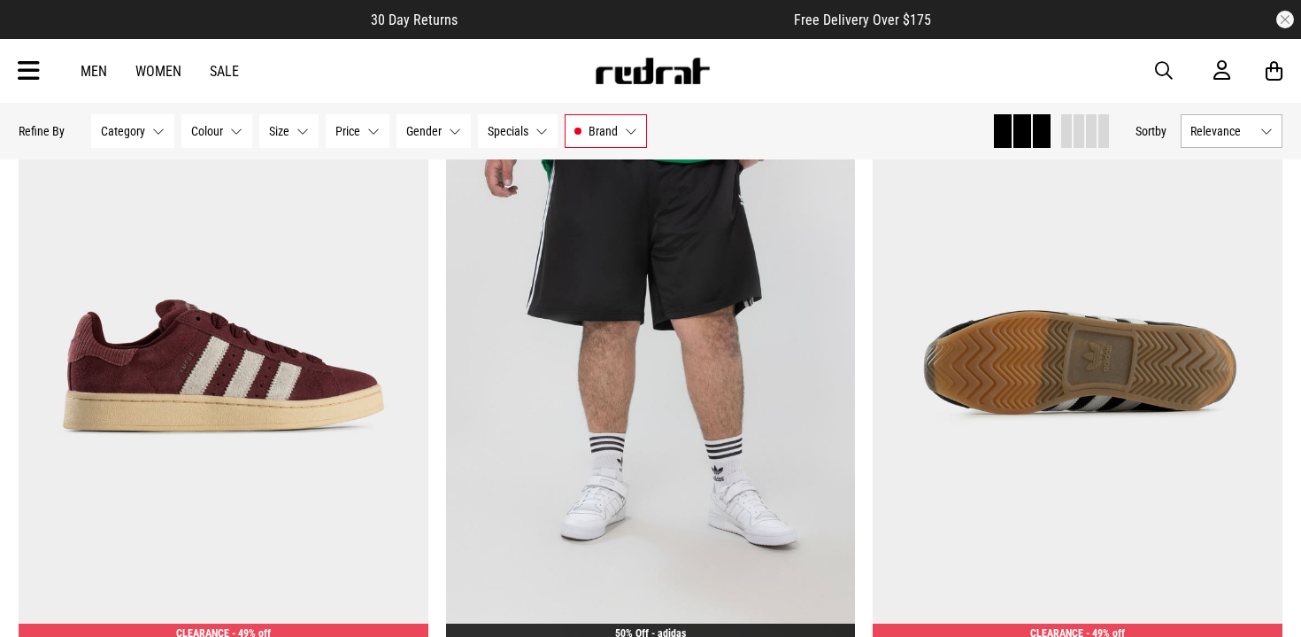
scroll to position [3847, 0]
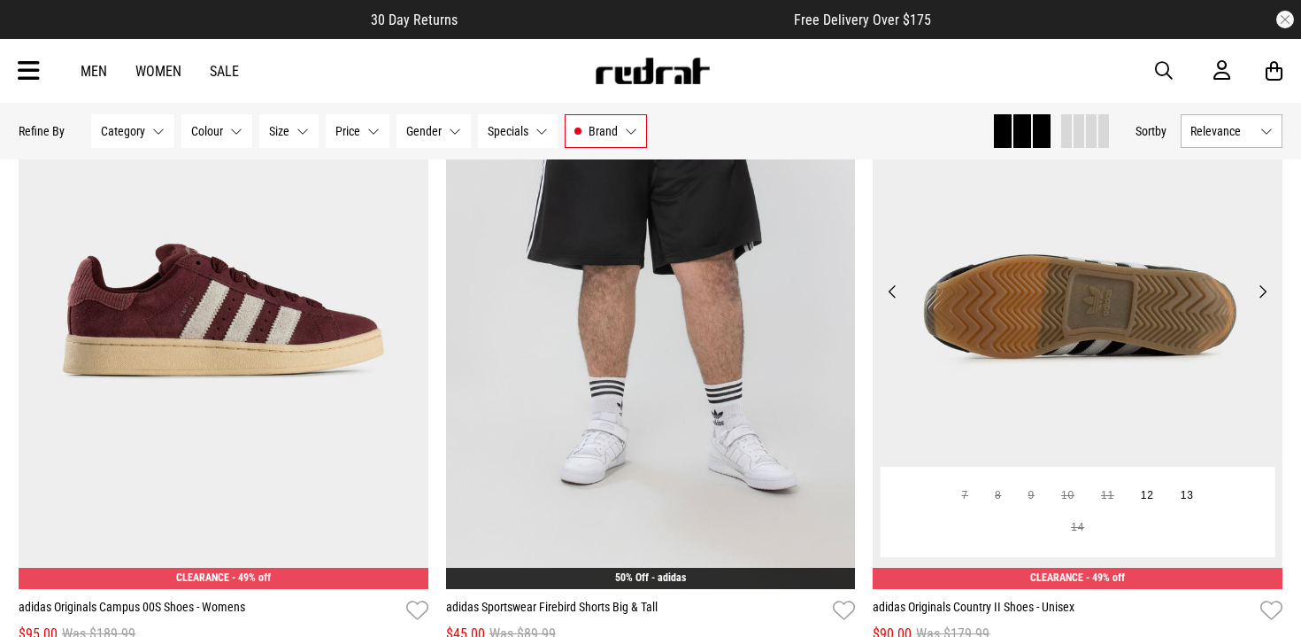
click at [1262, 287] on button "Next" at bounding box center [1263, 291] width 22 height 21
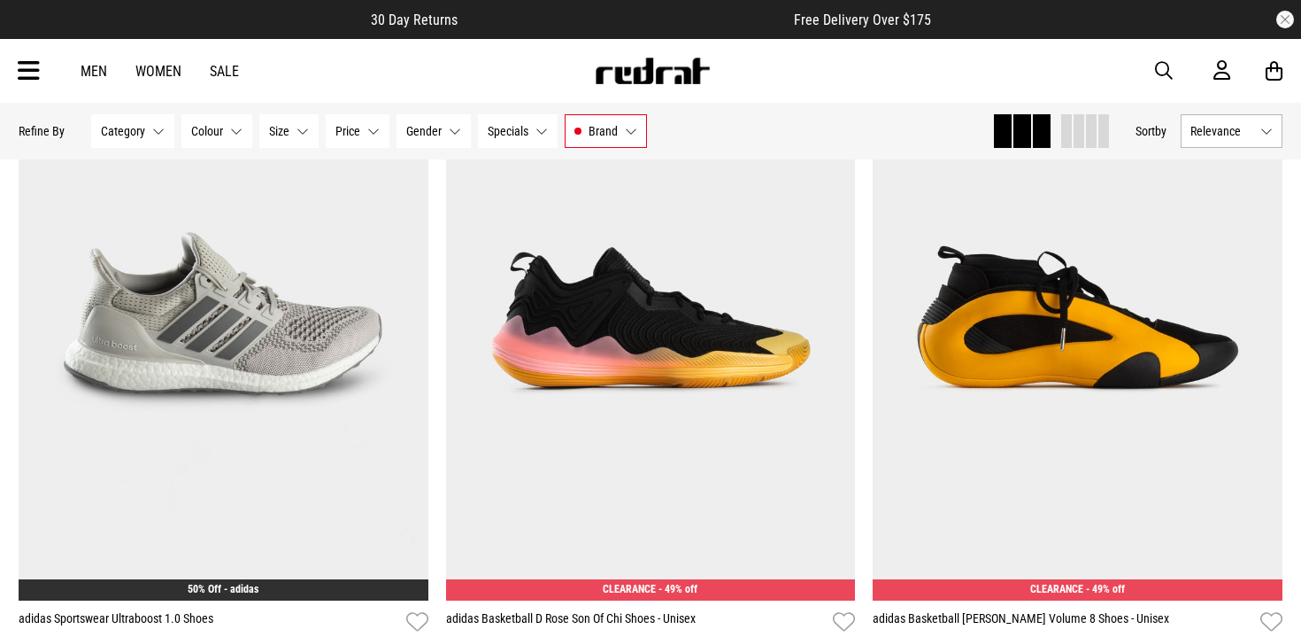
scroll to position [4545, 0]
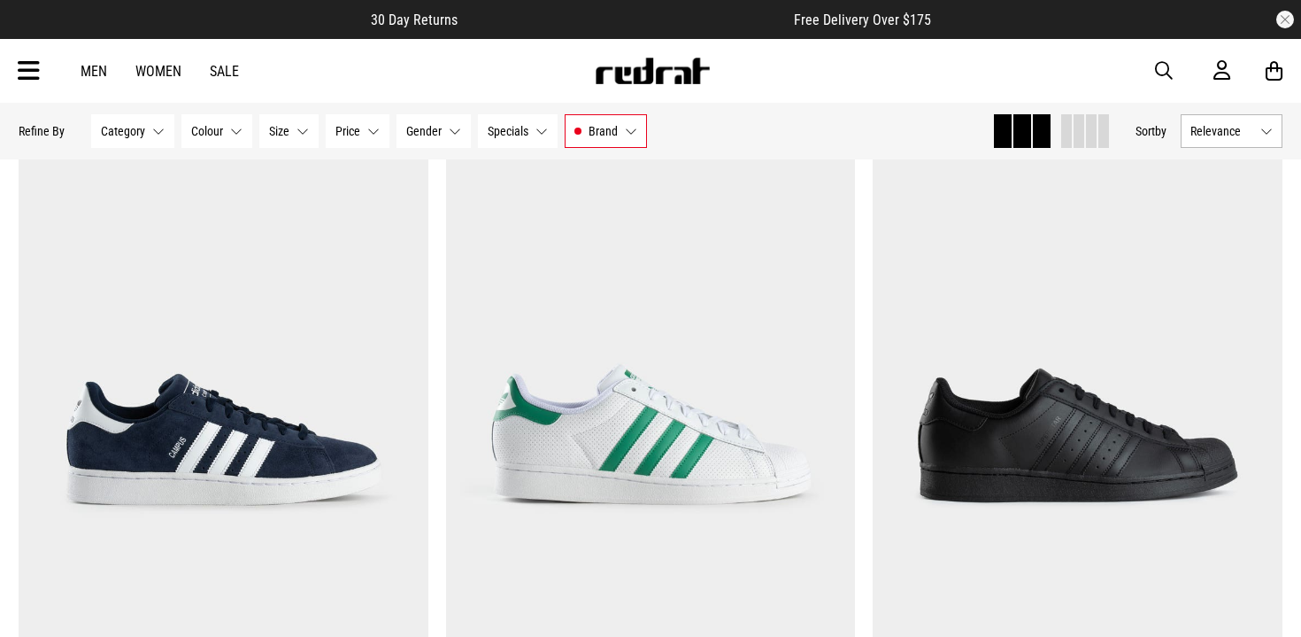
scroll to position [9433, 0]
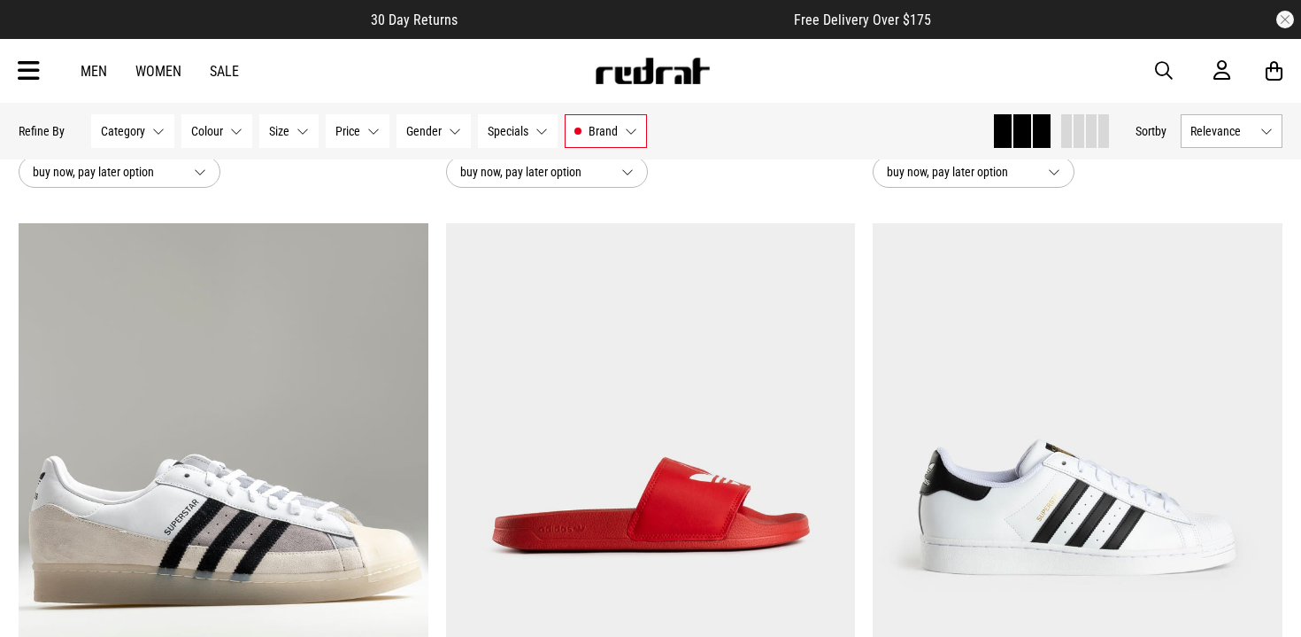
scroll to position [15713, 0]
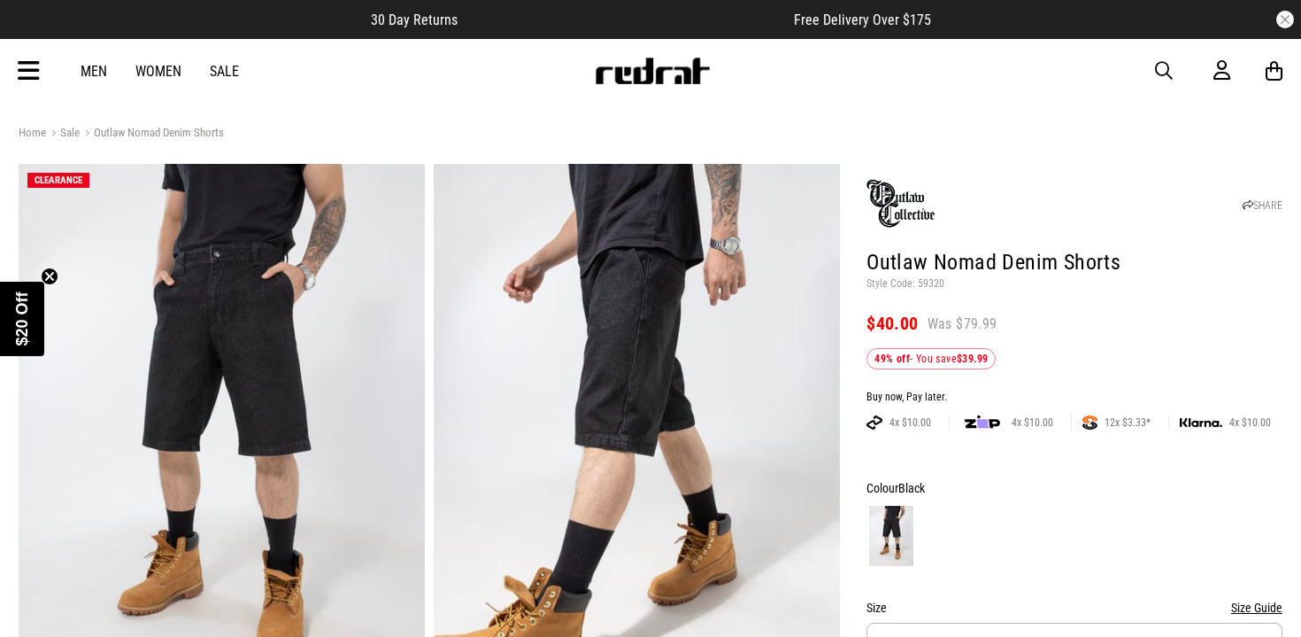
click at [676, 131] on div "Home Sale Outlaw Nomad Denim Shorts" at bounding box center [651, 132] width 1264 height 19
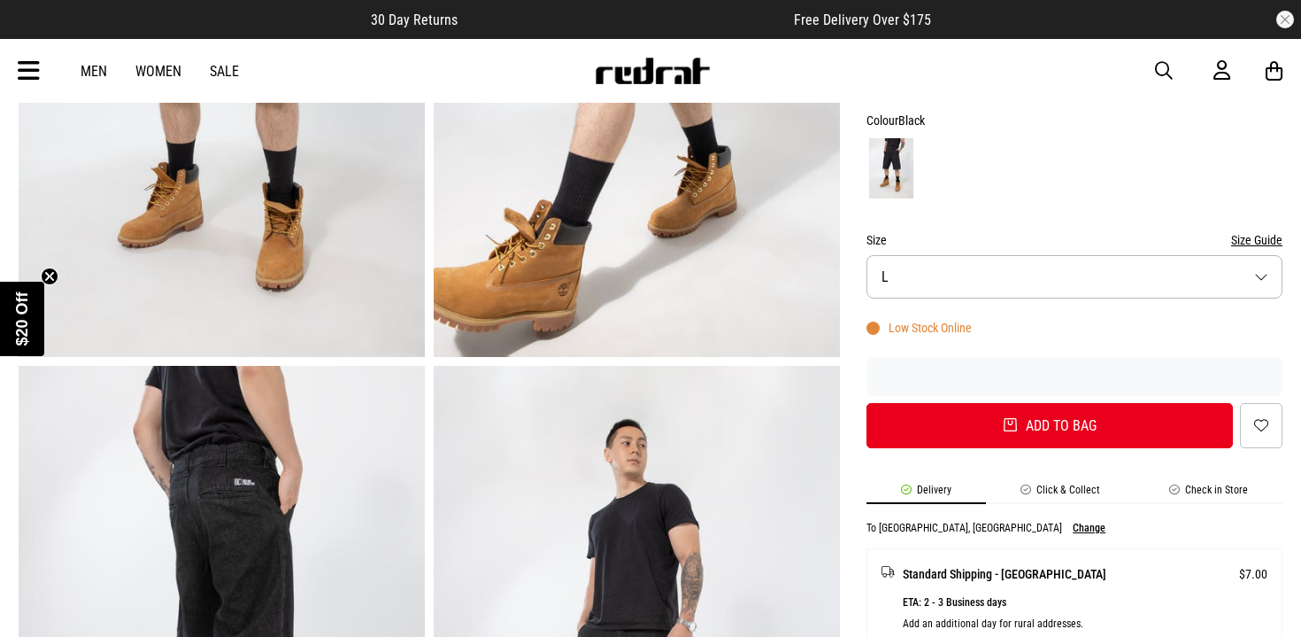
scroll to position [516, 0]
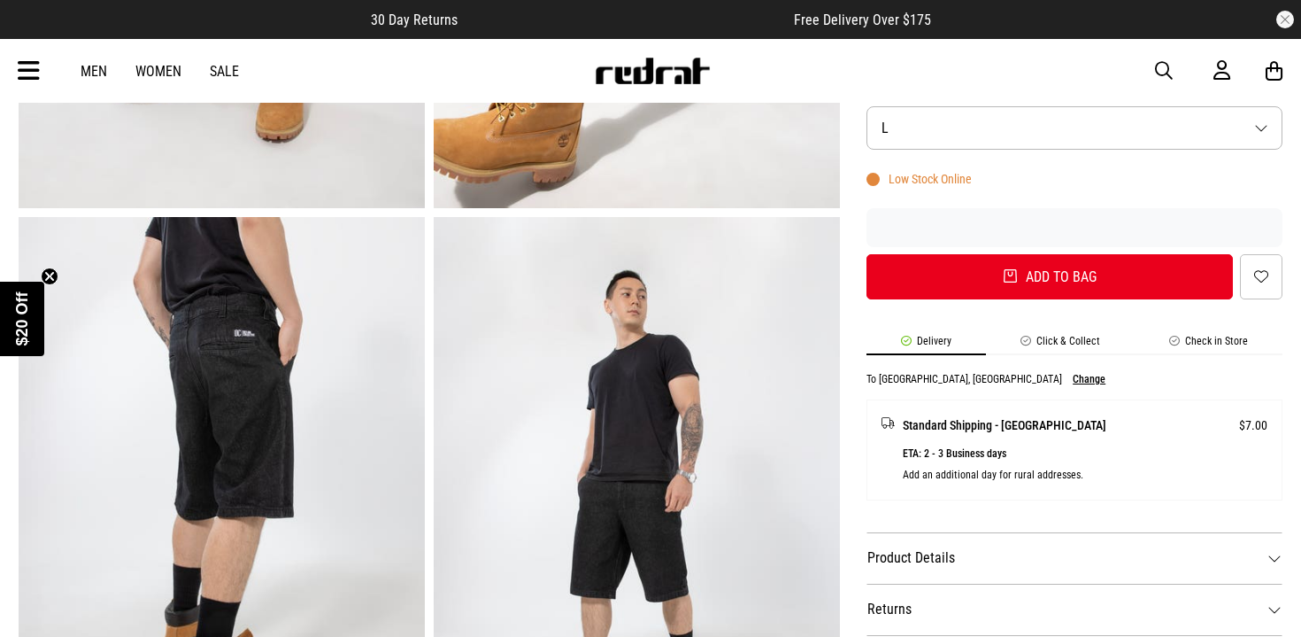
click at [1011, 139] on button "Size L" at bounding box center [1075, 127] width 416 height 43
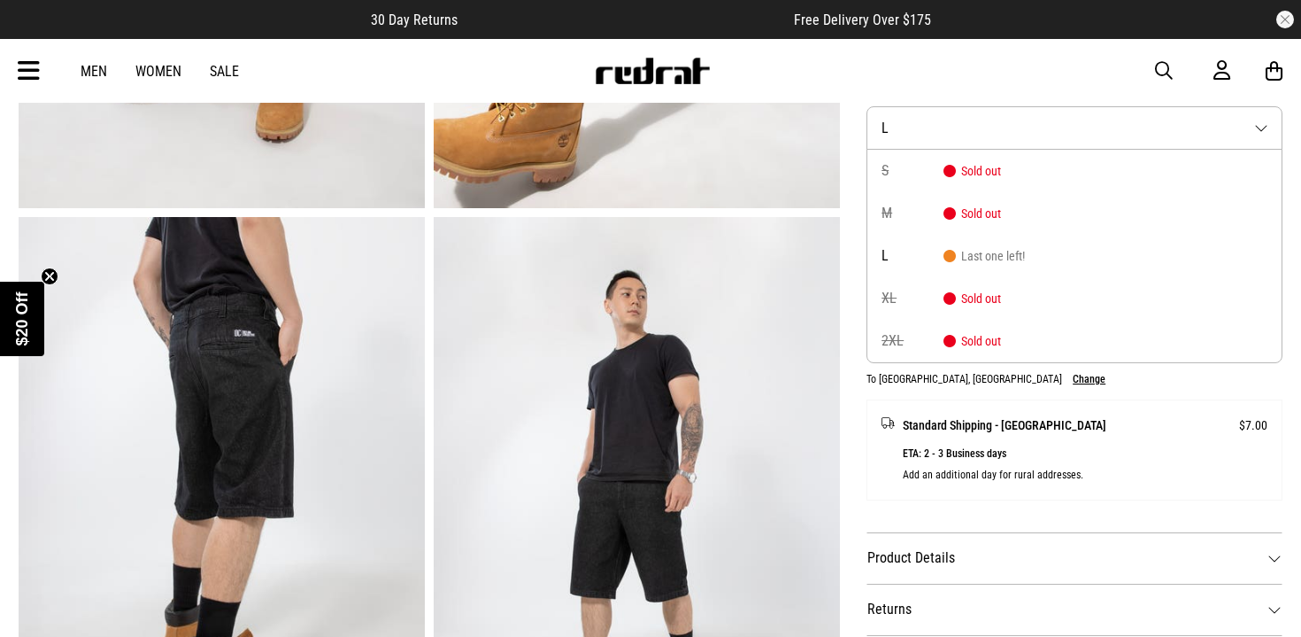
click at [1001, 124] on button "Size L" at bounding box center [1075, 127] width 416 height 43
